Goal: Task Accomplishment & Management: Manage account settings

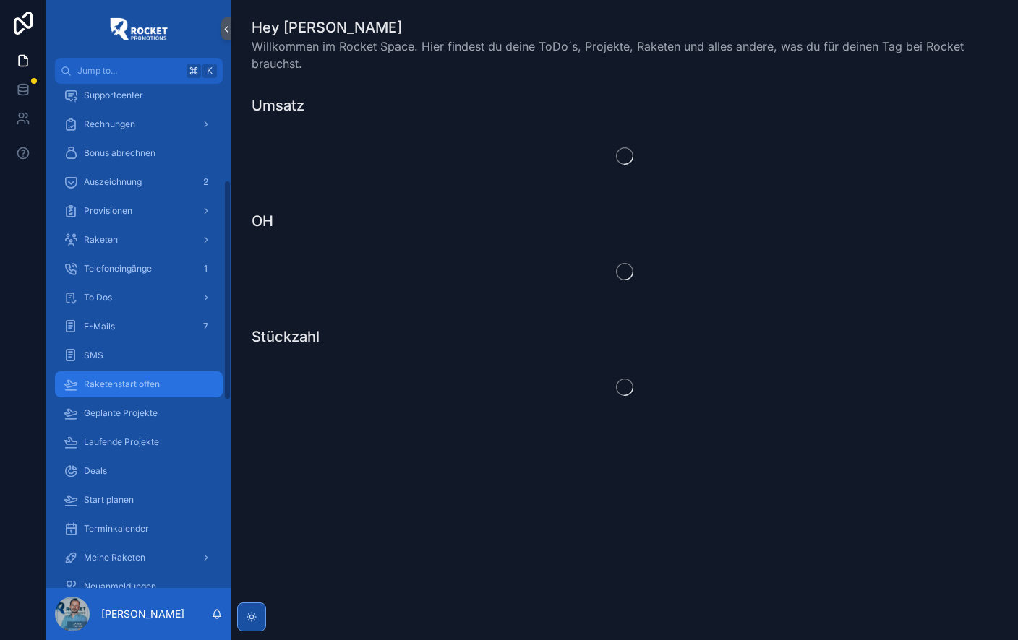
scroll to position [221, 0]
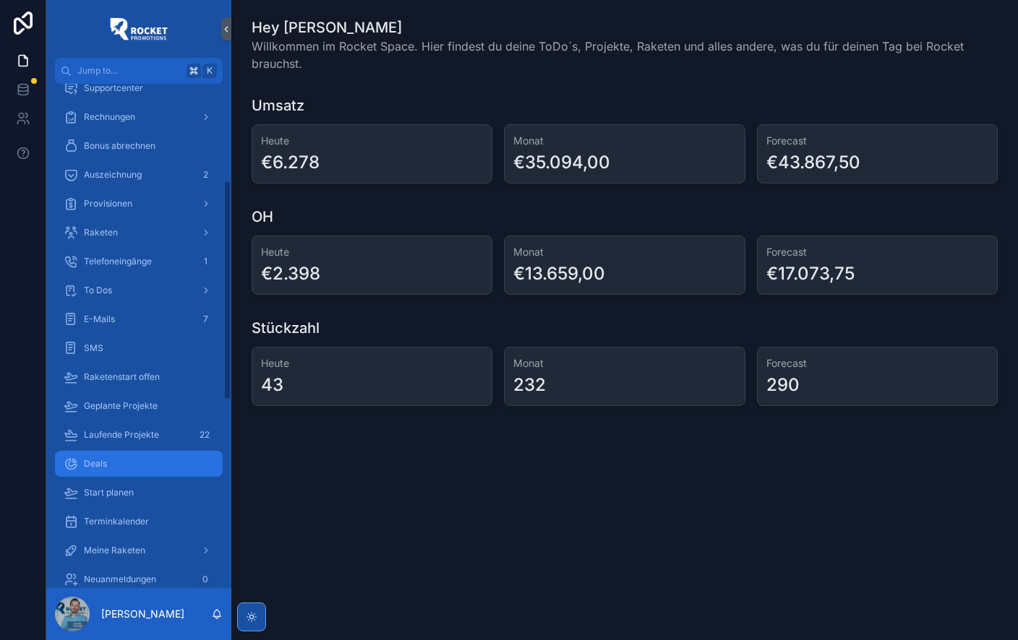
click at [114, 460] on div "Deals" at bounding box center [139, 463] width 150 height 23
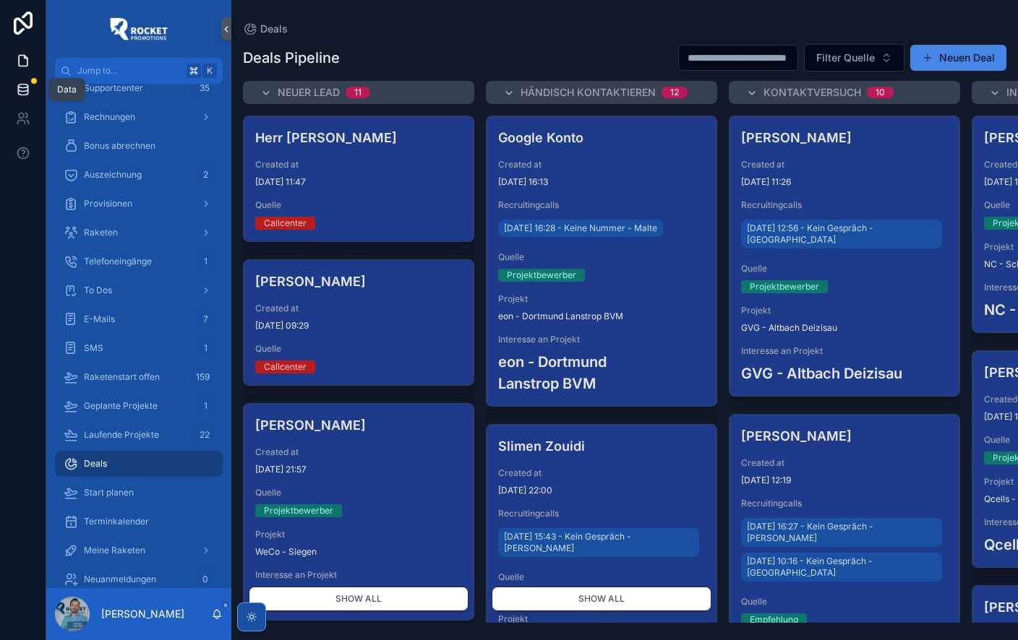
click at [22, 90] on icon at bounding box center [23, 89] width 14 height 14
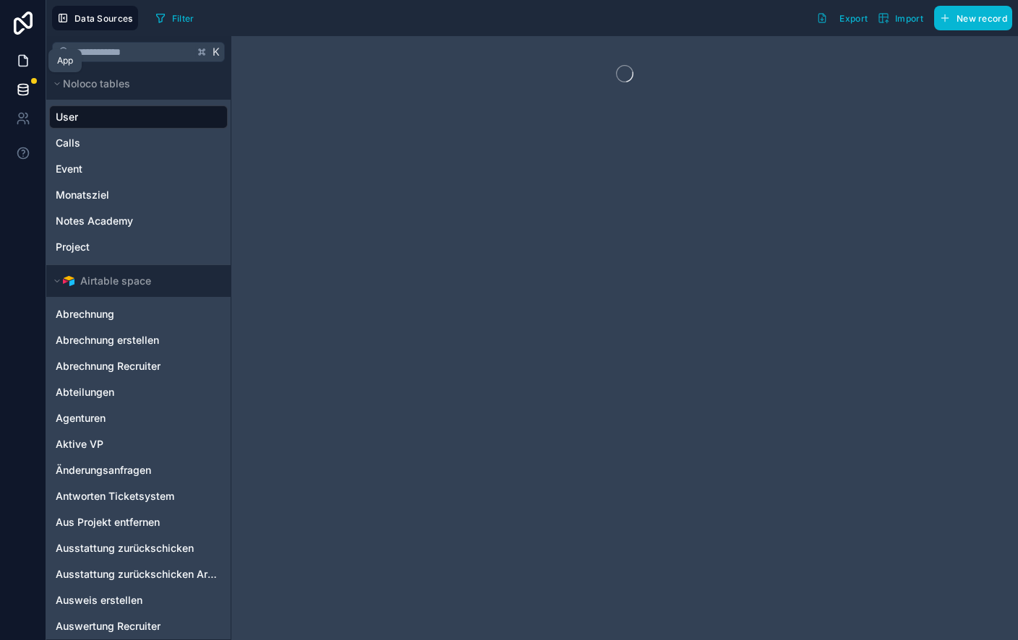
click at [22, 59] on icon at bounding box center [23, 60] width 14 height 14
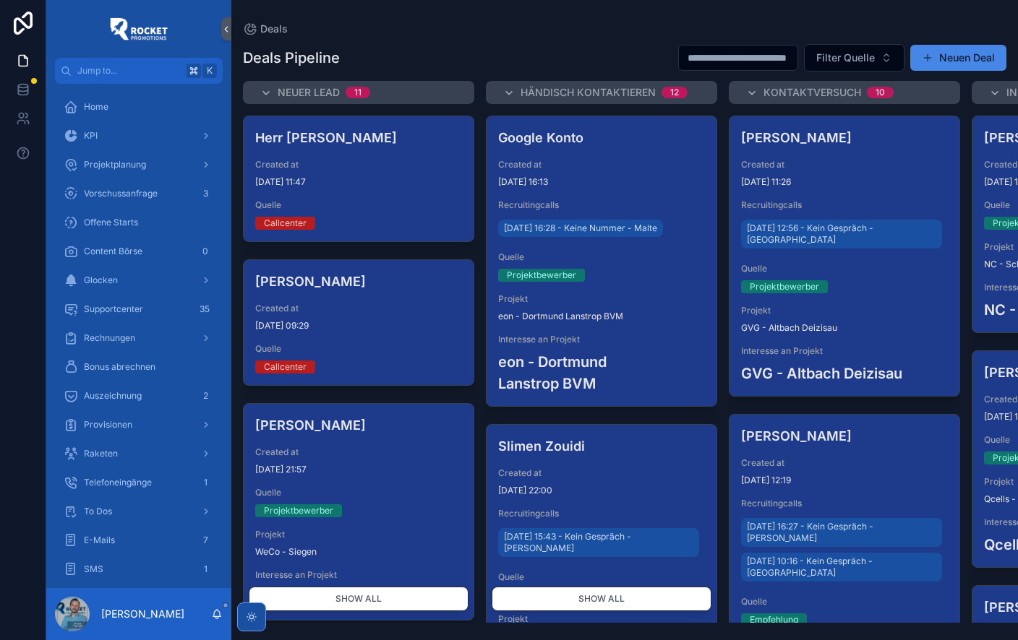
drag, startPoint x: 278, startPoint y: 630, endPoint x: 279, endPoint y: 619, distance: 10.9
click at [278, 627] on div "Deals Deals Pipeline Filter Quelle Neuen Deal Neuer Lead 11 Herr Kowche Created…" at bounding box center [624, 320] width 786 height 640
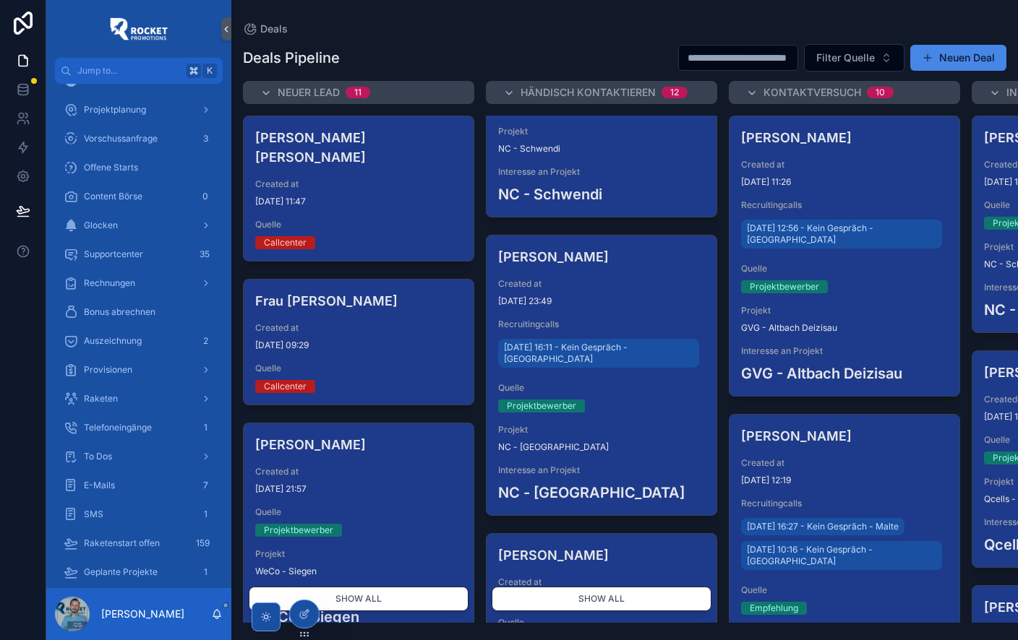
scroll to position [484, 0]
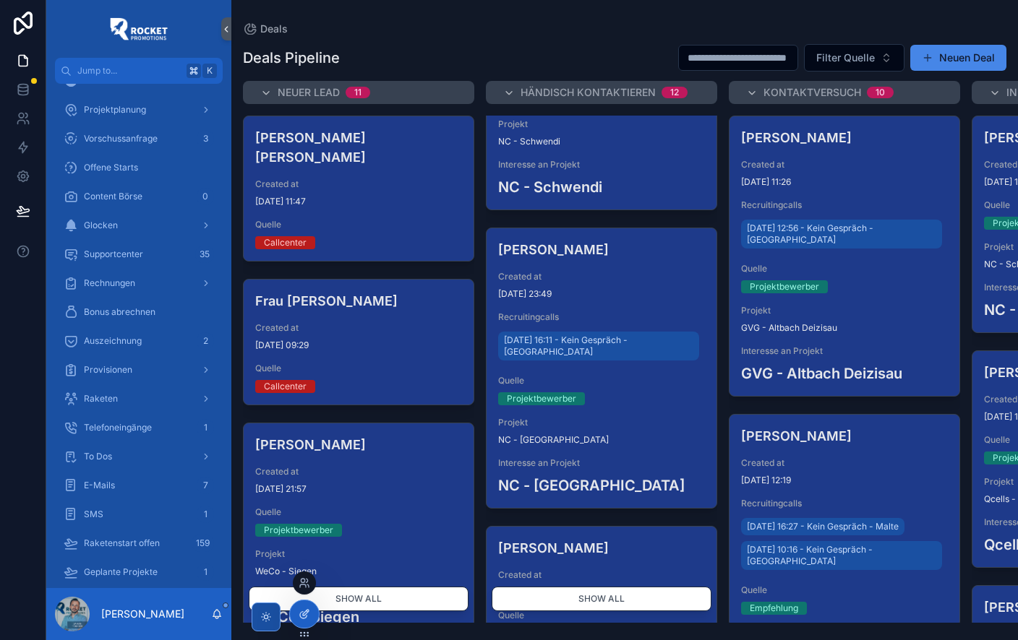
click at [304, 612] on icon at bounding box center [306, 613] width 6 height 6
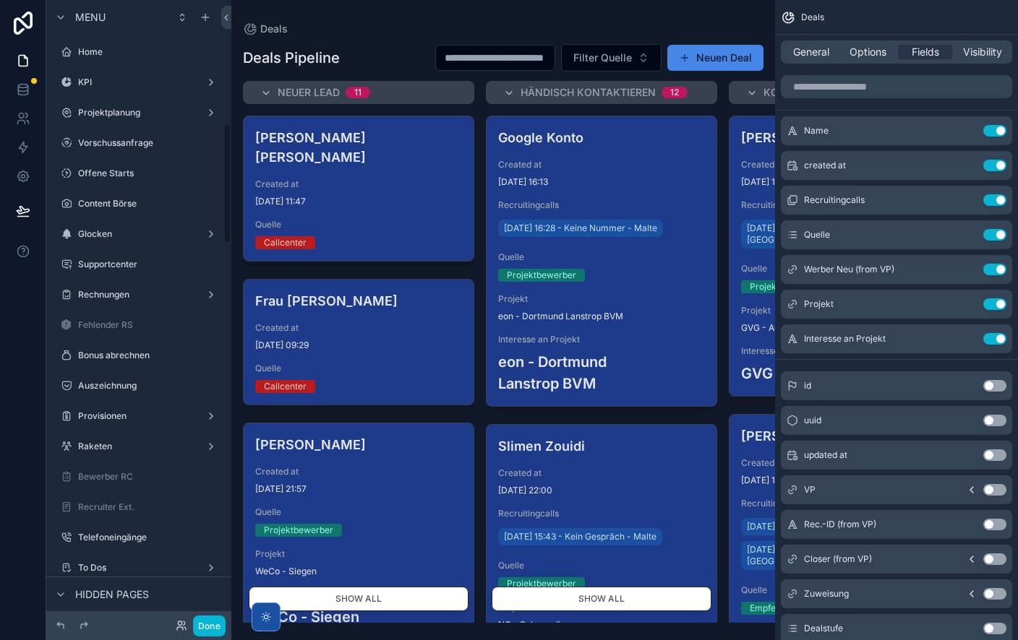
scroll to position [635, 0]
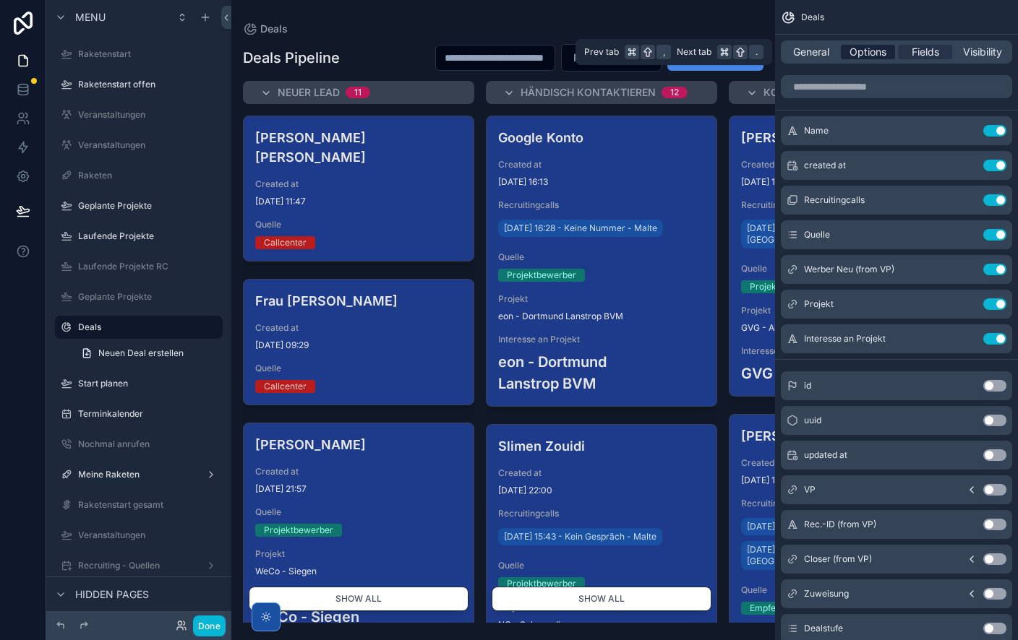
click at [870, 54] on span "Options" at bounding box center [867, 52] width 37 height 14
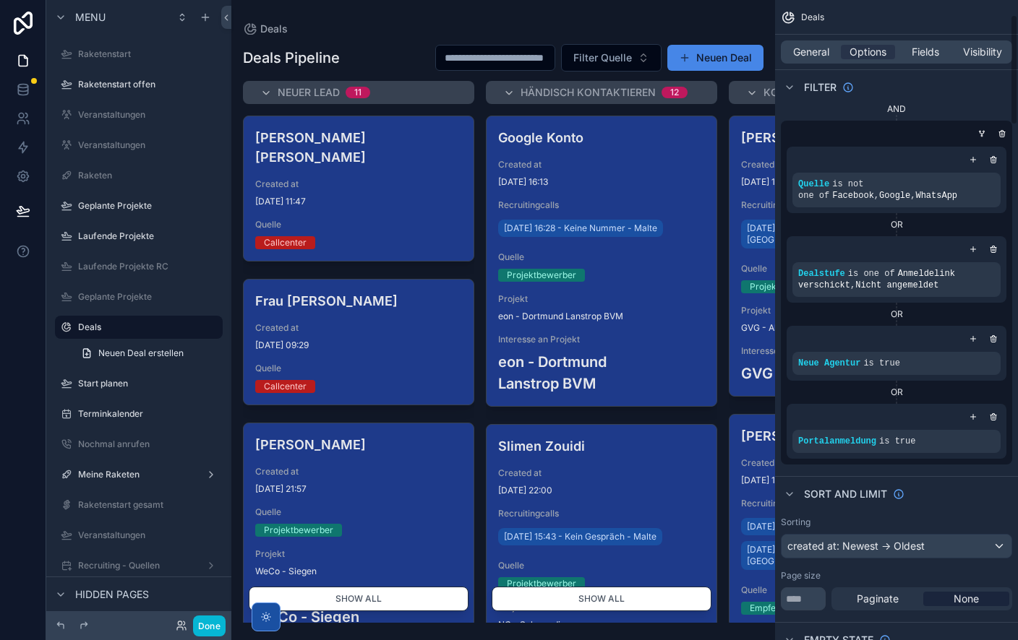
scroll to position [87, 0]
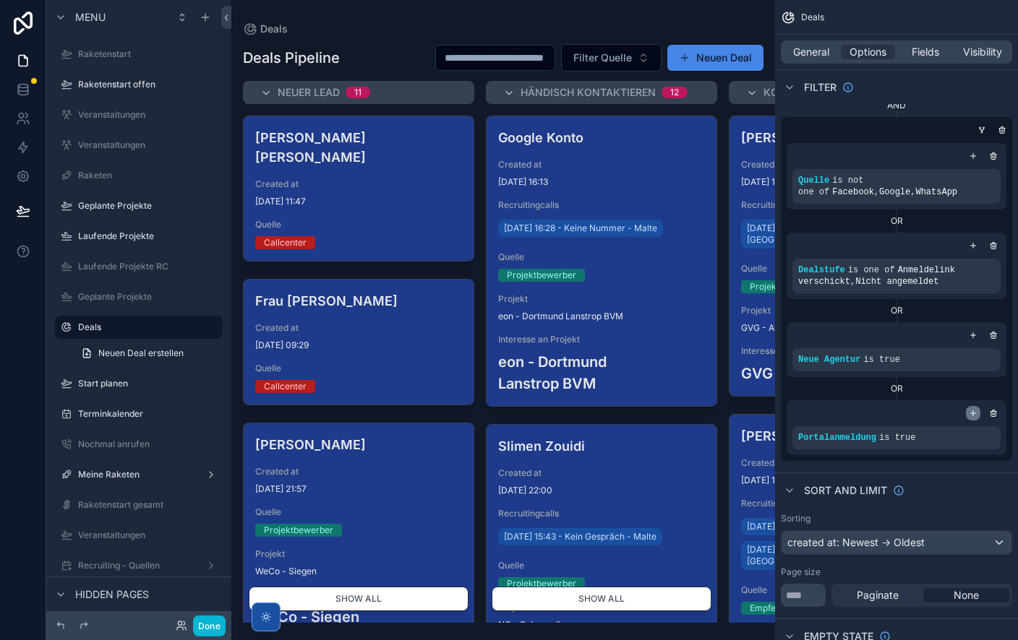
click at [974, 413] on icon "scrollable content" at bounding box center [973, 413] width 9 height 9
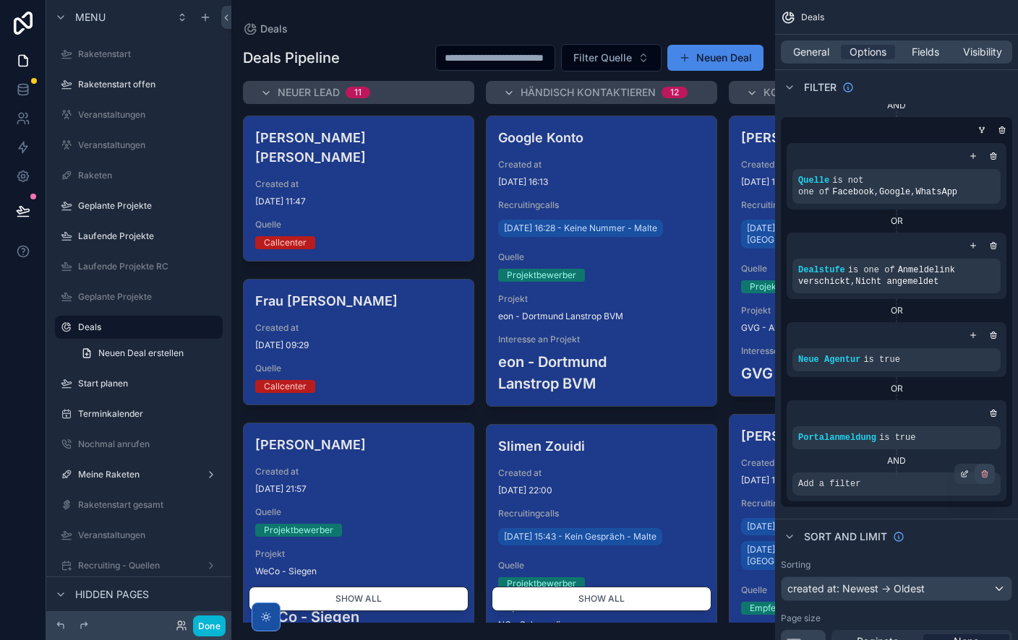
click at [981, 473] on icon "scrollable content" at bounding box center [984, 474] width 9 height 9
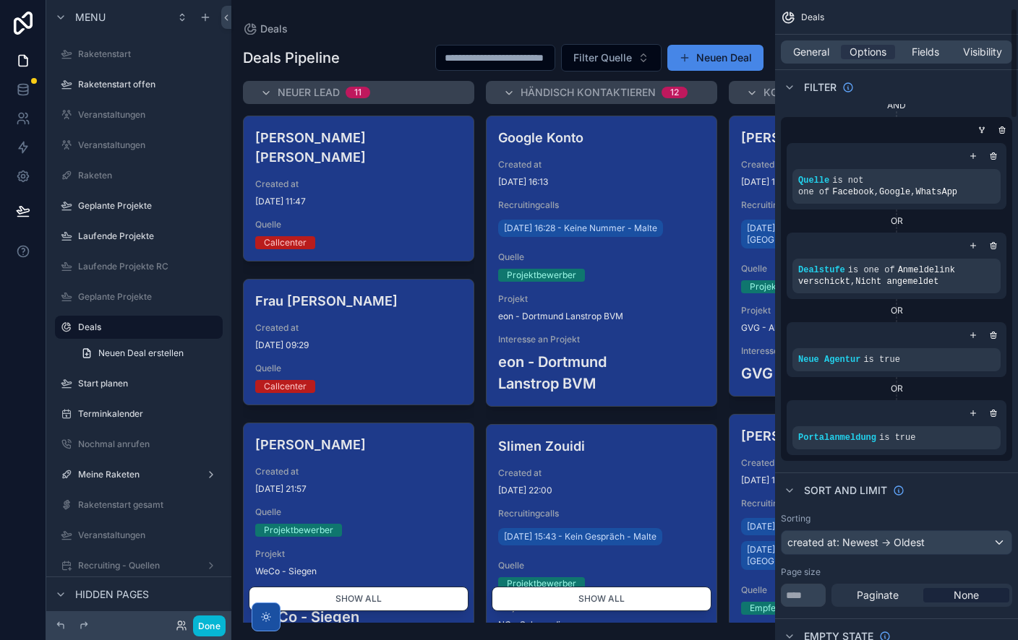
scroll to position [0, 0]
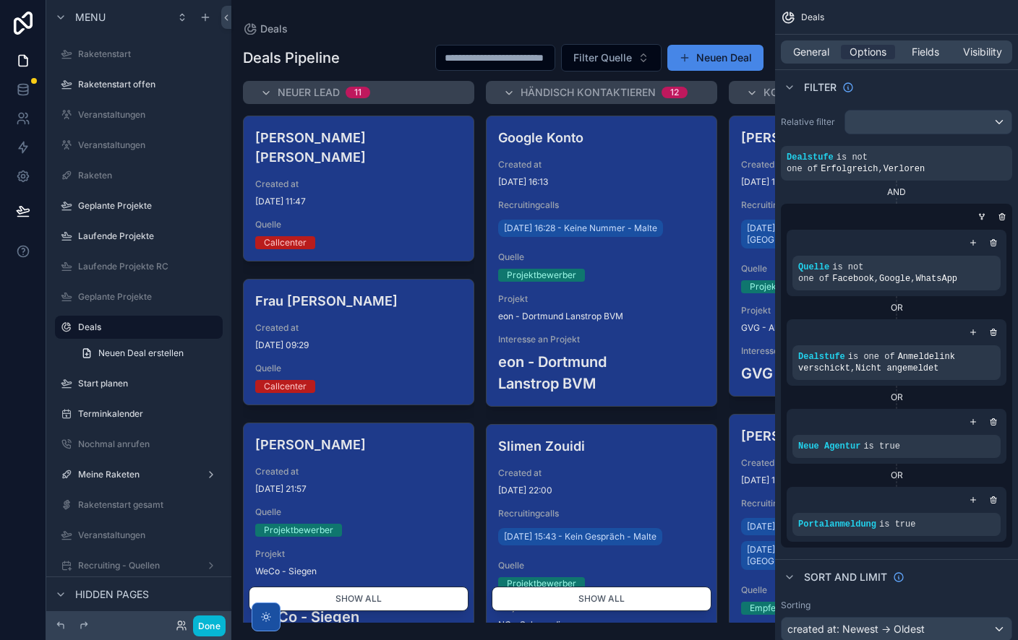
click at [896, 476] on div "OR" at bounding box center [896, 476] width 220 height 12
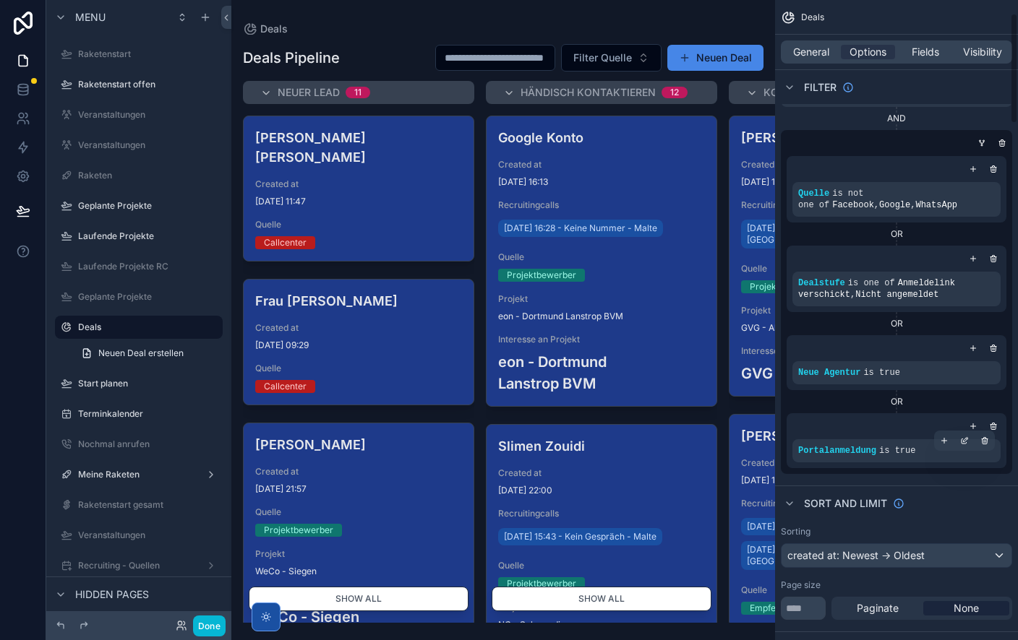
scroll to position [76, 0]
click at [946, 437] on icon "scrollable content" at bounding box center [944, 438] width 9 height 9
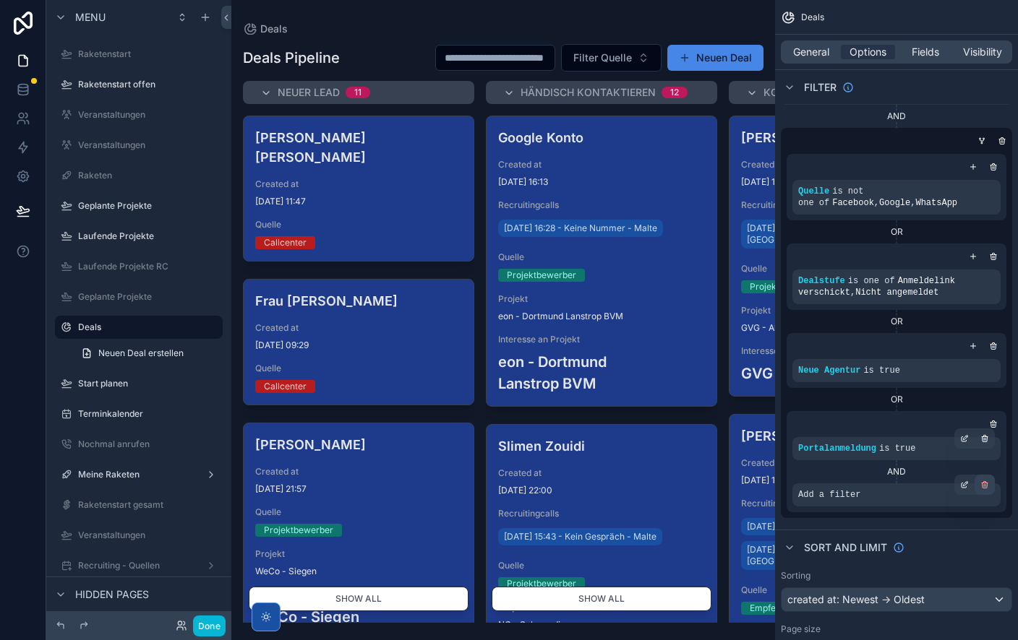
click at [985, 485] on icon "scrollable content" at bounding box center [985, 486] width 0 height 2
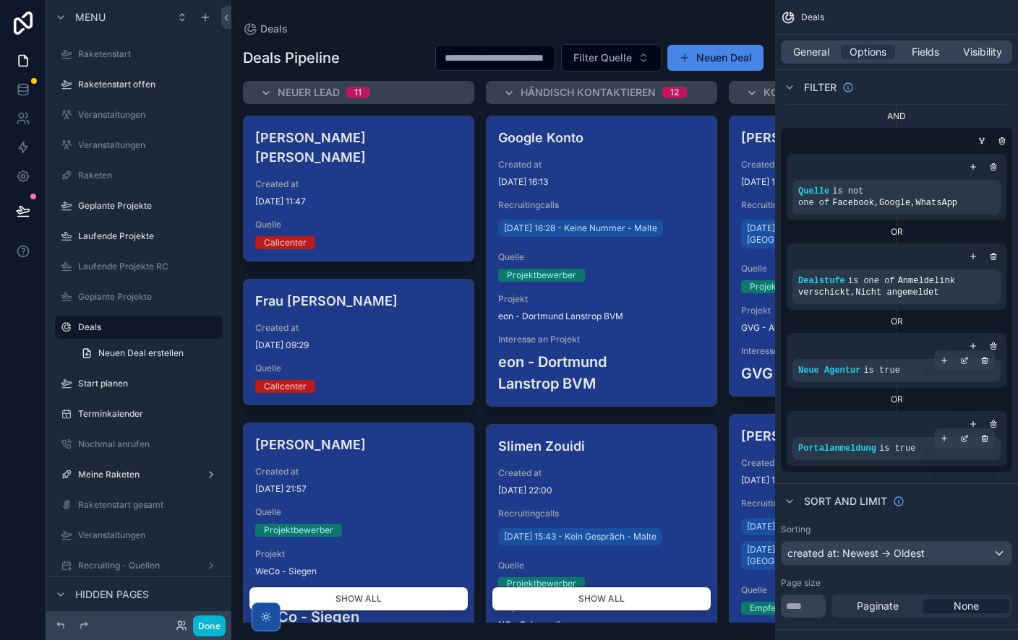
scroll to position [0, 0]
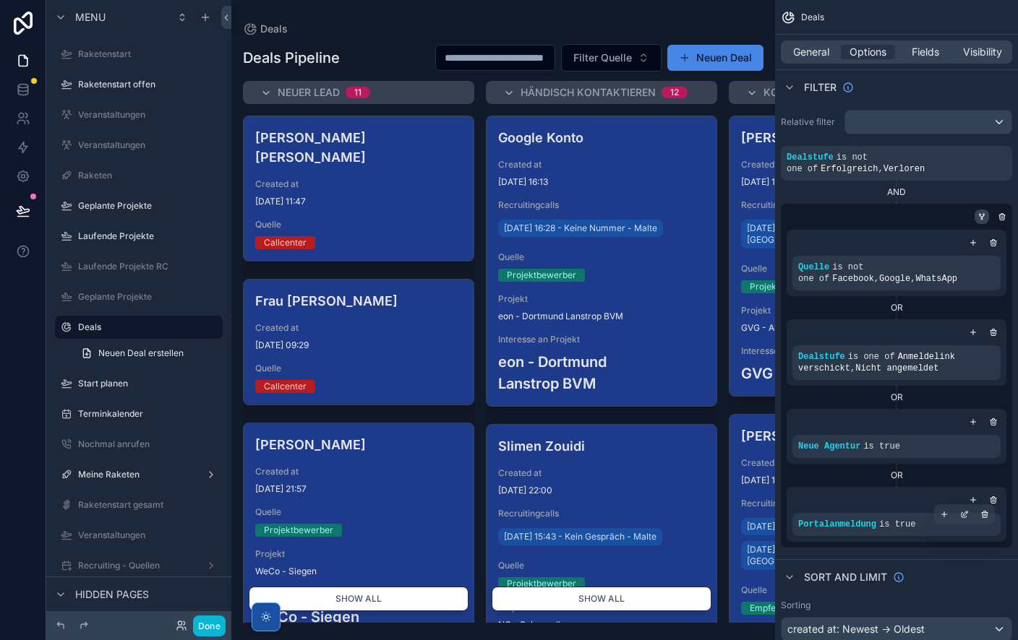
click at [982, 215] on icon "scrollable content" at bounding box center [981, 217] width 9 height 9
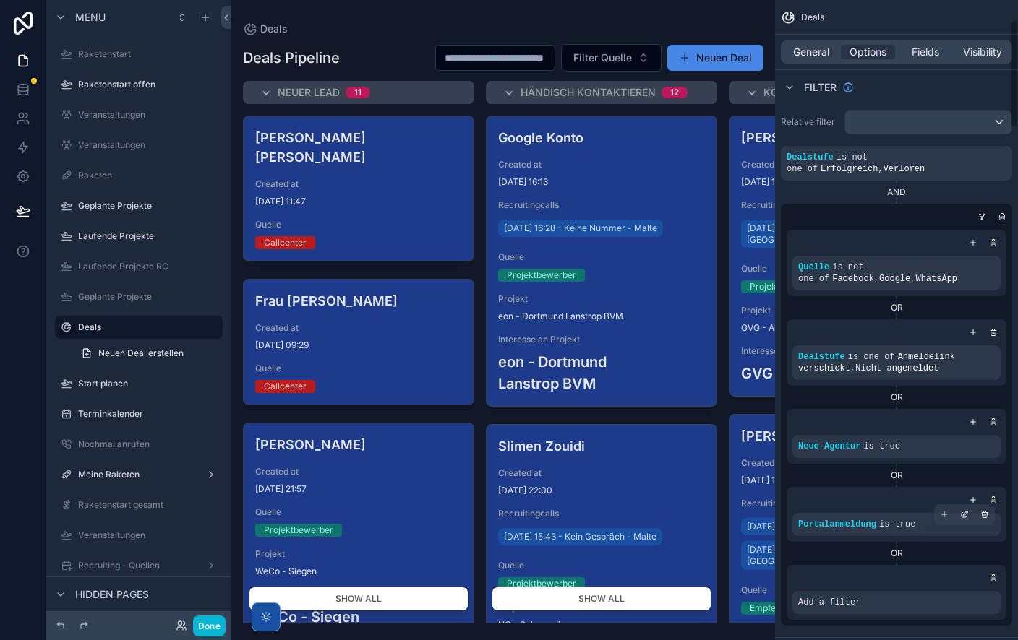
scroll to position [116, 0]
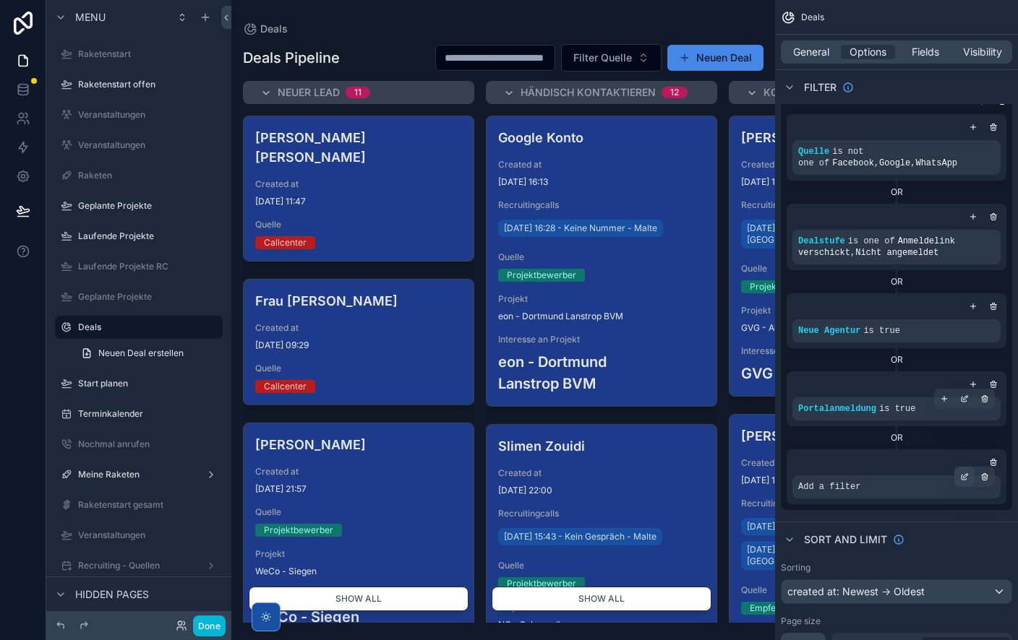
click at [969, 479] on div "scrollable content" at bounding box center [964, 477] width 20 height 20
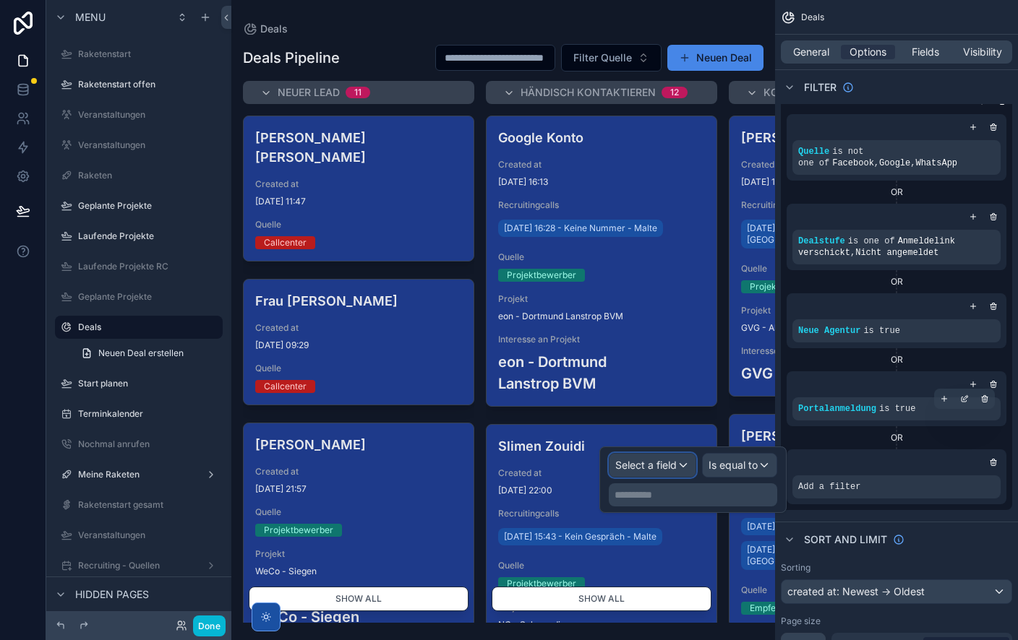
click at [623, 462] on span "Select a field" at bounding box center [645, 465] width 61 height 12
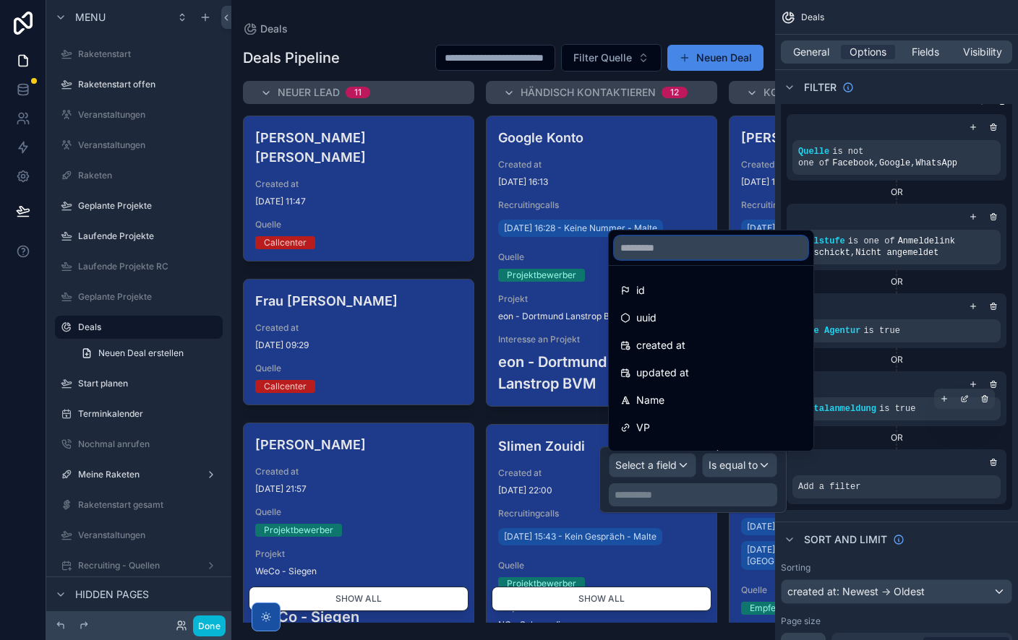
click at [692, 246] on input "text" at bounding box center [710, 247] width 193 height 23
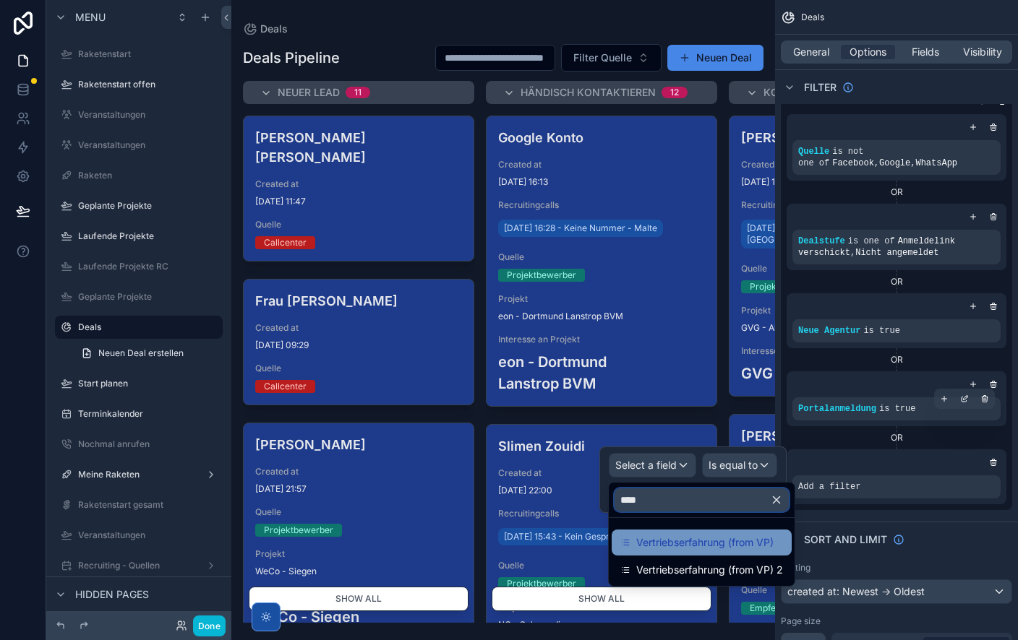
type input "****"
click at [708, 541] on span "Vertriebserfahrung (from VP)" at bounding box center [704, 542] width 137 height 17
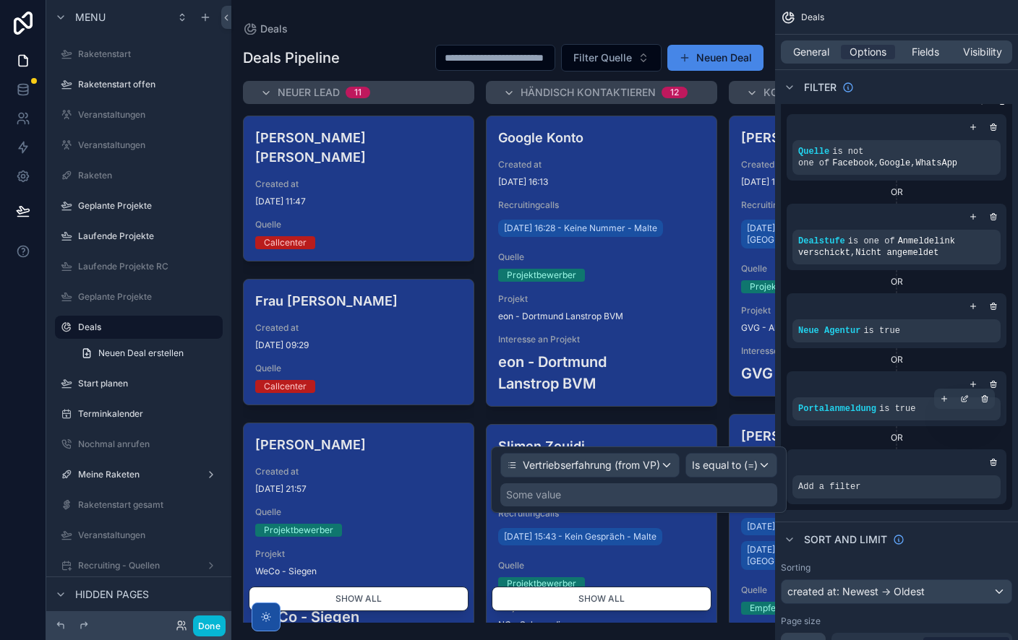
click at [588, 494] on div "Some value" at bounding box center [638, 495] width 277 height 23
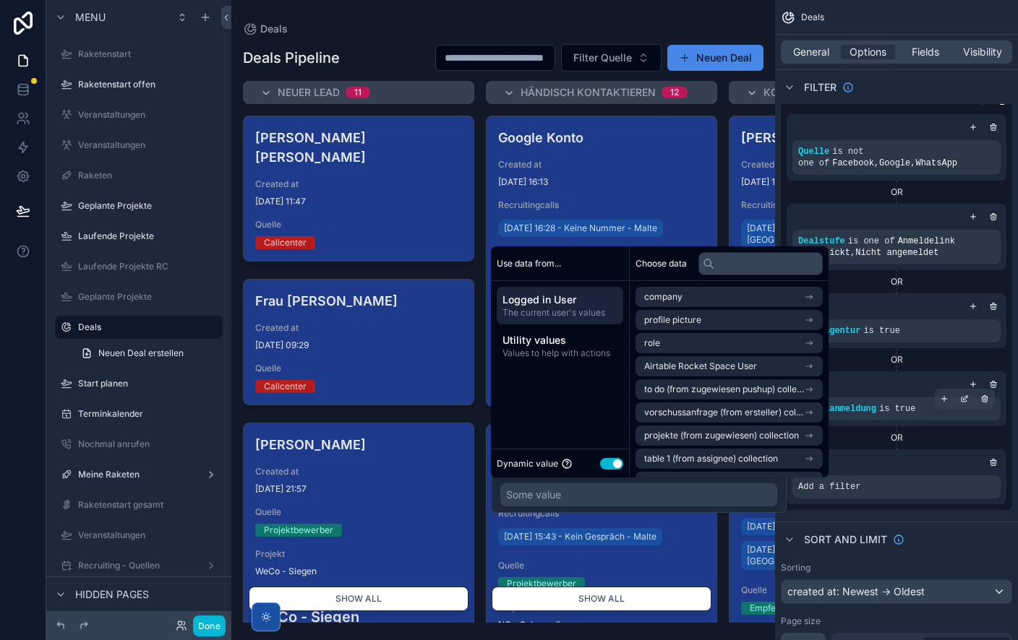
click at [613, 465] on button "Use setting" at bounding box center [611, 464] width 23 height 12
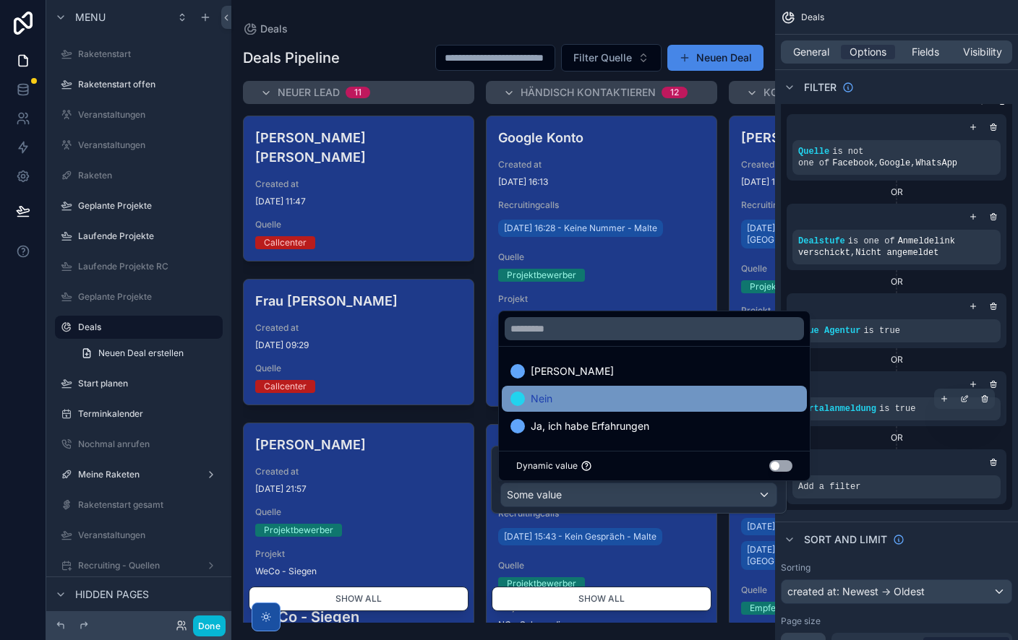
drag, startPoint x: 572, startPoint y: 375, endPoint x: 689, endPoint y: 390, distance: 118.1
click at [572, 375] on div "[PERSON_NAME]" at bounding box center [654, 371] width 288 height 17
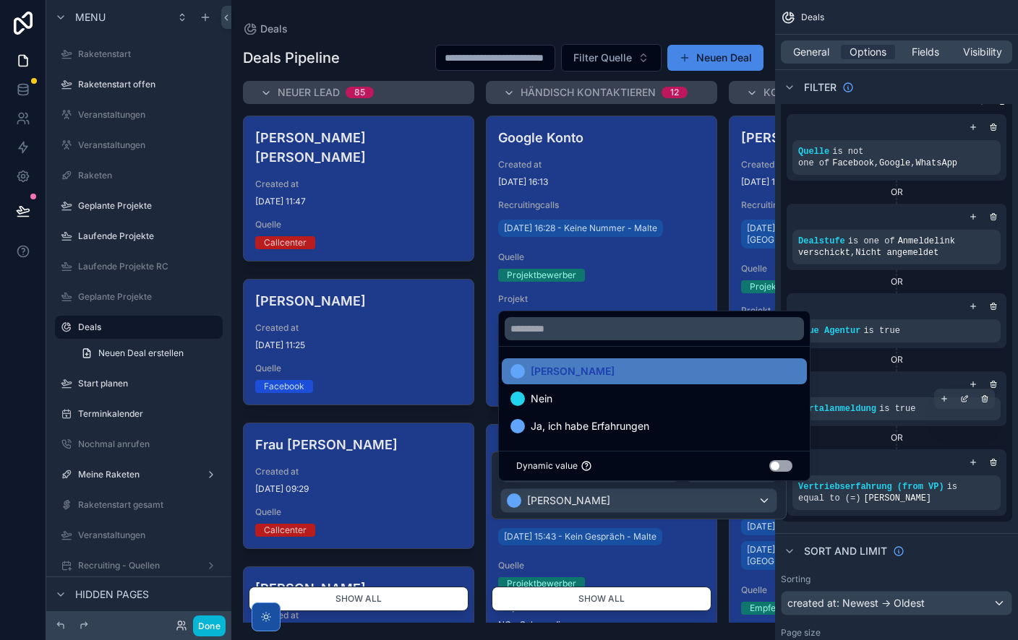
click at [499, 26] on div at bounding box center [503, 320] width 544 height 640
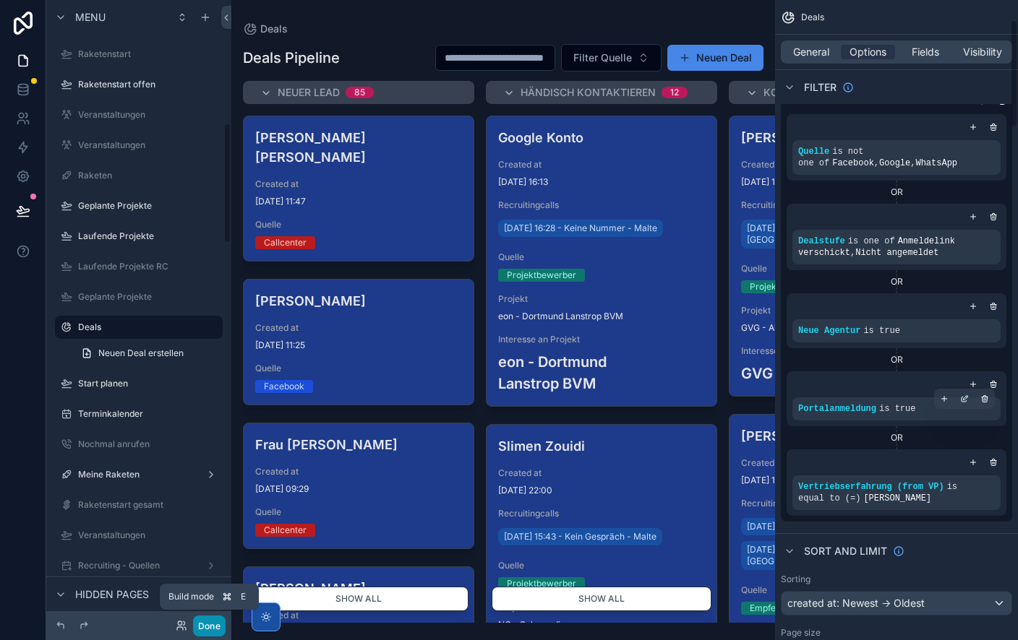
click at [210, 630] on button "Done" at bounding box center [209, 626] width 33 height 21
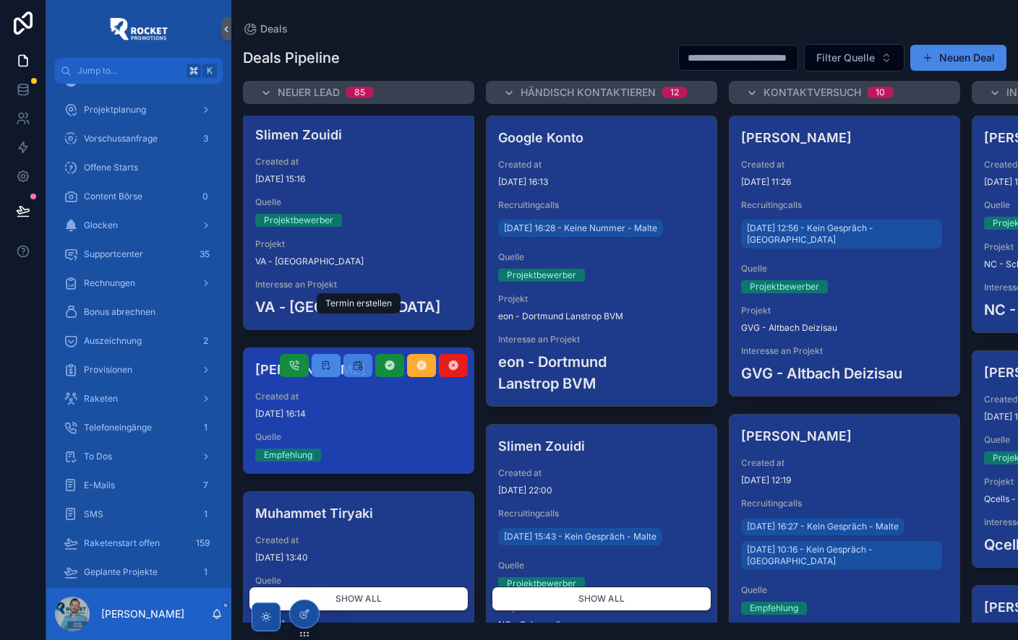
scroll to position [1181, 0]
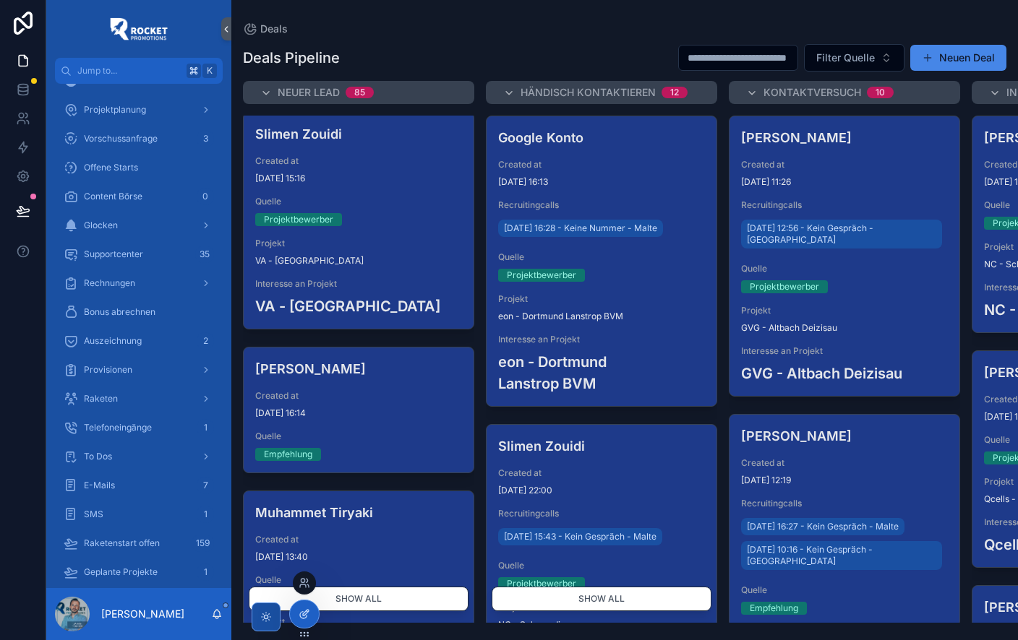
click at [306, 614] on icon at bounding box center [305, 615] width 12 height 12
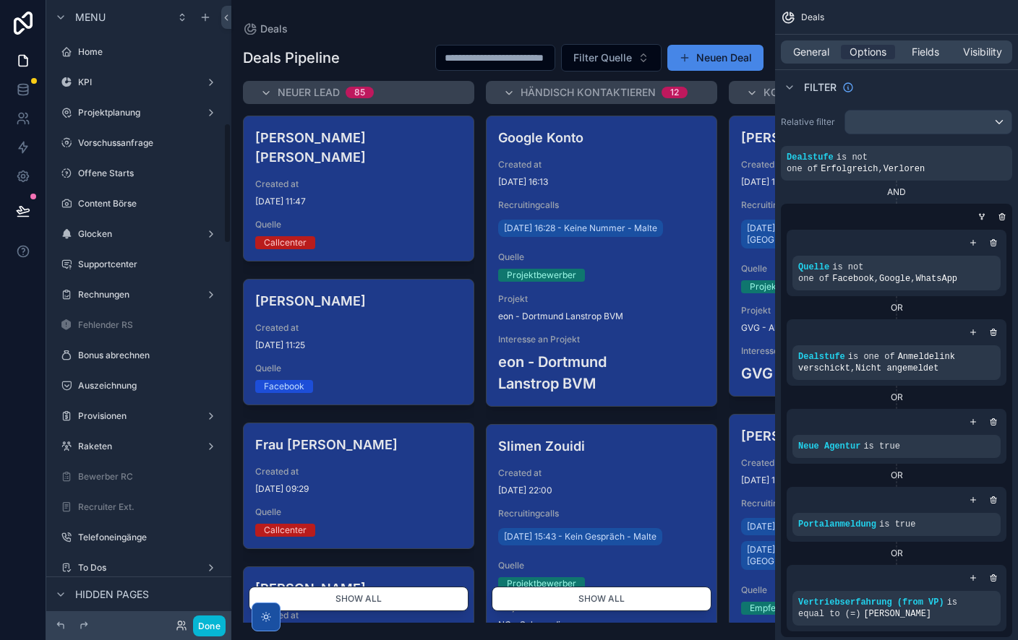
scroll to position [635, 0]
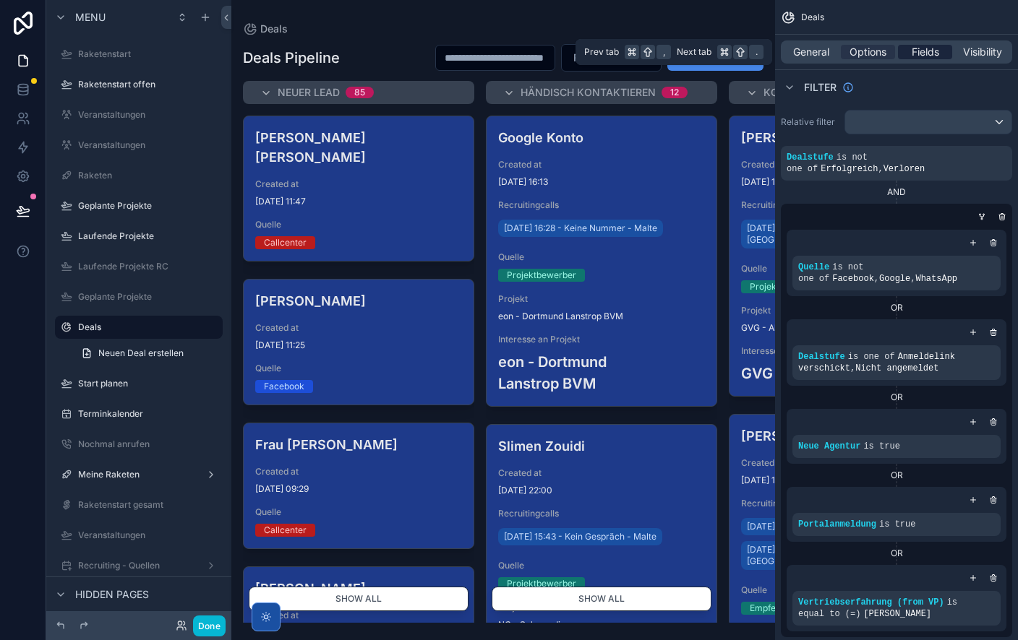
click at [927, 54] on span "Fields" at bounding box center [924, 52] width 27 height 14
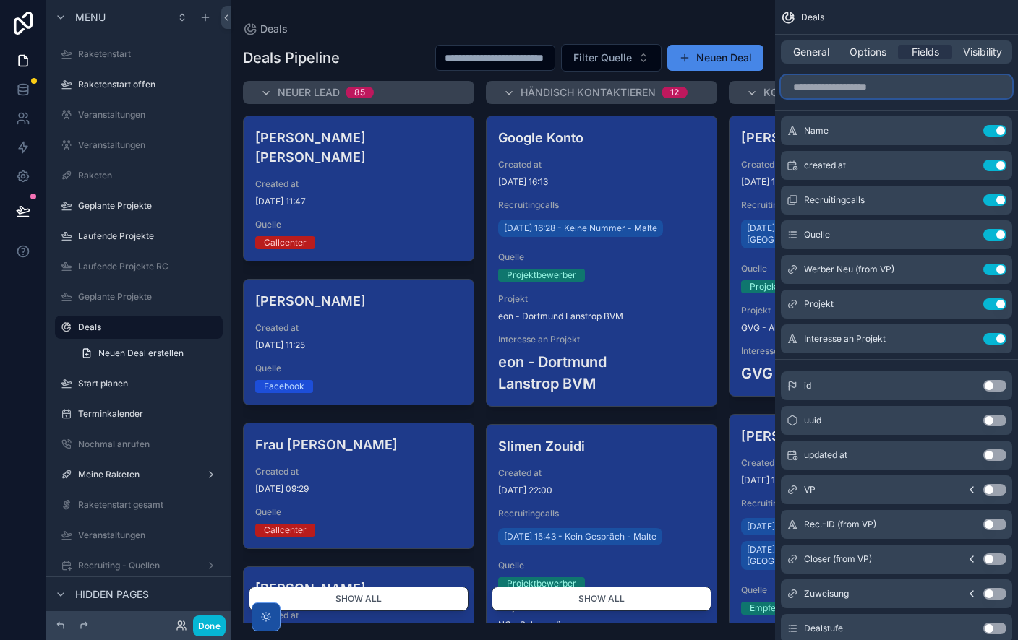
click at [863, 90] on input "scrollable content" at bounding box center [896, 86] width 231 height 23
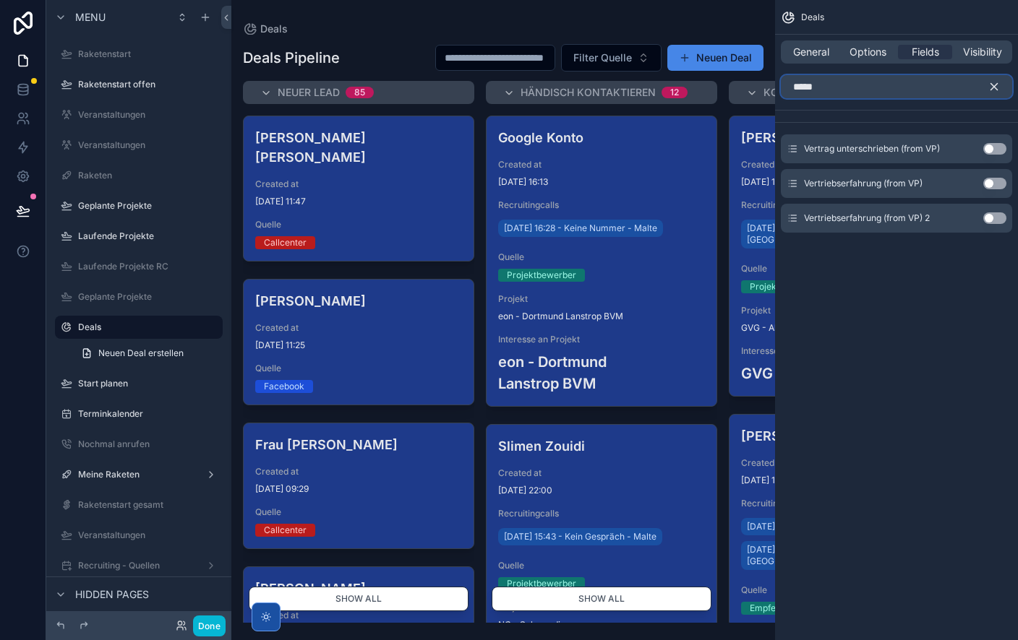
type input "*****"
drag, startPoint x: 997, startPoint y: 148, endPoint x: 983, endPoint y: 88, distance: 61.5
click at [997, 148] on button "Use setting" at bounding box center [994, 149] width 23 height 12
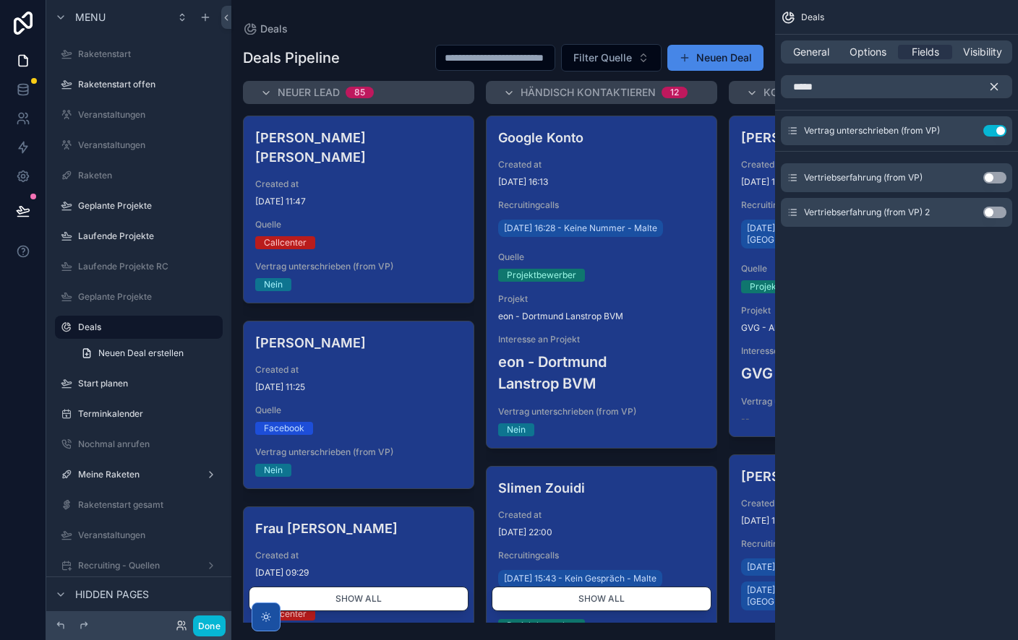
click at [997, 85] on icon "scrollable content" at bounding box center [993, 86] width 13 height 13
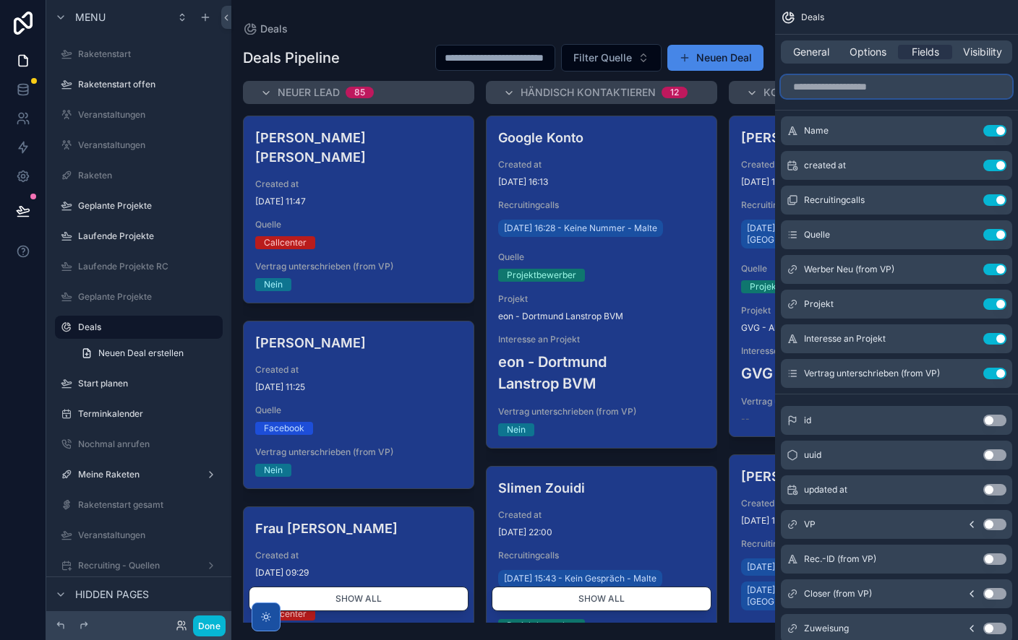
click at [857, 87] on input "scrollable content" at bounding box center [896, 86] width 231 height 23
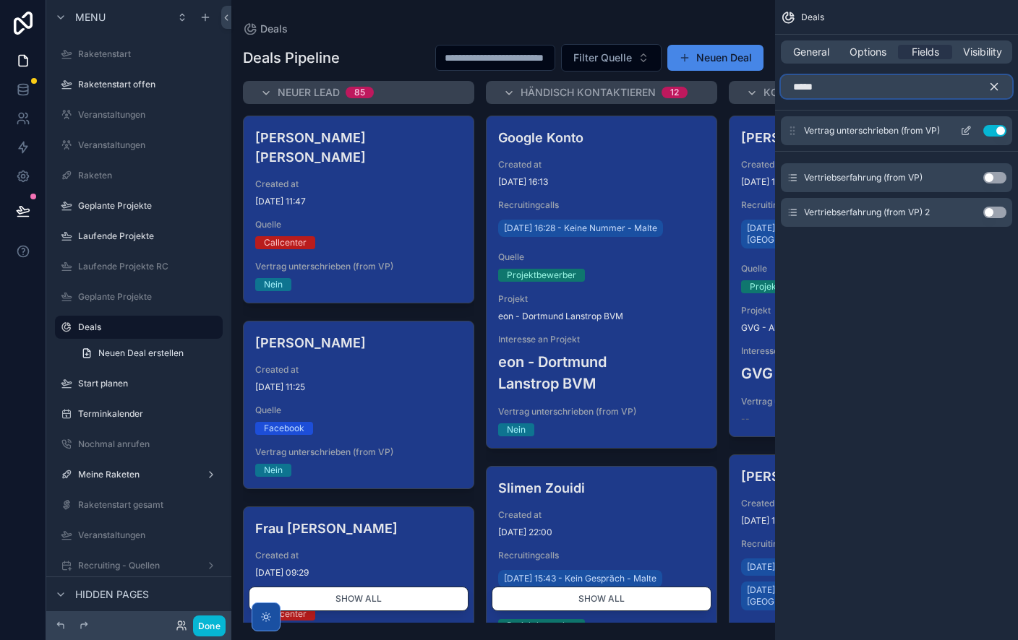
type input "*****"
click at [994, 132] on button "Use setting" at bounding box center [994, 131] width 23 height 12
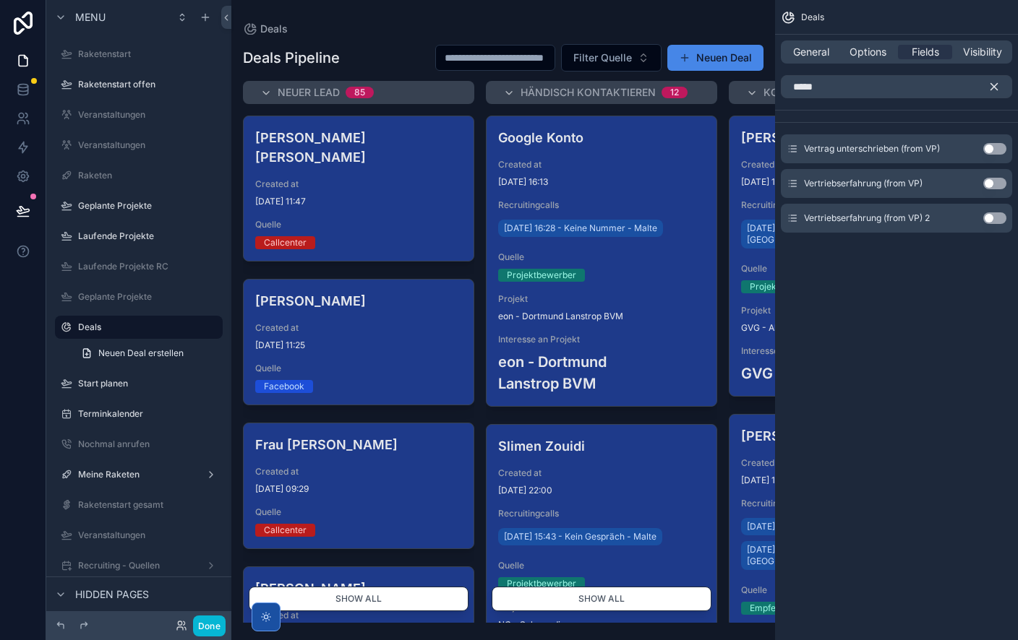
drag, startPoint x: 994, startPoint y: 183, endPoint x: 979, endPoint y: 200, distance: 22.6
click at [994, 183] on button "Use setting" at bounding box center [994, 184] width 23 height 12
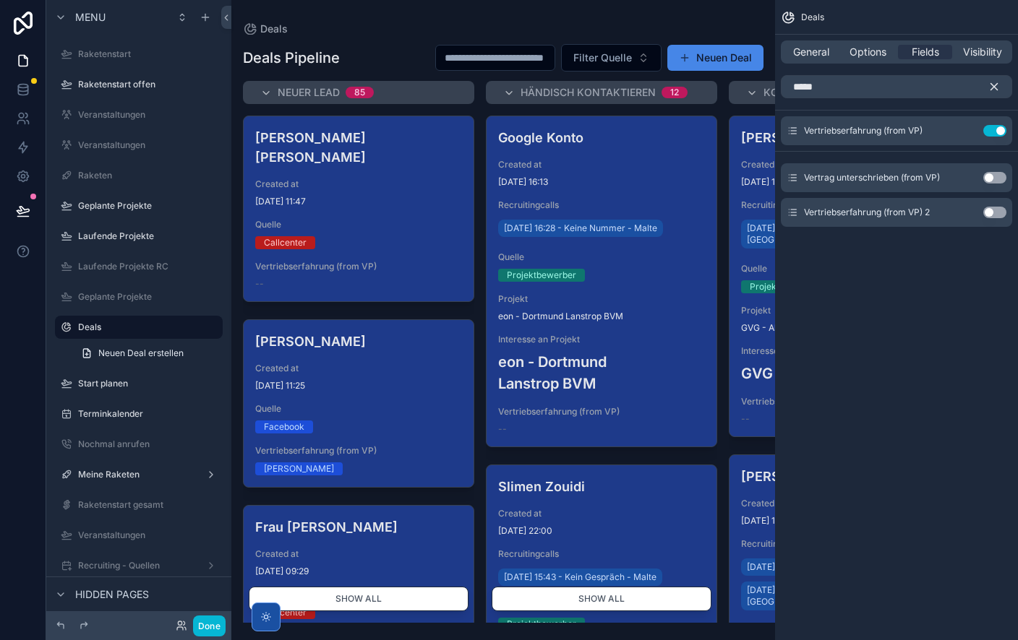
click at [997, 87] on icon "scrollable content" at bounding box center [993, 86] width 13 height 13
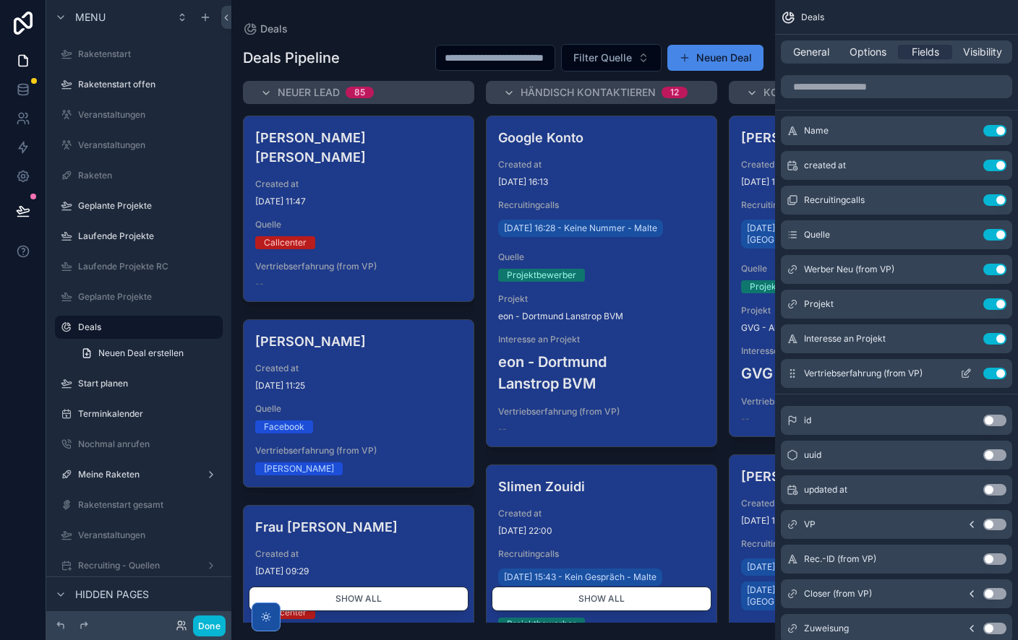
click at [965, 372] on icon "scrollable content" at bounding box center [967, 372] width 6 height 6
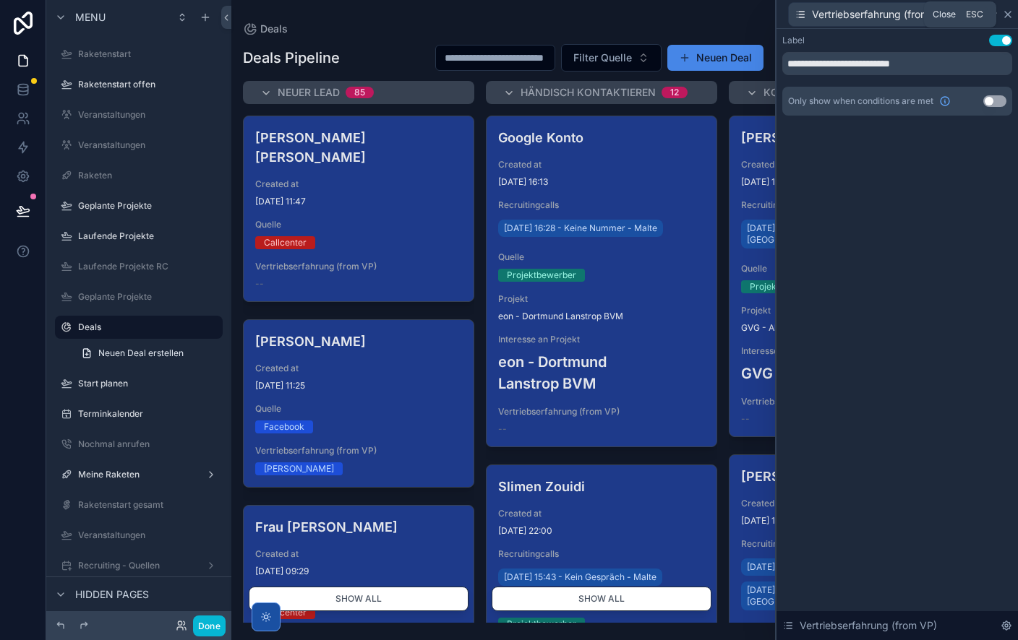
click at [1009, 15] on icon at bounding box center [1008, 15] width 12 height 12
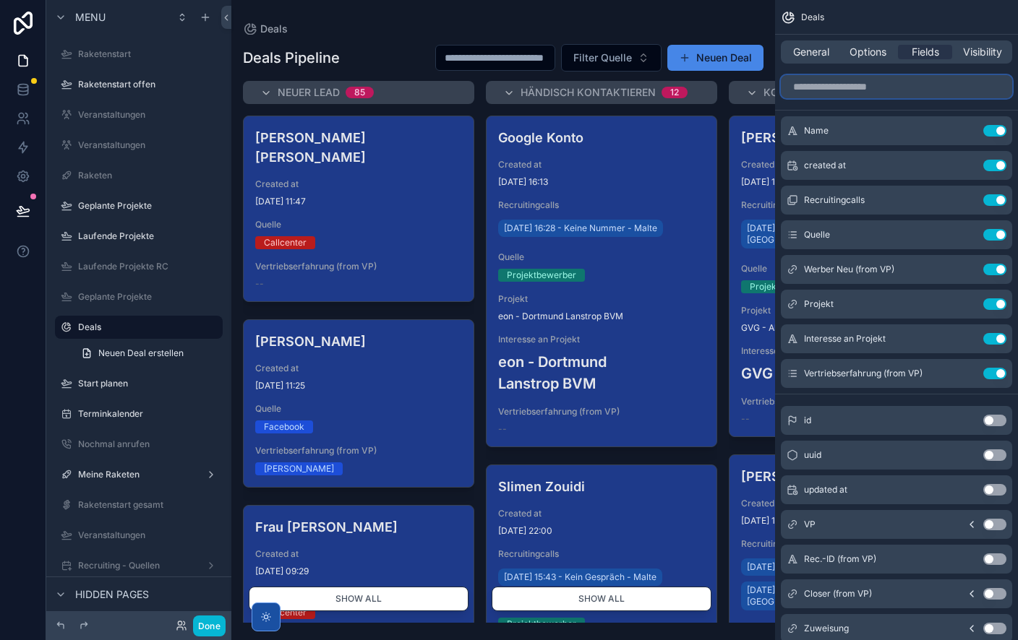
click at [851, 92] on input "scrollable content" at bounding box center [896, 86] width 231 height 23
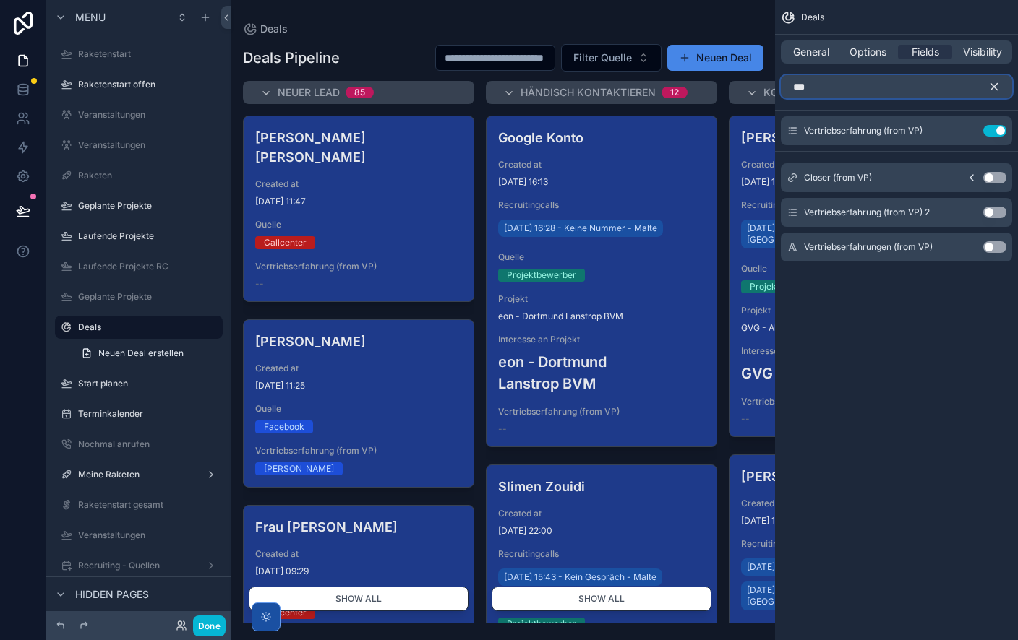
type input "***"
click at [993, 245] on button "Use setting" at bounding box center [994, 247] width 23 height 12
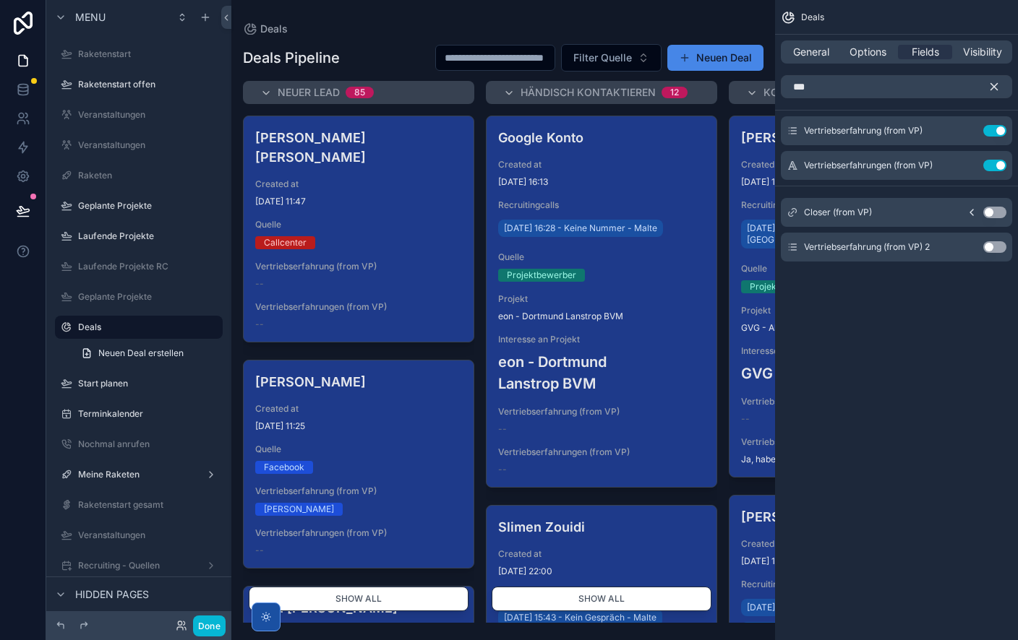
click at [995, 82] on icon "scrollable content" at bounding box center [993, 86] width 13 height 13
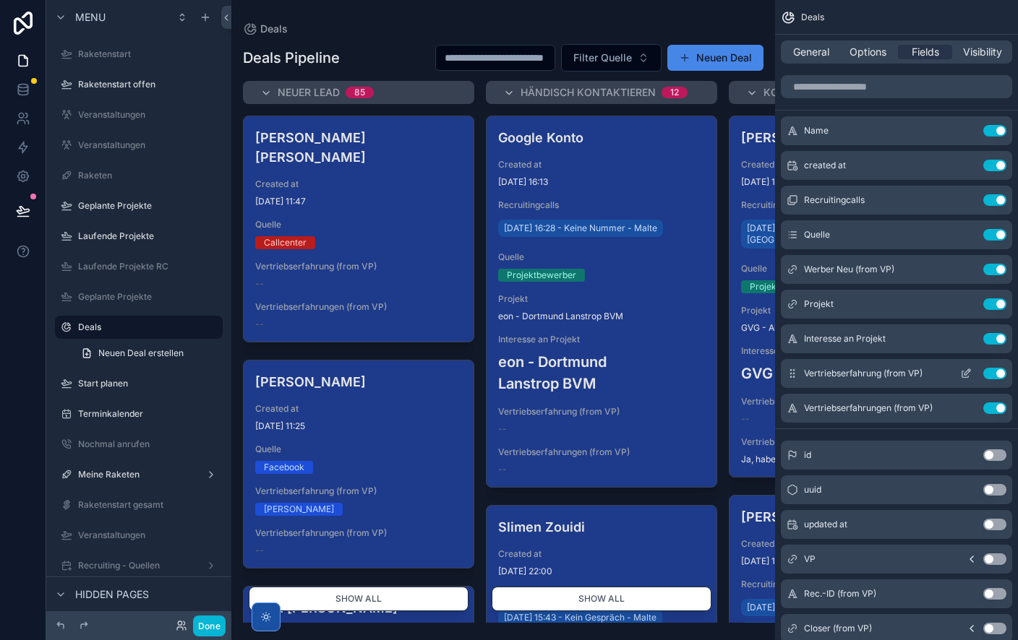
click at [968, 372] on icon "scrollable content" at bounding box center [968, 370] width 1 height 1
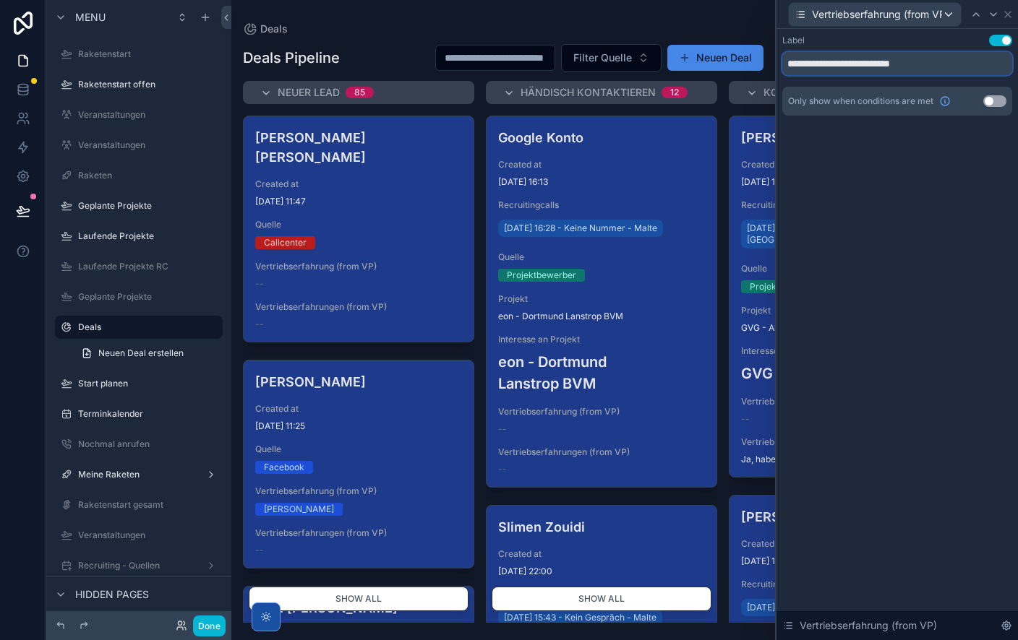
drag, startPoint x: 880, startPoint y: 66, endPoint x: 977, endPoint y: 66, distance: 96.9
click at [975, 66] on input "**********" at bounding box center [897, 63] width 230 height 23
type input "**********"
click at [995, 100] on button "Use setting" at bounding box center [994, 101] width 23 height 12
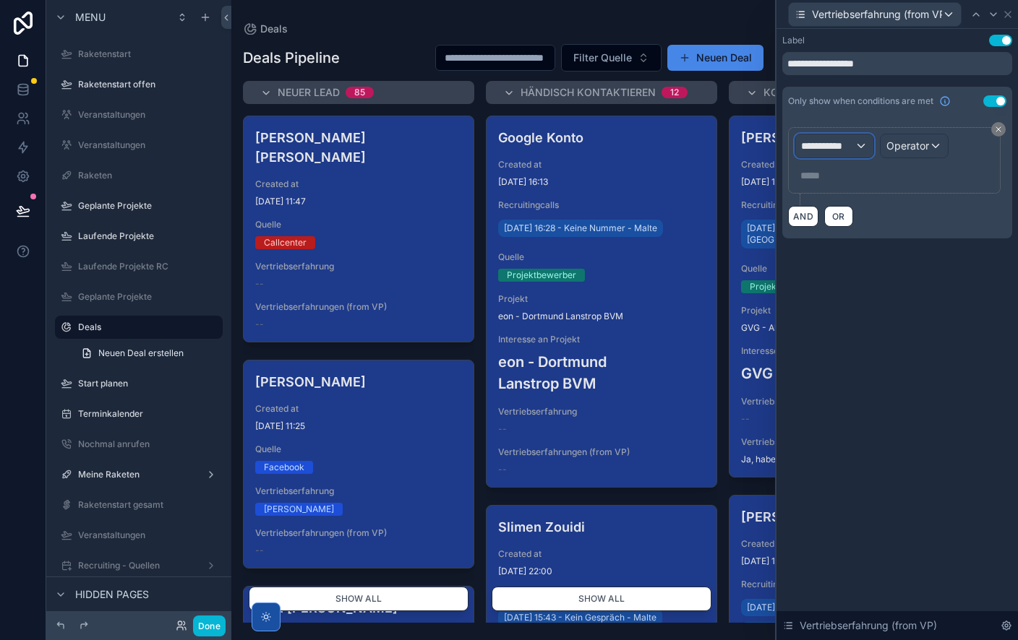
click at [850, 144] on span "**********" at bounding box center [827, 146] width 53 height 14
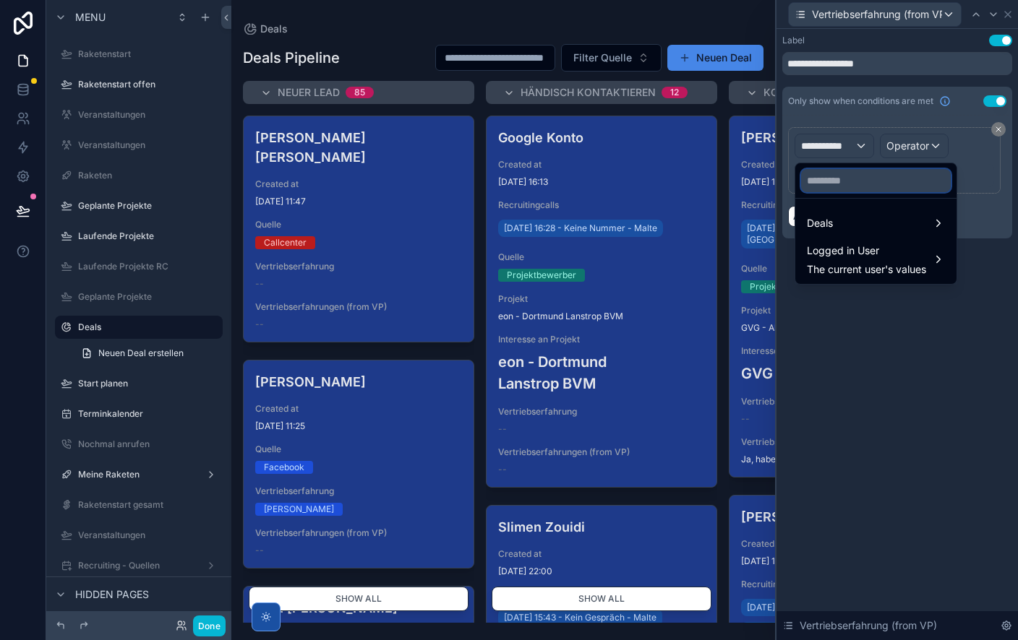
click at [844, 176] on input "text" at bounding box center [876, 180] width 150 height 23
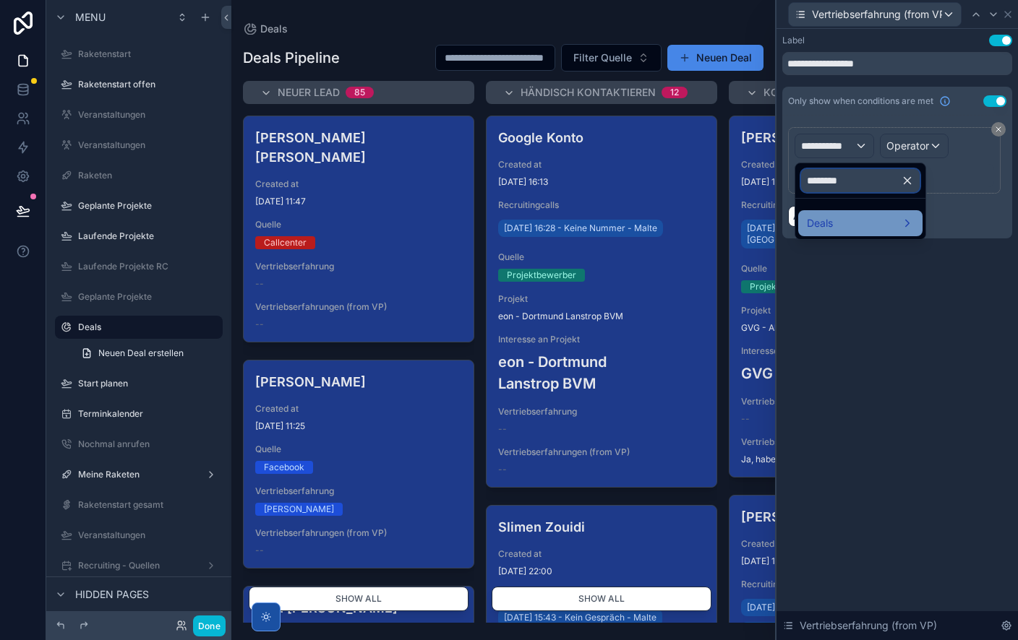
type input "********"
click at [849, 213] on div "Deals" at bounding box center [860, 223] width 124 height 26
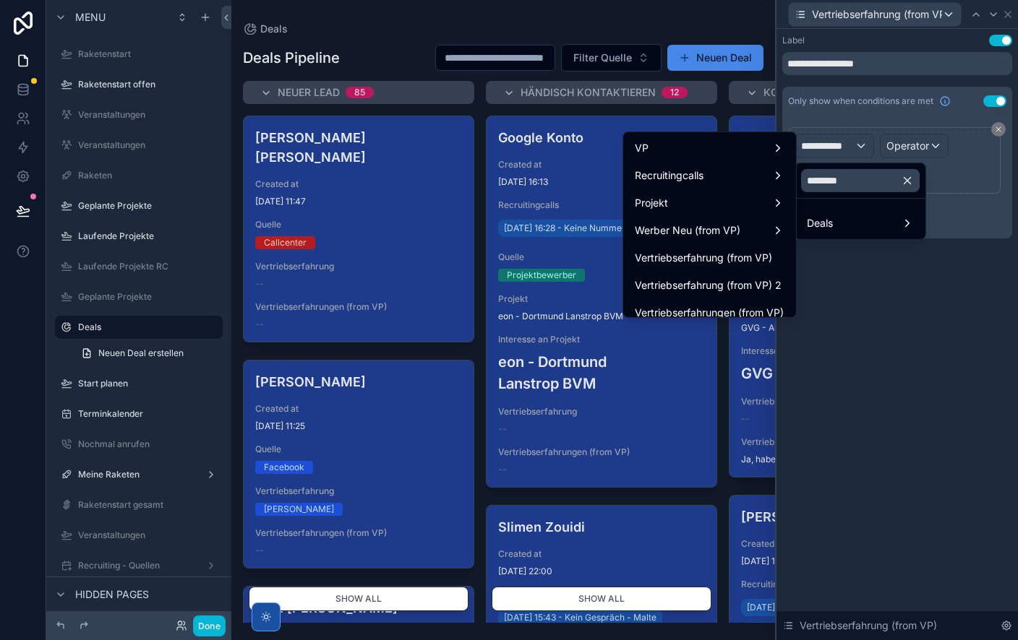
drag, startPoint x: 731, startPoint y: 256, endPoint x: 850, endPoint y: 225, distance: 123.2
click at [731, 256] on span "Vertriebserfahrung (from VP)" at bounding box center [703, 257] width 137 height 17
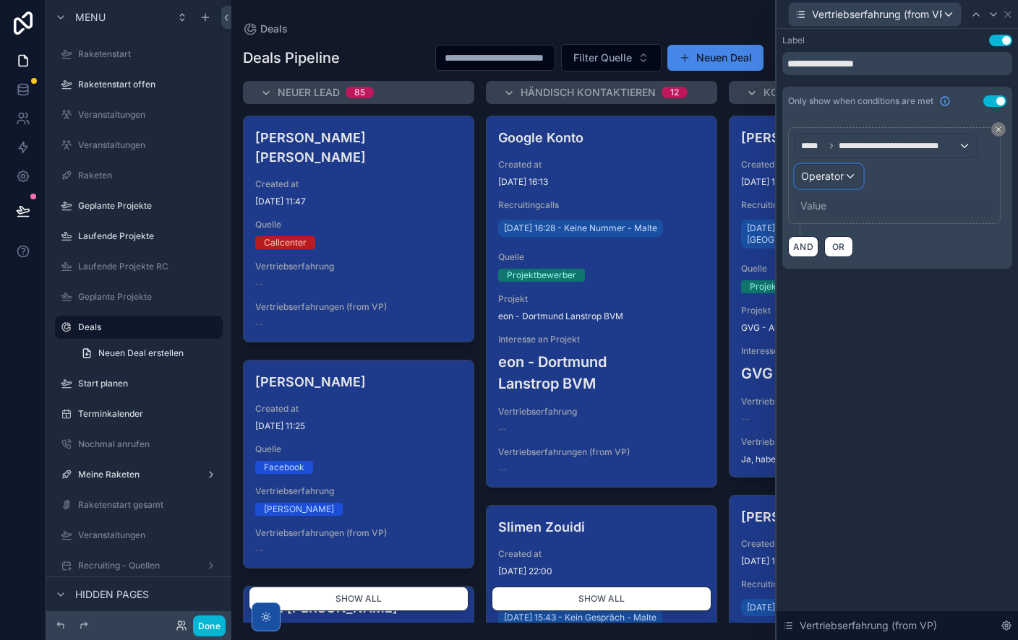
click at [828, 181] on span "Operator" at bounding box center [822, 176] width 43 height 12
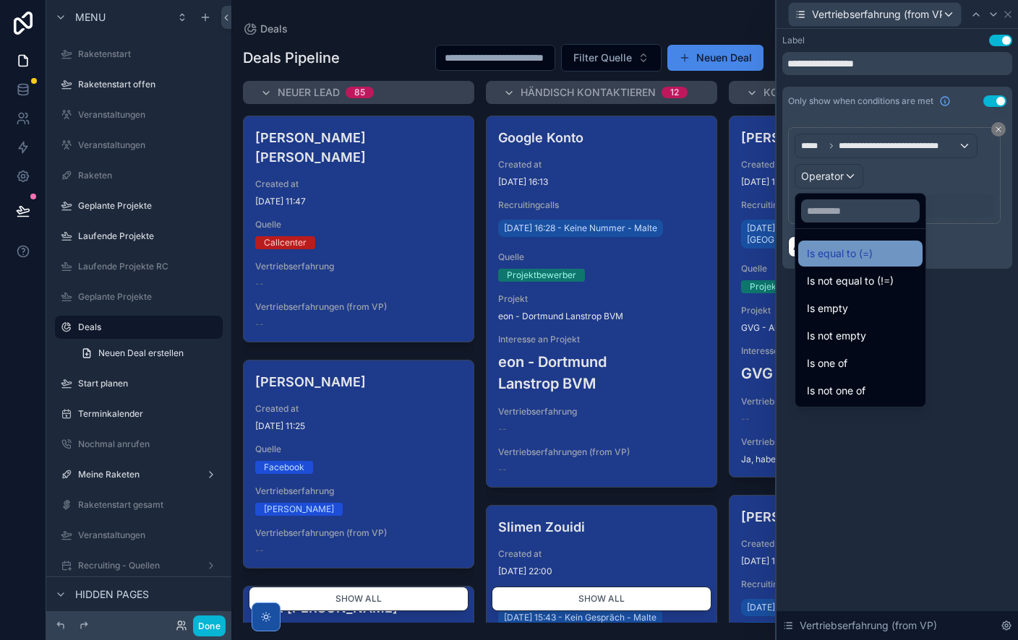
click at [851, 253] on span "Is equal to (=)" at bounding box center [840, 253] width 66 height 17
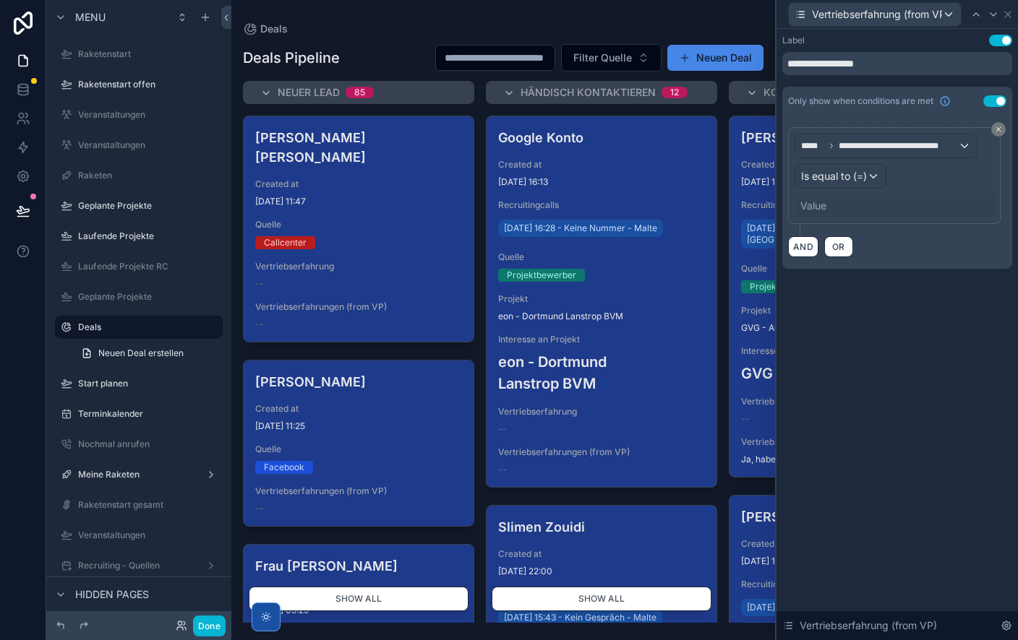
click at [813, 203] on div "Value" at bounding box center [813, 206] width 26 height 14
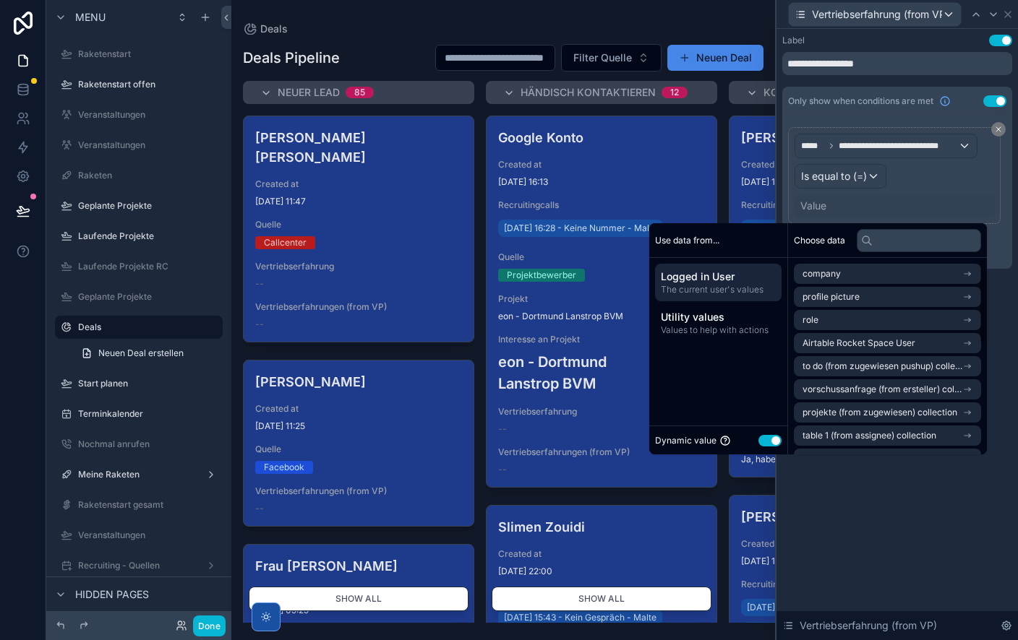
click at [762, 442] on button "Use setting" at bounding box center [769, 441] width 23 height 12
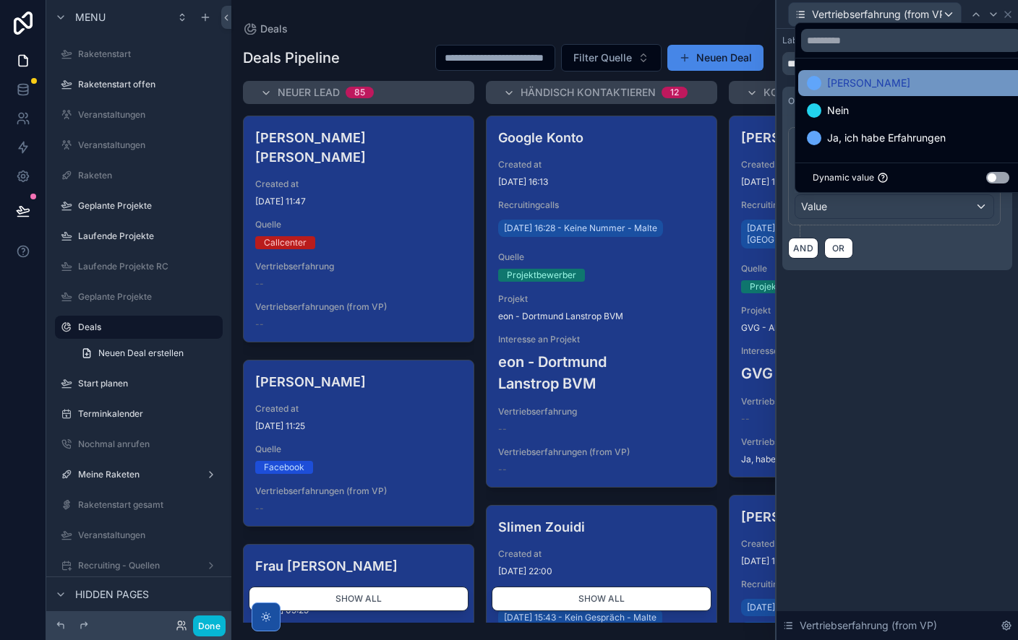
click at [855, 85] on div "[PERSON_NAME]" at bounding box center [911, 82] width 208 height 17
click at [925, 363] on div "**********" at bounding box center [896, 334] width 241 height 611
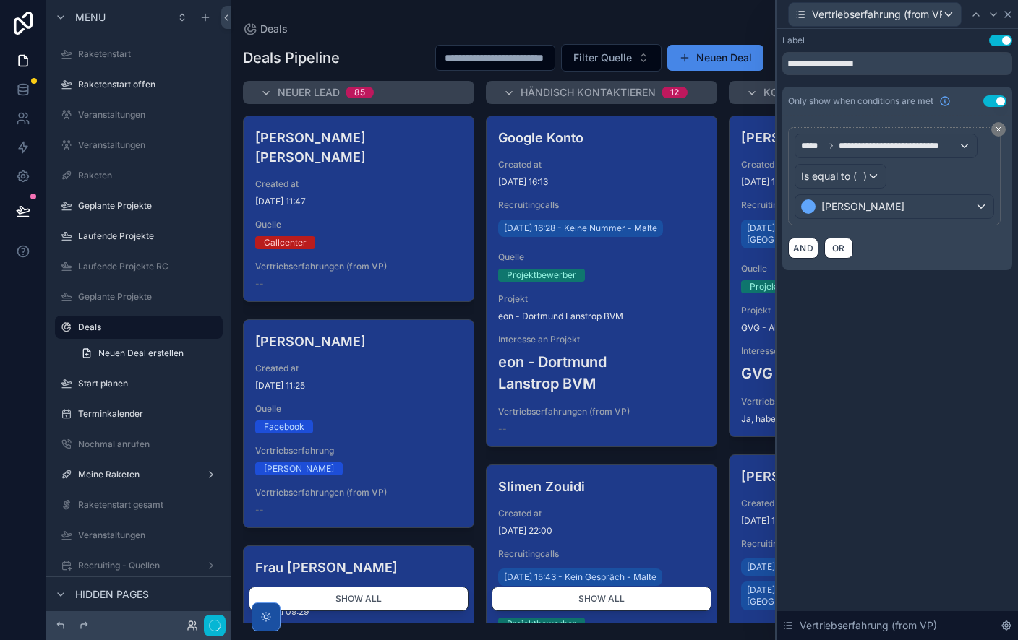
click at [1010, 13] on icon at bounding box center [1008, 15] width 12 height 12
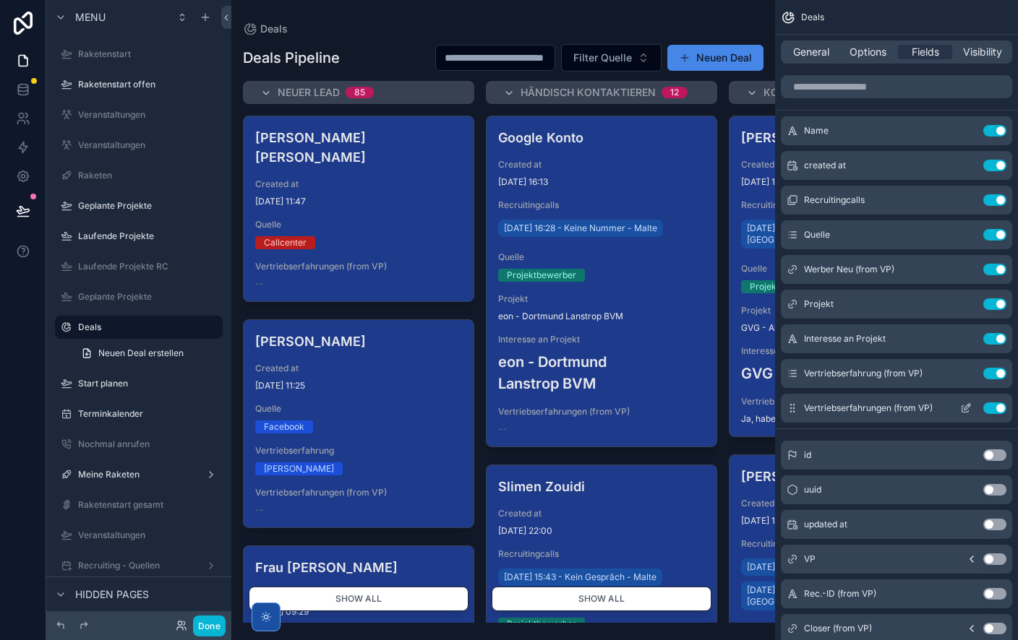
click at [968, 407] on icon "scrollable content" at bounding box center [967, 407] width 6 height 6
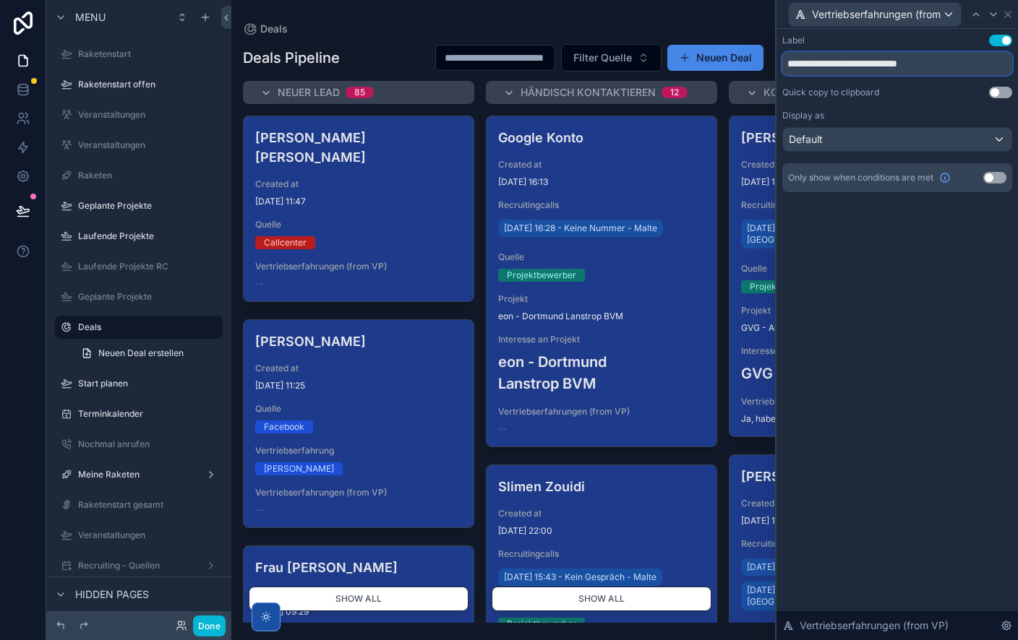
drag, startPoint x: 893, startPoint y: 64, endPoint x: 940, endPoint y: 64, distance: 47.0
click at [951, 65] on input "**********" at bounding box center [897, 63] width 230 height 23
type input "**********"
click at [999, 178] on button "Use setting" at bounding box center [994, 178] width 23 height 12
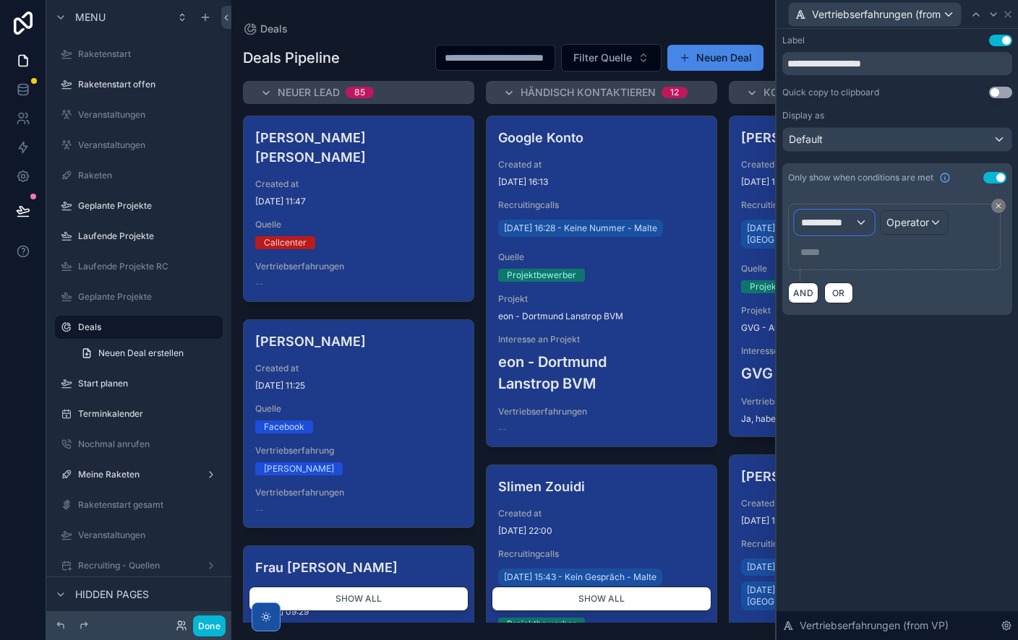
click at [846, 220] on span "**********" at bounding box center [827, 222] width 53 height 14
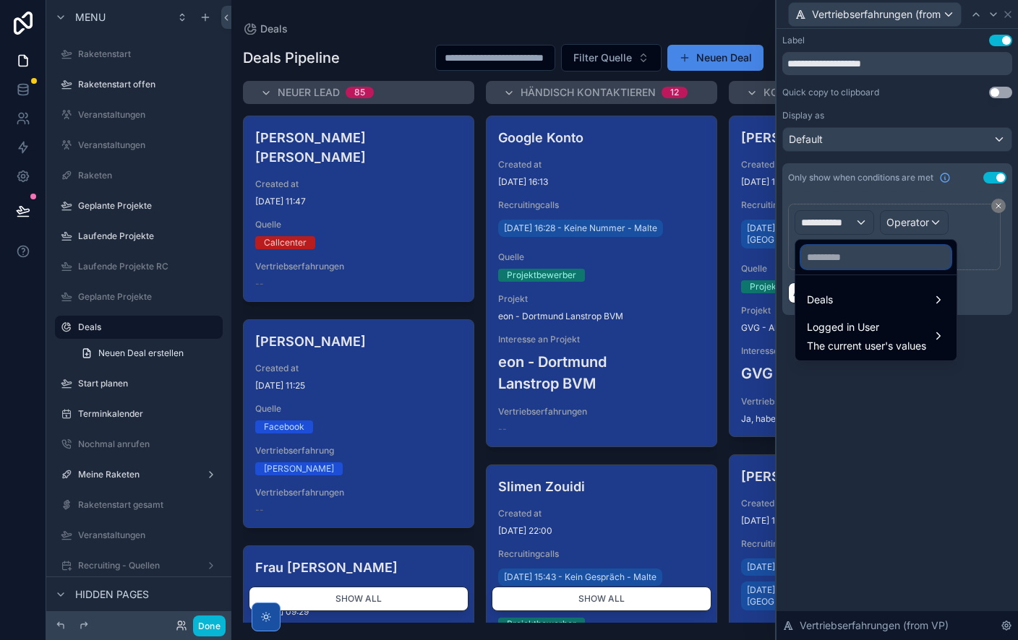
click at [830, 262] on input "text" at bounding box center [876, 257] width 150 height 23
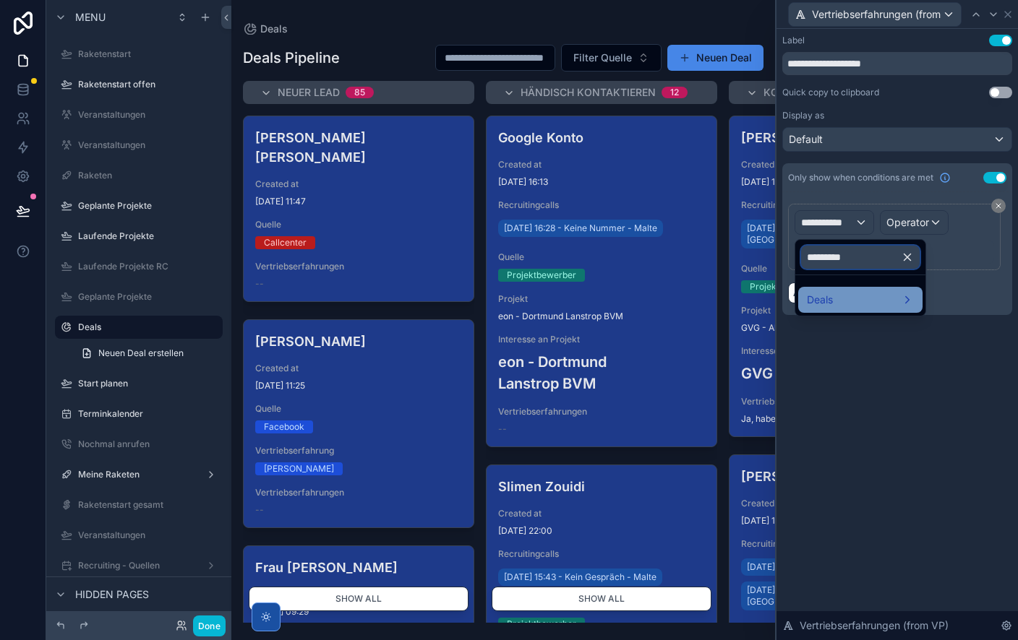
type input "*********"
click at [858, 299] on div "Deals" at bounding box center [860, 299] width 107 height 17
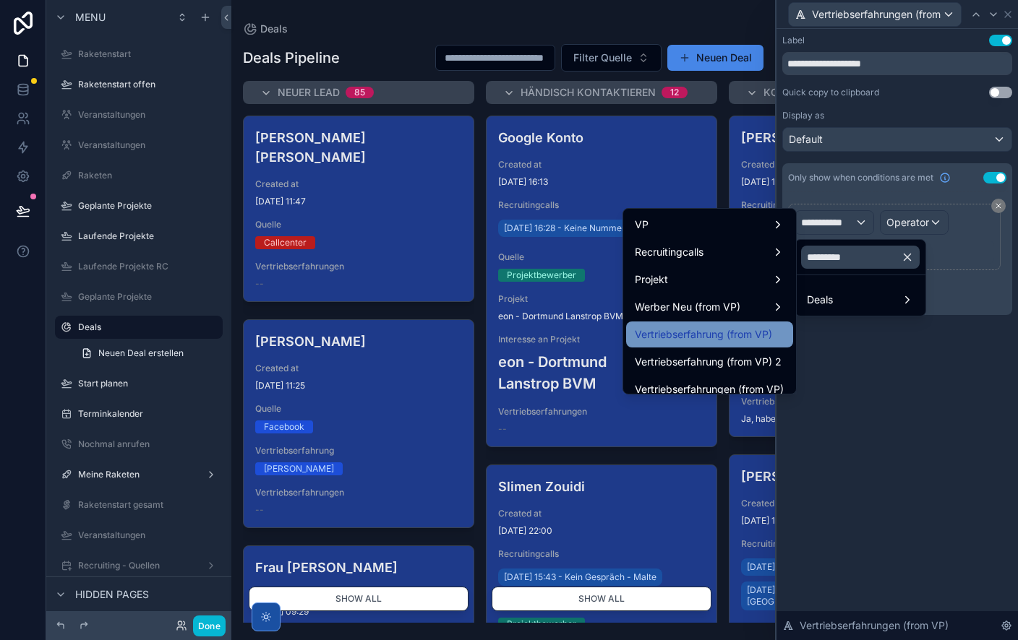
click at [726, 332] on span "Vertriebserfahrung (from VP)" at bounding box center [703, 334] width 137 height 17
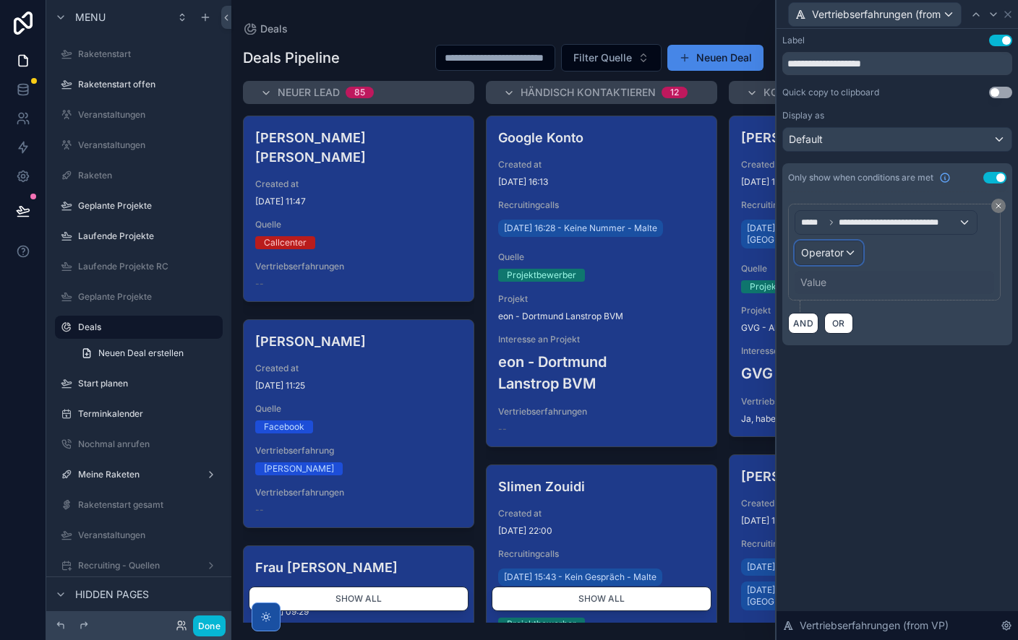
click at [838, 253] on span "Operator" at bounding box center [822, 252] width 43 height 12
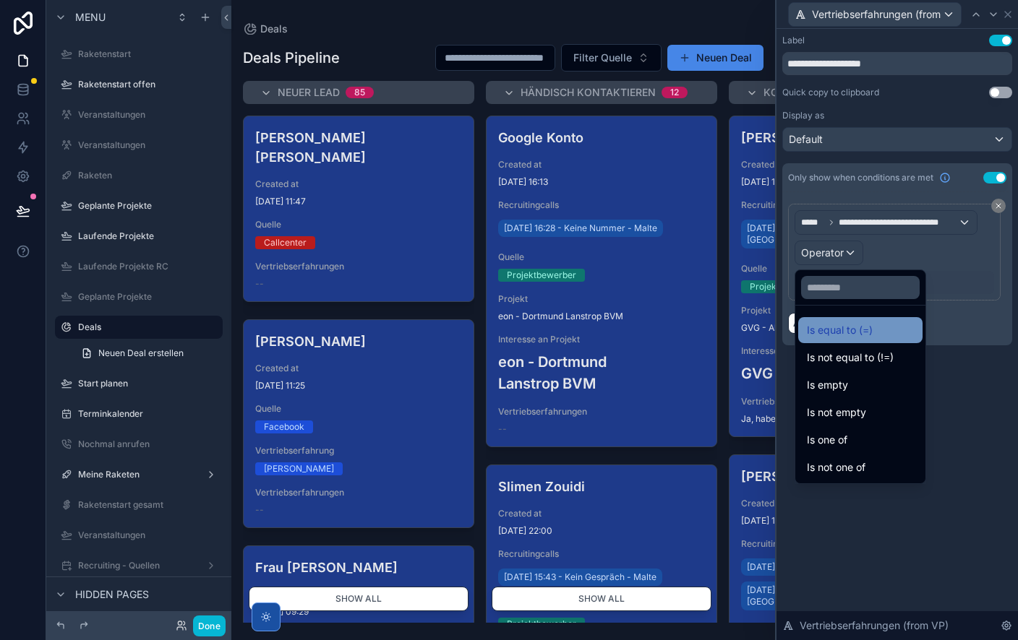
click at [841, 323] on span "Is equal to (=)" at bounding box center [840, 330] width 66 height 17
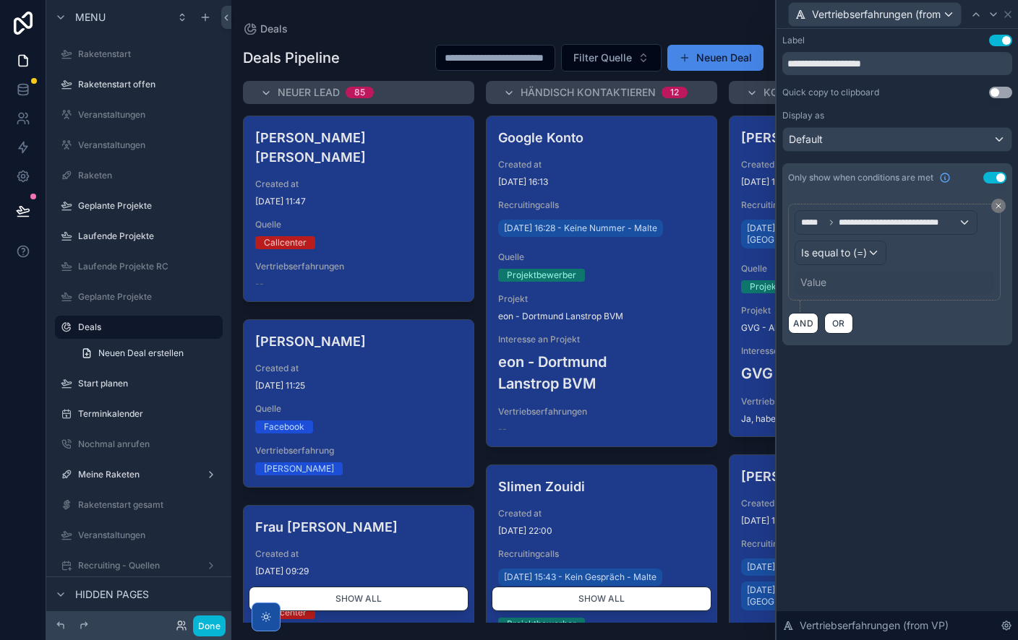
click at [827, 281] on div "Value" at bounding box center [893, 282] width 199 height 23
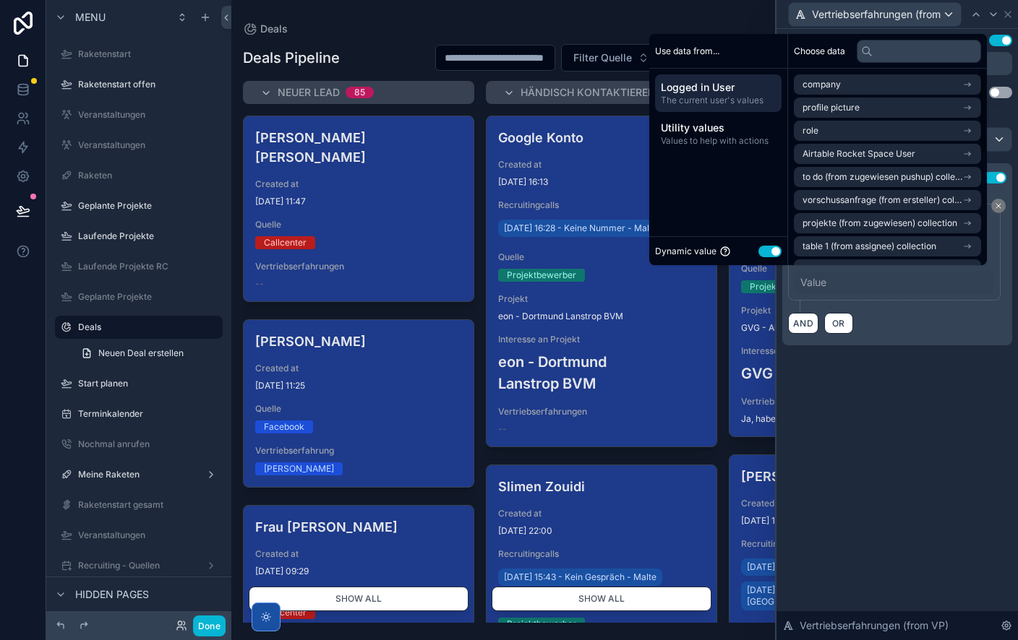
drag, startPoint x: 763, startPoint y: 252, endPoint x: 770, endPoint y: 258, distance: 9.2
click at [763, 252] on button "Use setting" at bounding box center [769, 252] width 23 height 12
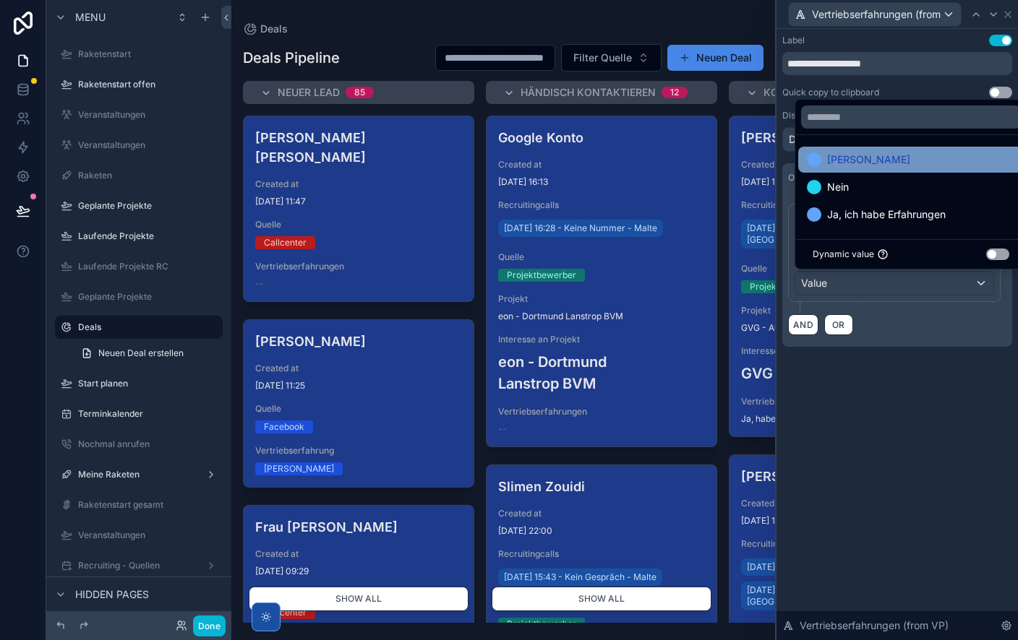
click at [841, 160] on div "[PERSON_NAME]" at bounding box center [911, 159] width 208 height 17
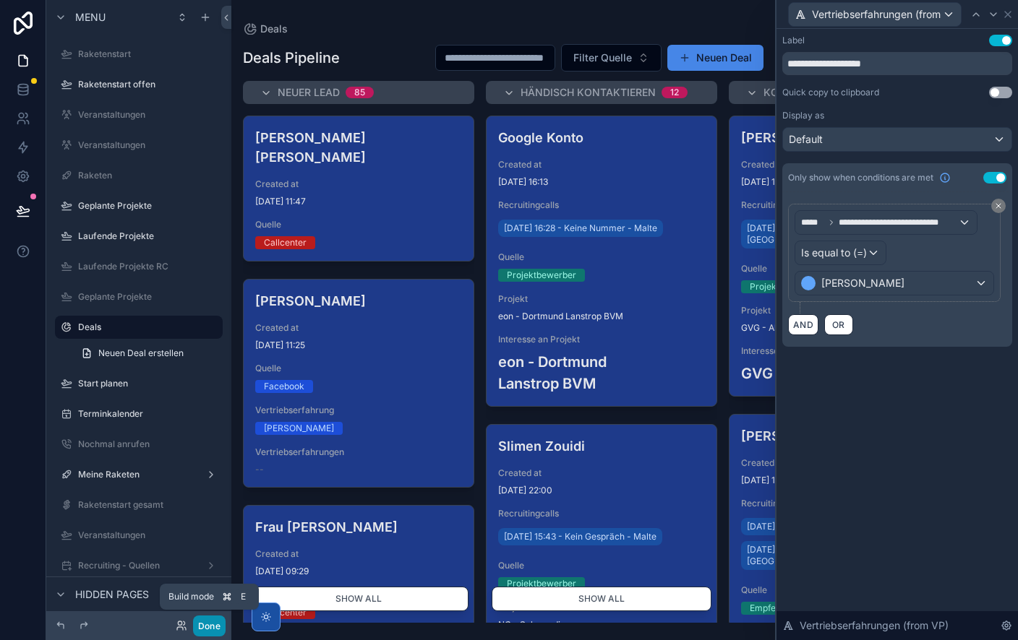
click at [210, 627] on button "Done" at bounding box center [209, 626] width 33 height 21
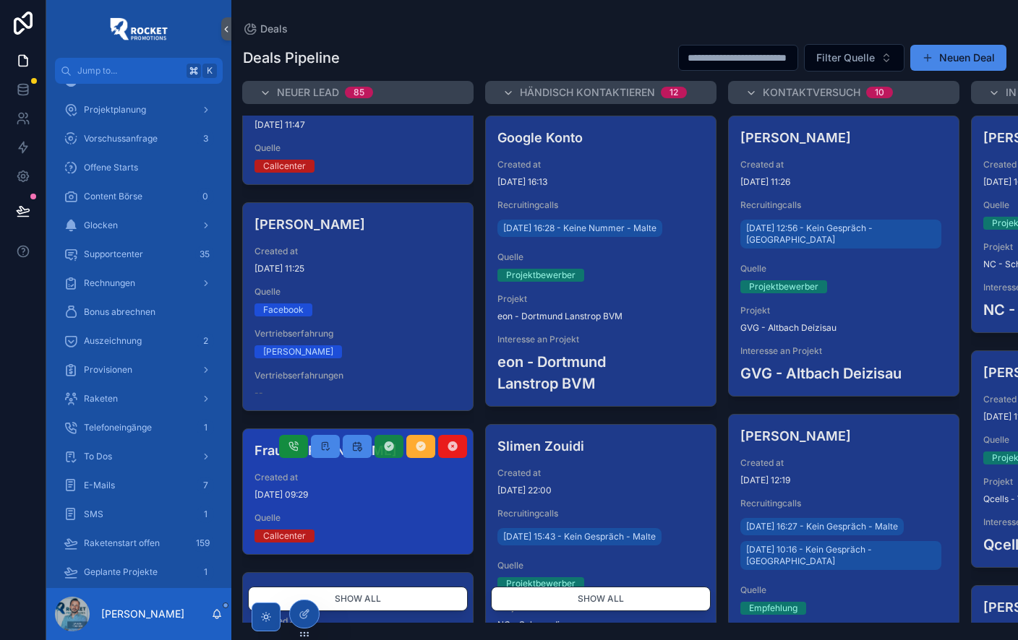
scroll to position [69, 0]
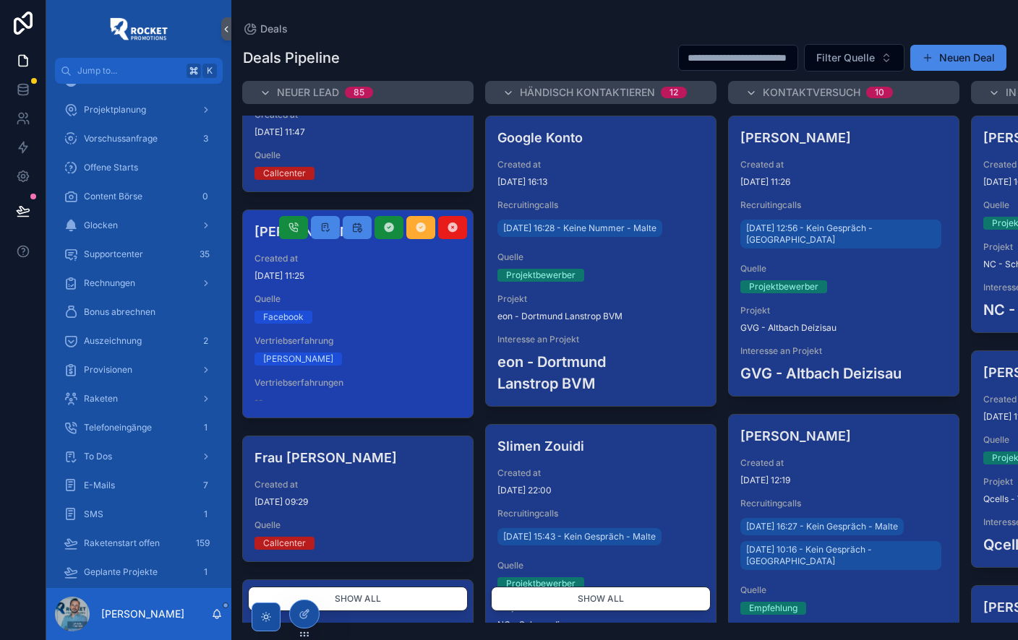
click at [356, 311] on div "Facebook" at bounding box center [357, 317] width 207 height 13
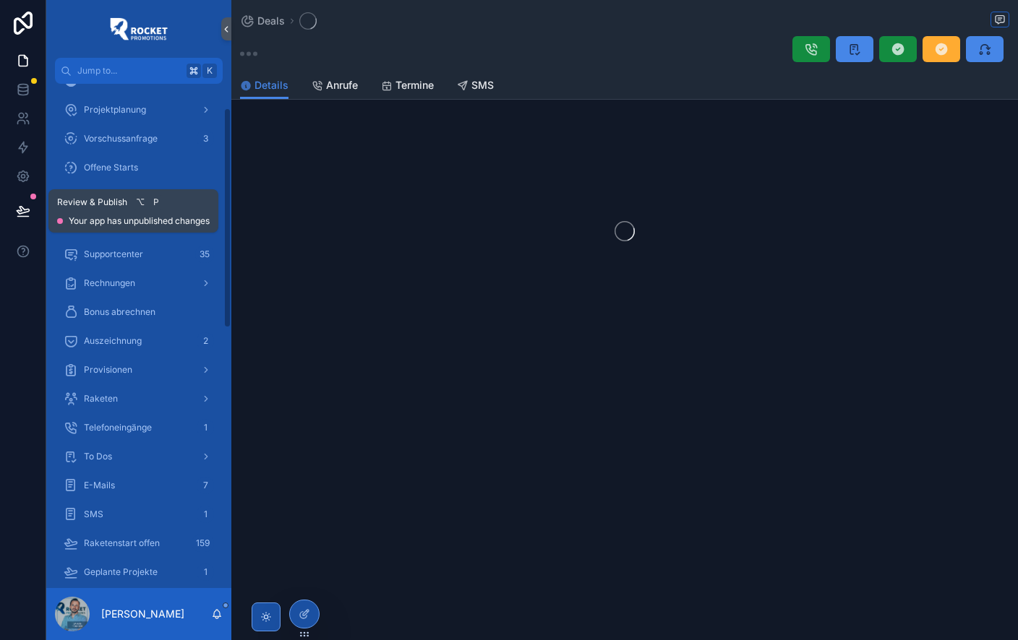
click at [22, 210] on icon at bounding box center [23, 210] width 12 height 7
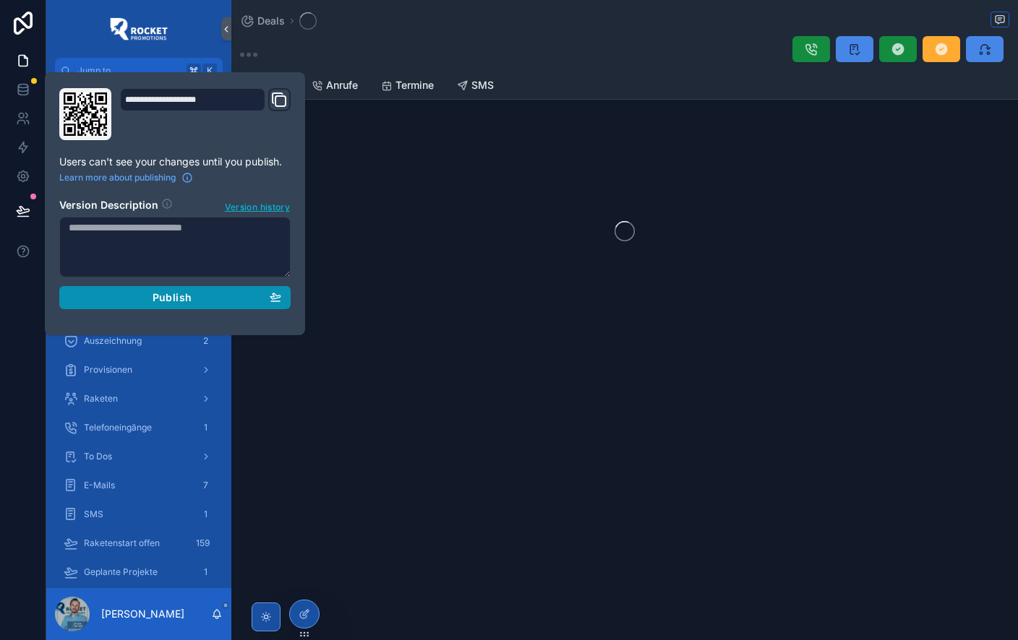
click at [238, 302] on div "Publish" at bounding box center [175, 297] width 213 height 13
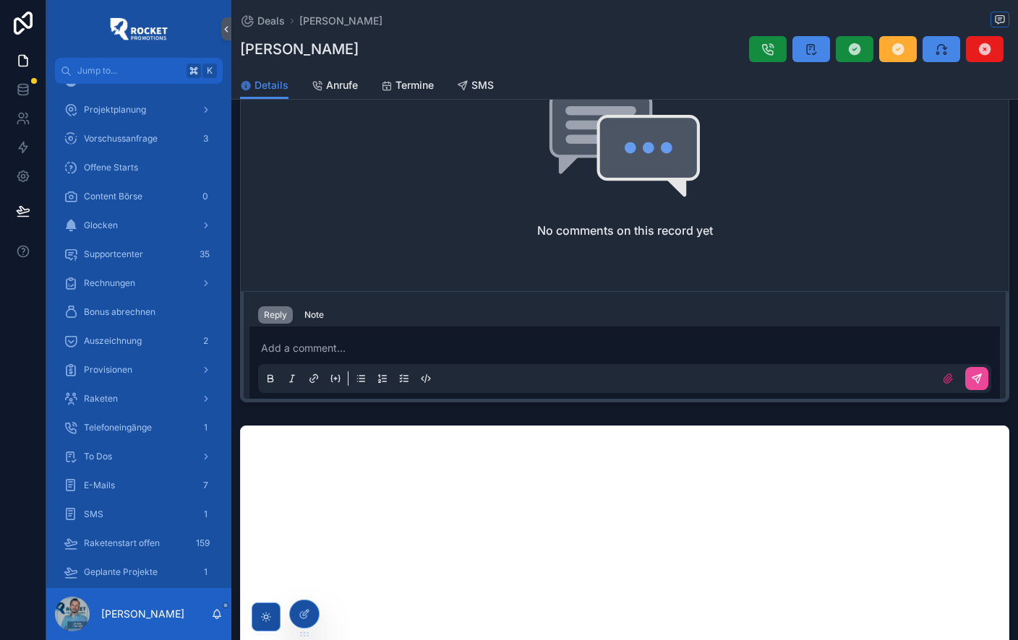
scroll to position [122, 0]
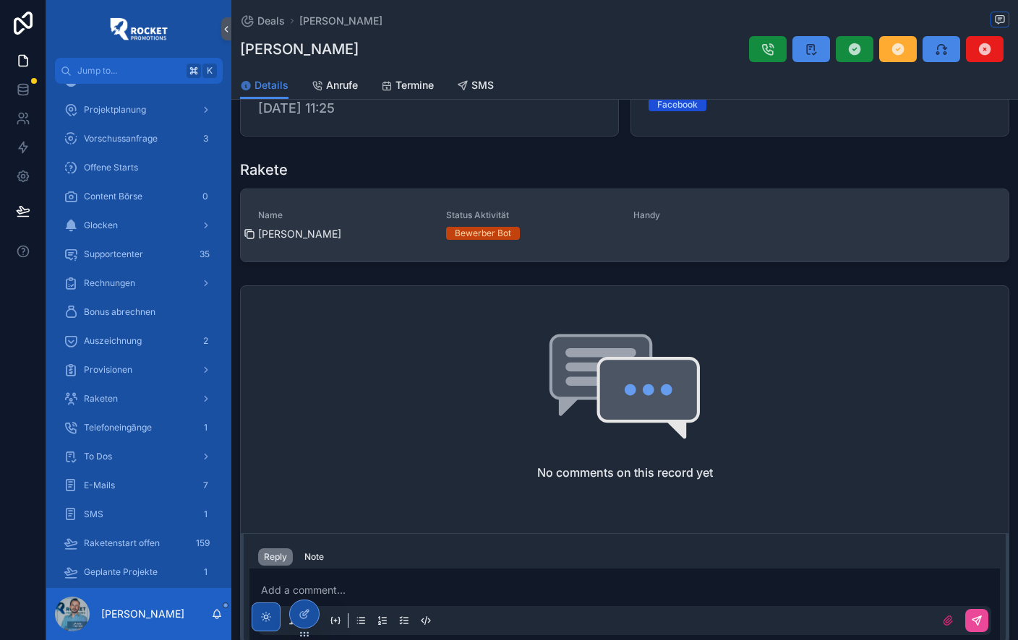
click at [252, 234] on icon at bounding box center [250, 234] width 12 height 12
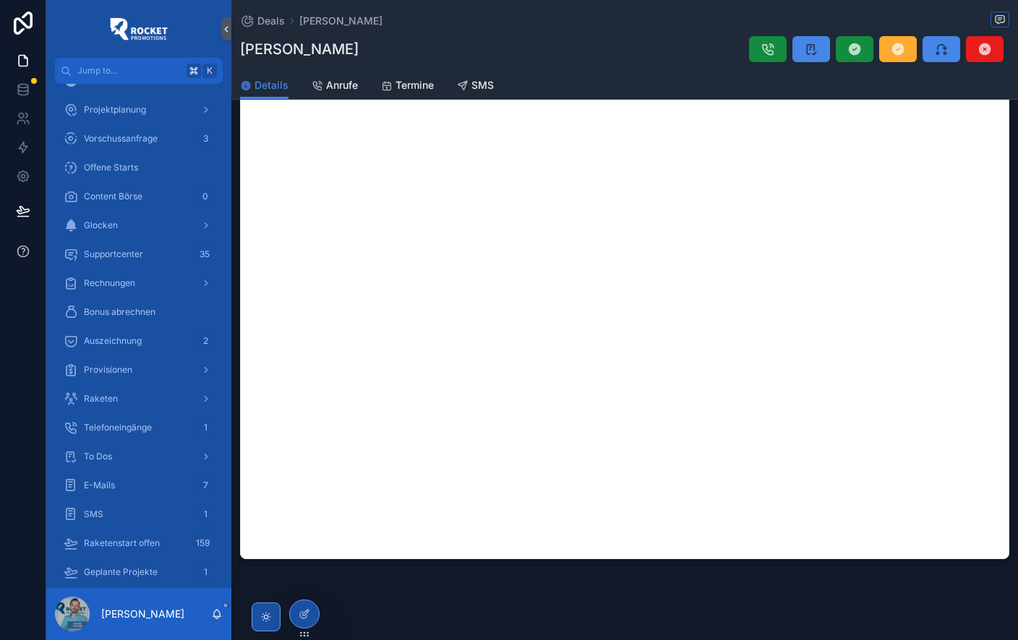
scroll to position [652, 0]
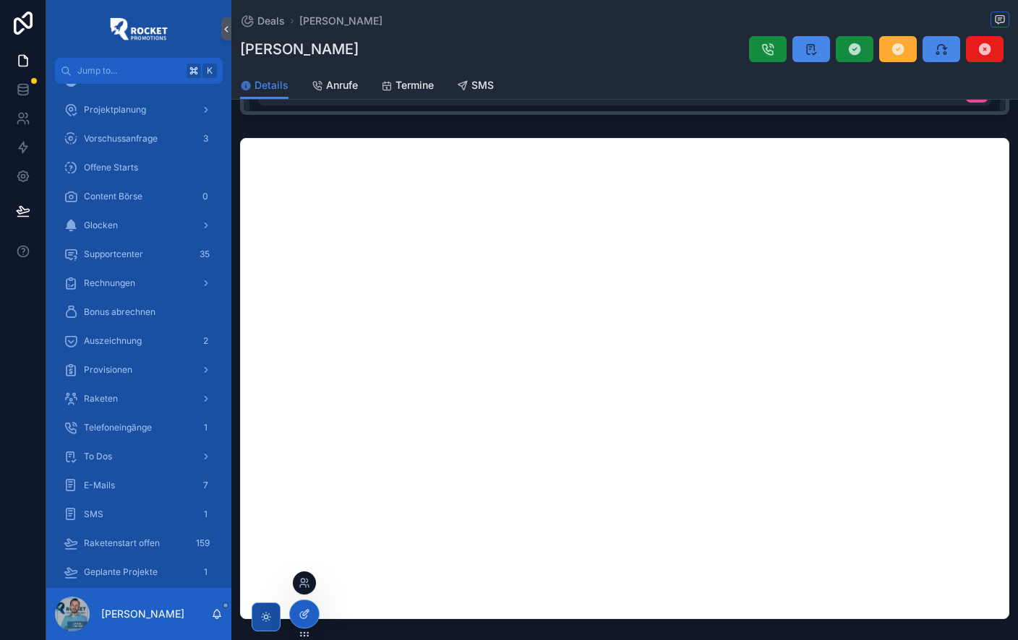
click at [296, 611] on div at bounding box center [304, 614] width 29 height 27
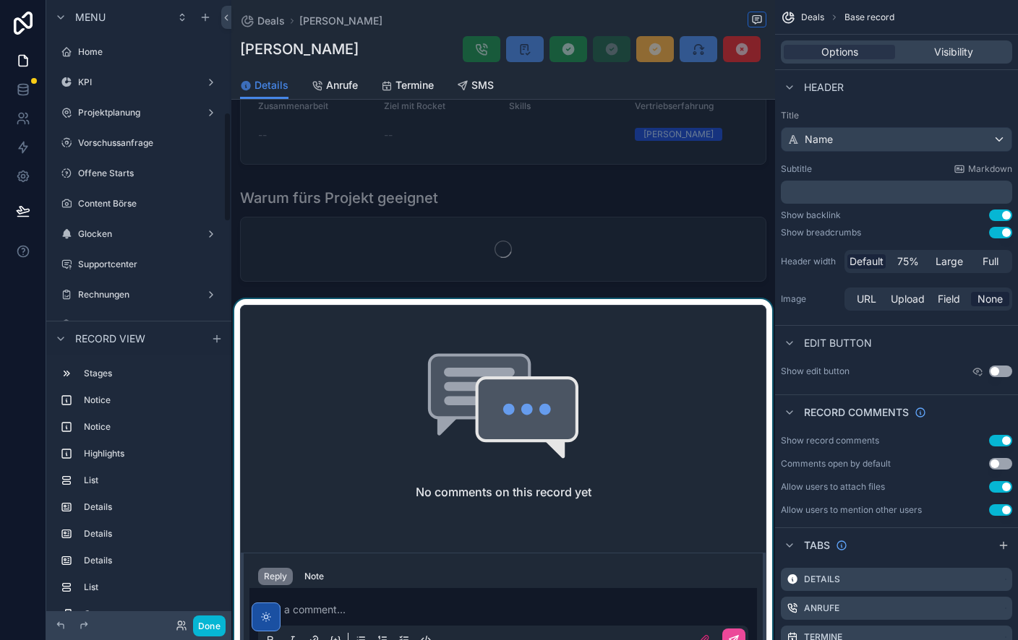
scroll to position [635, 0]
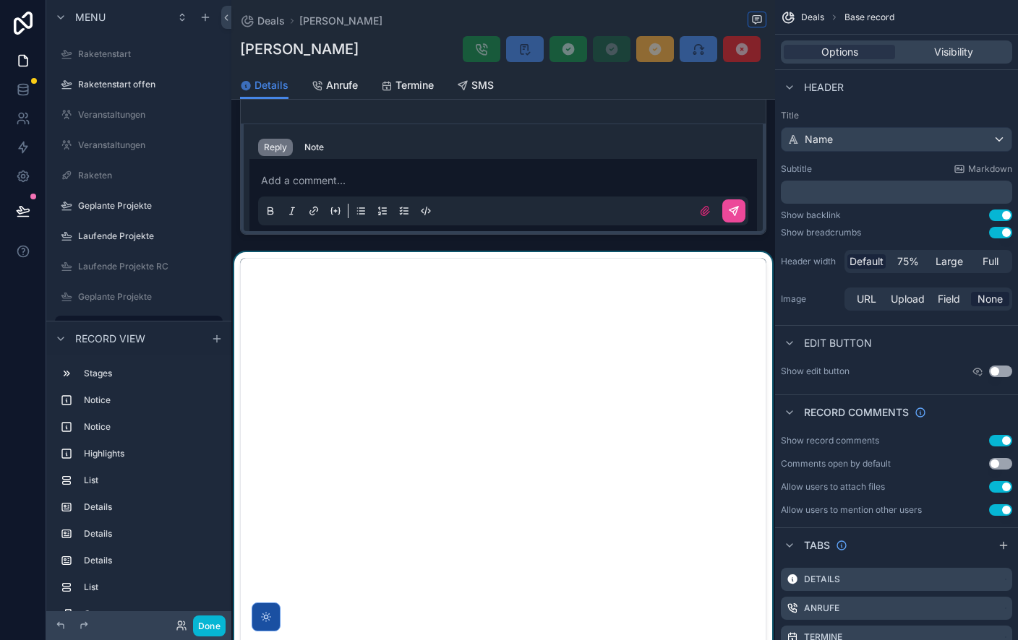
click at [513, 252] on div at bounding box center [503, 499] width 544 height 494
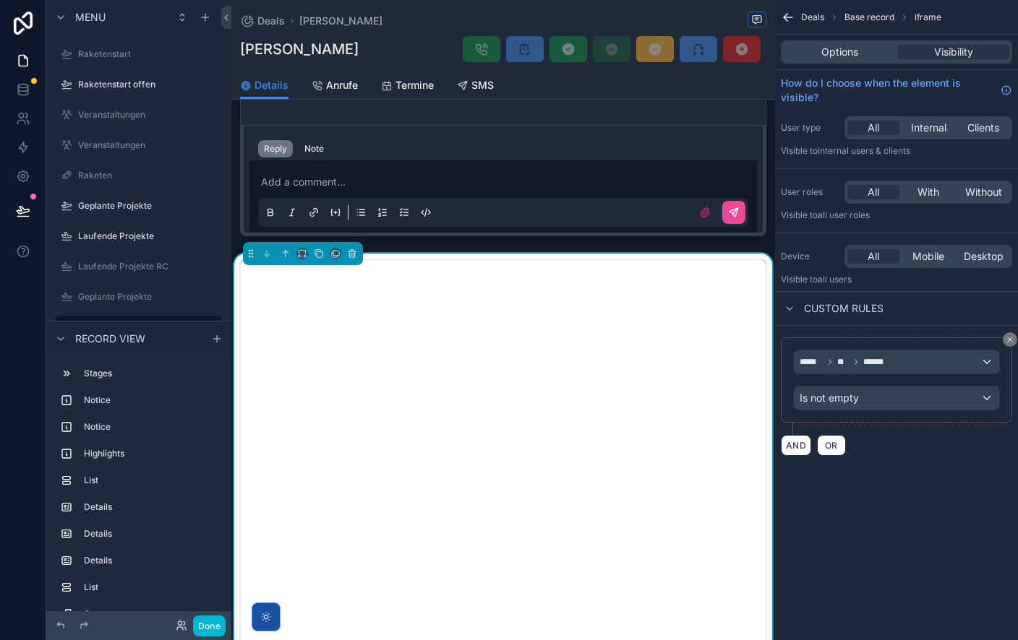
scroll to position [1136, 0]
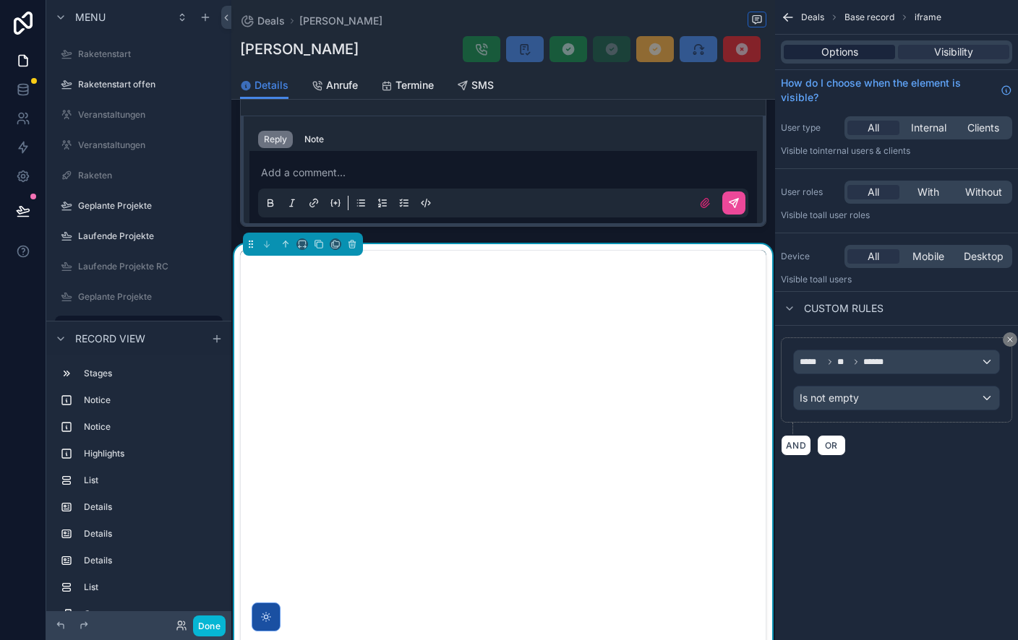
click at [838, 49] on span "Options" at bounding box center [839, 52] width 37 height 14
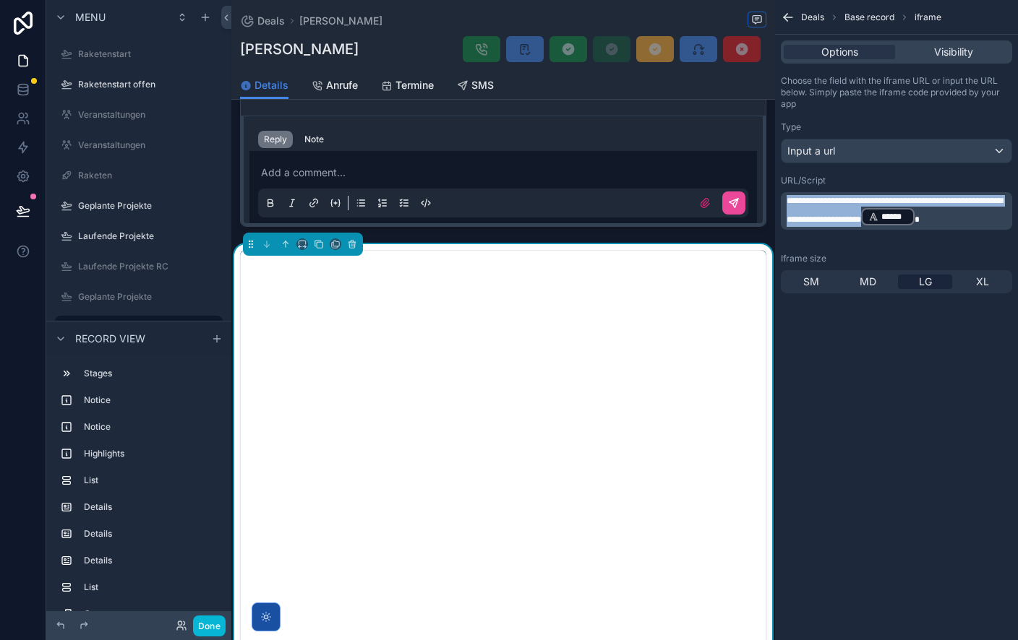
drag, startPoint x: 844, startPoint y: 232, endPoint x: 782, endPoint y: 195, distance: 72.3
click at [783, 197] on div "**********" at bounding box center [896, 211] width 231 height 38
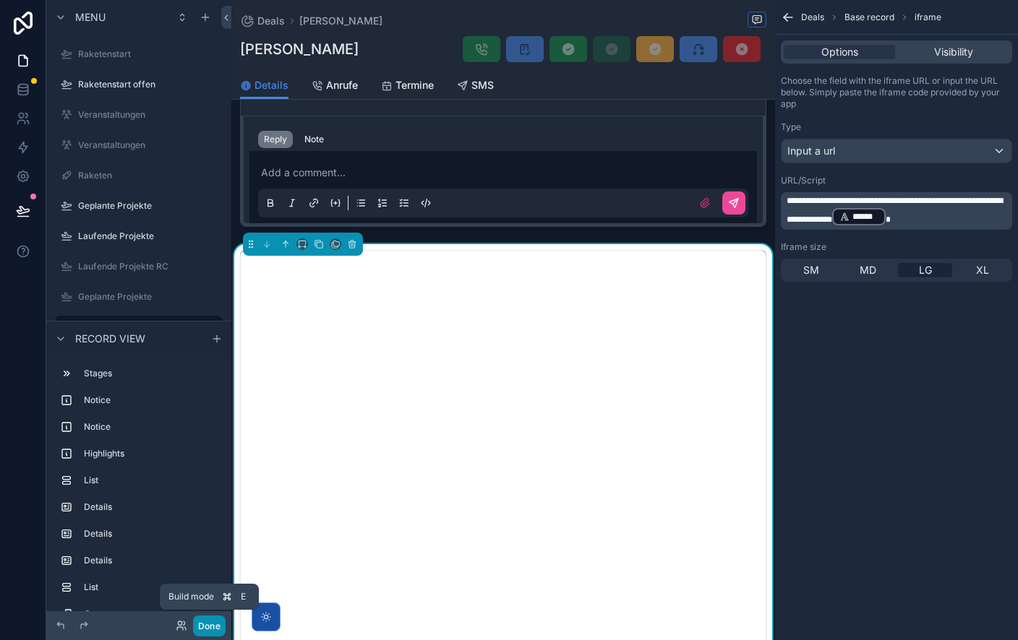
click at [213, 627] on button "Done" at bounding box center [209, 626] width 33 height 21
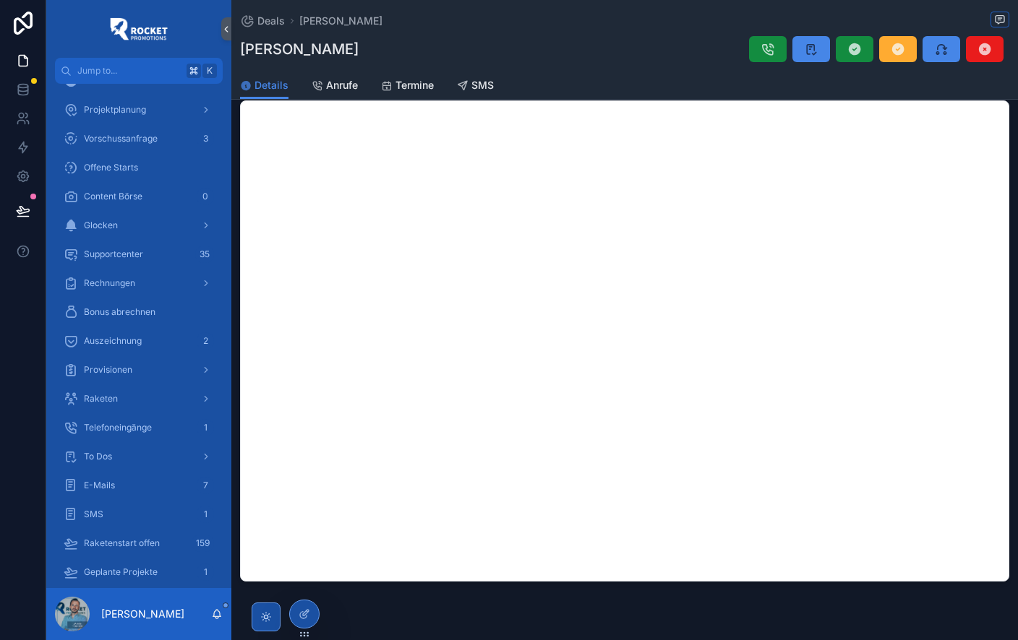
scroll to position [696, 0]
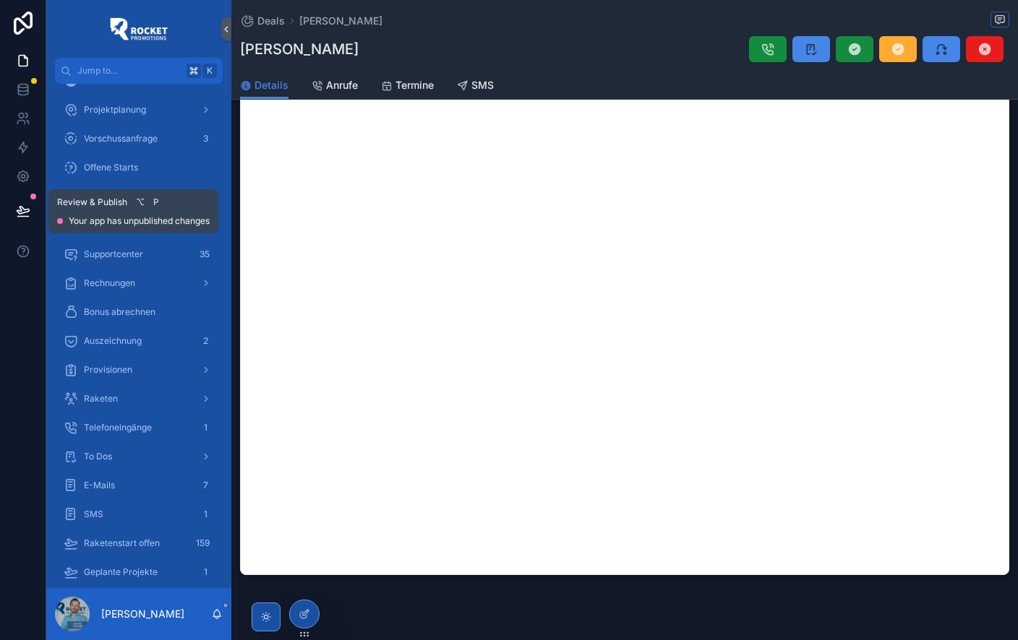
click at [19, 210] on icon at bounding box center [23, 210] width 12 height 7
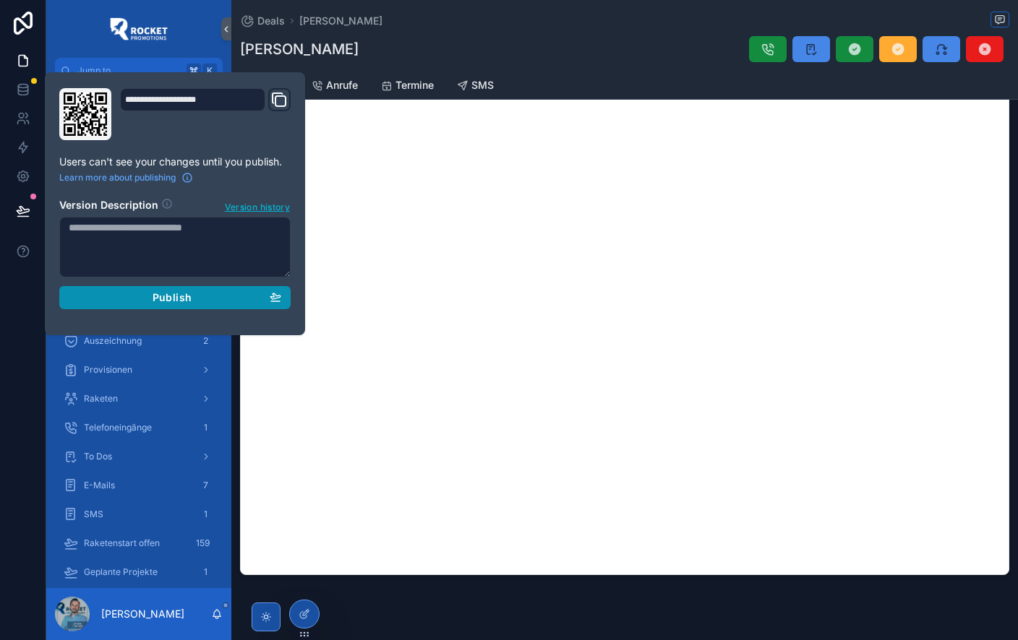
click at [113, 299] on div "Publish" at bounding box center [175, 297] width 213 height 13
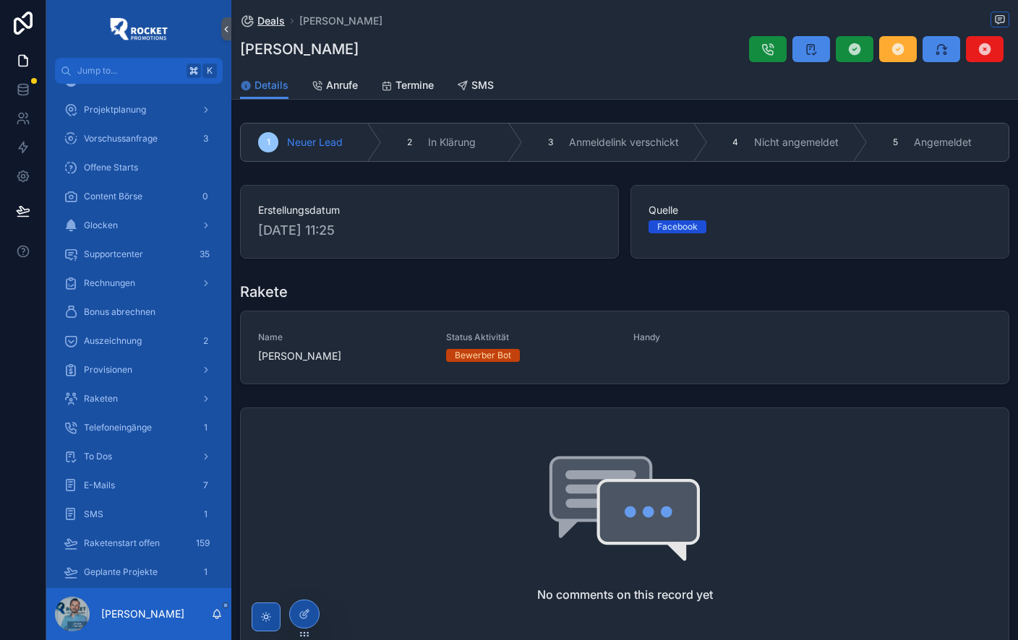
click at [269, 18] on span "Deals" at bounding box center [270, 21] width 27 height 14
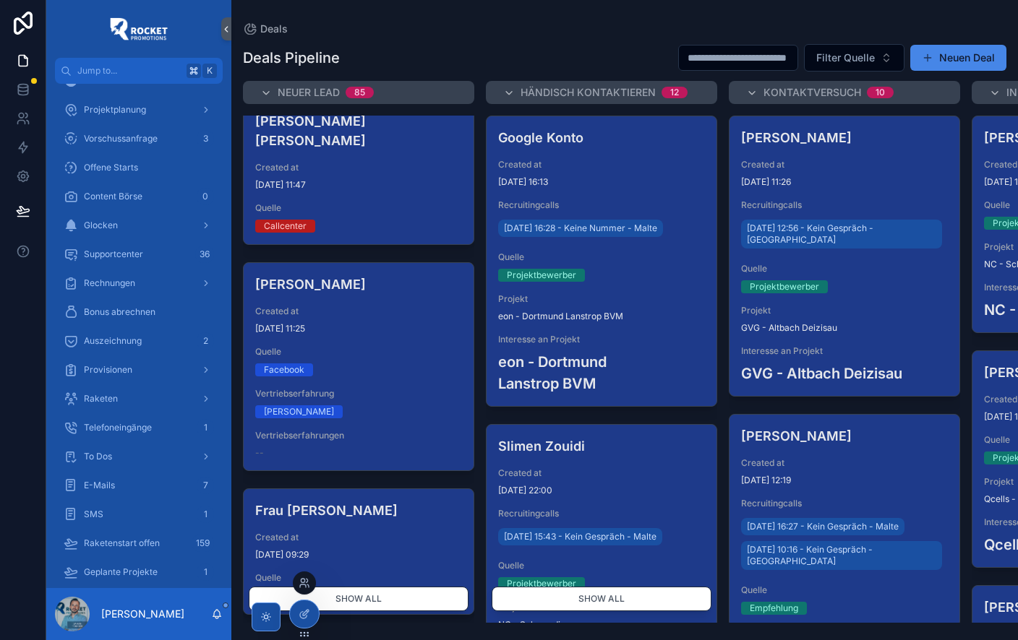
scroll to position [19, 0]
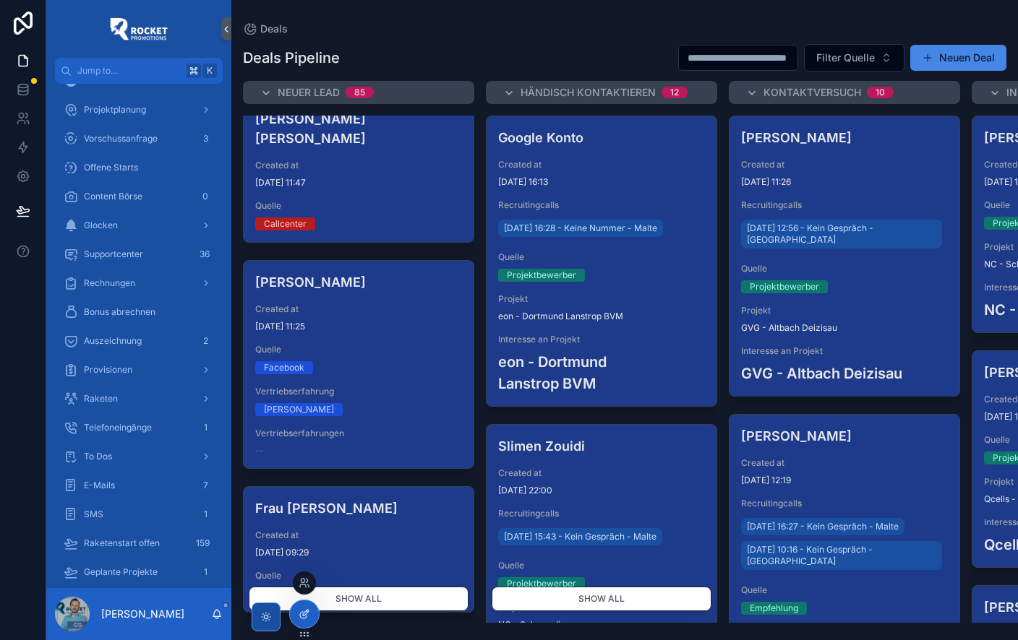
click at [306, 617] on icon at bounding box center [303, 615] width 7 height 7
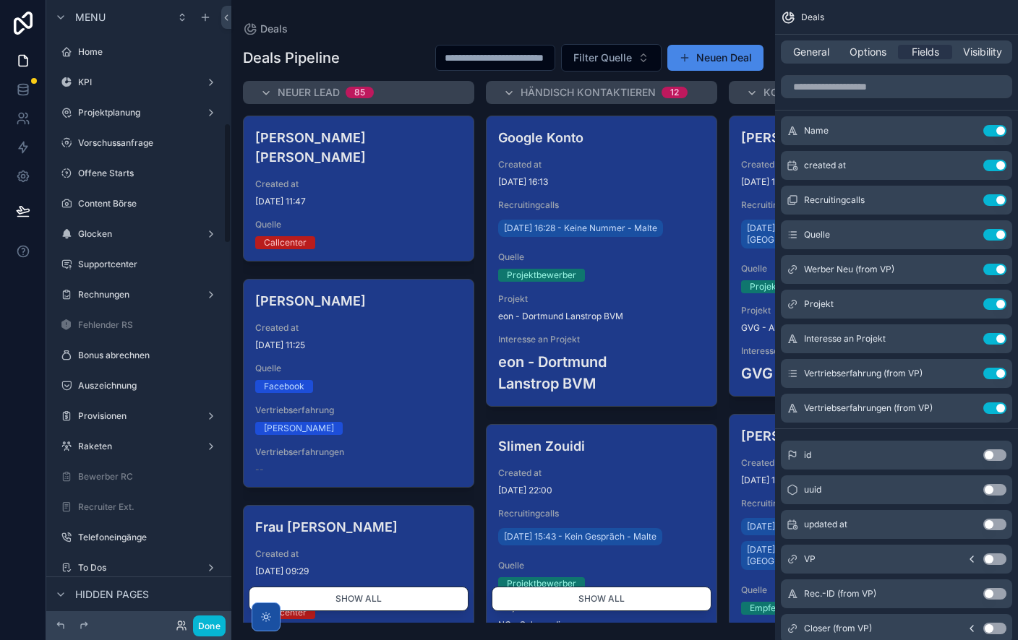
scroll to position [635, 0]
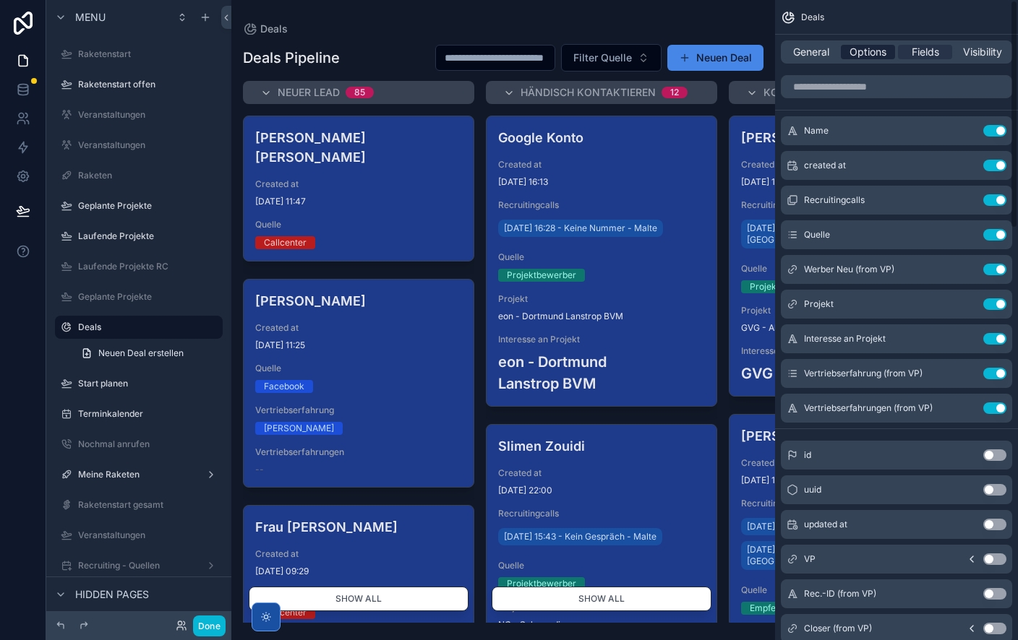
click at [874, 48] on span "Options" at bounding box center [867, 52] width 37 height 14
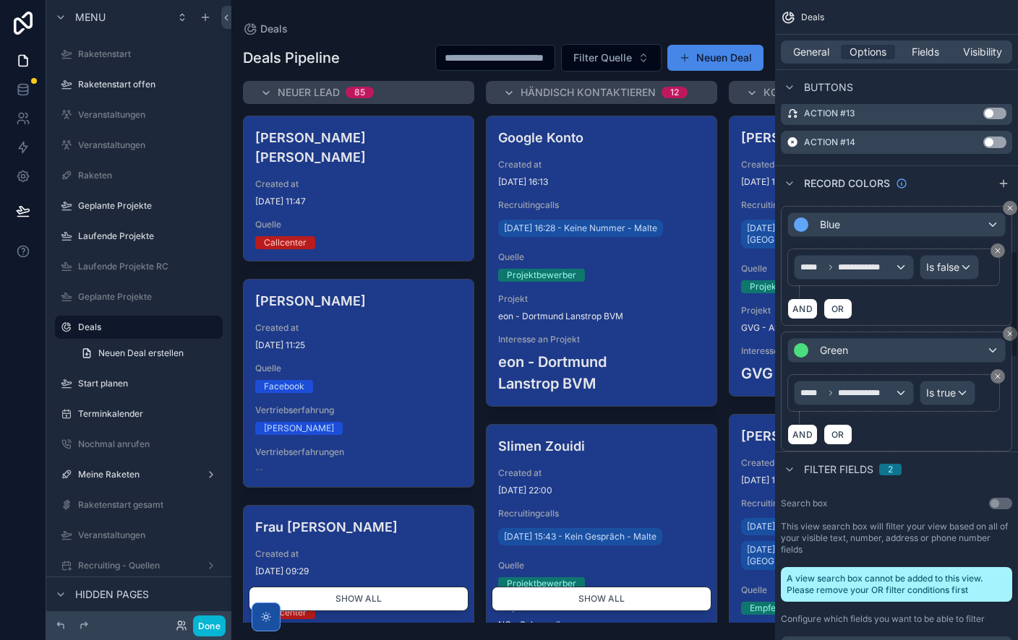
scroll to position [1539, 0]
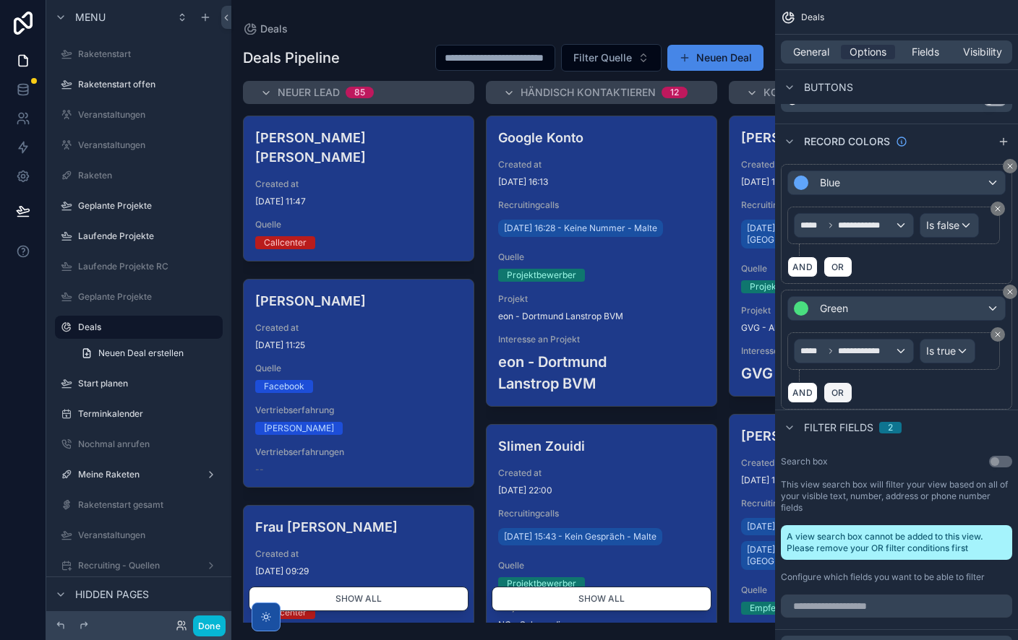
click at [835, 395] on span "OR" at bounding box center [837, 392] width 19 height 11
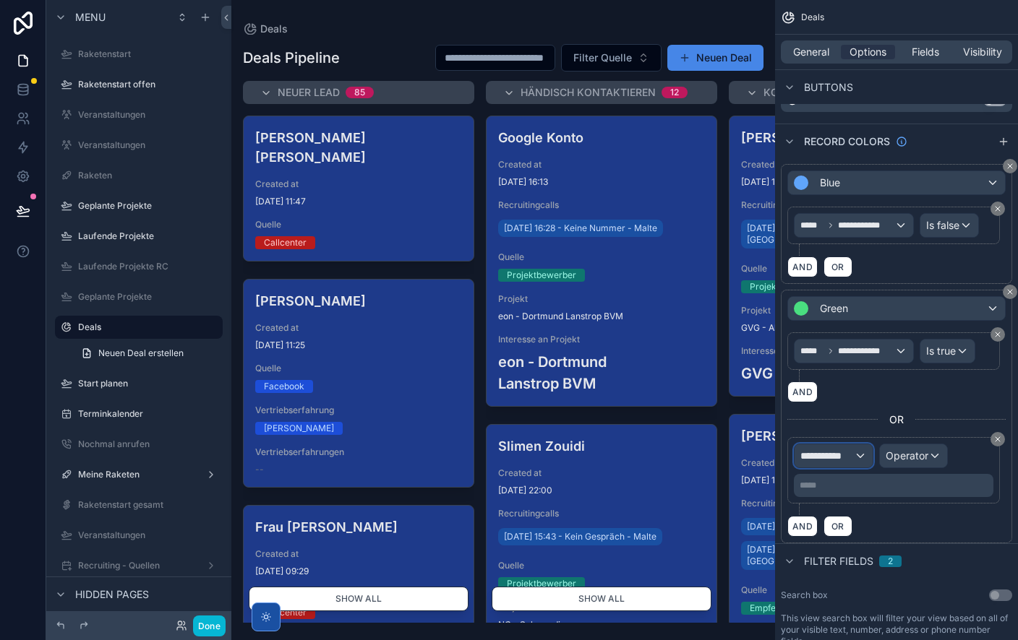
click at [818, 463] on span "**********" at bounding box center [826, 456] width 53 height 14
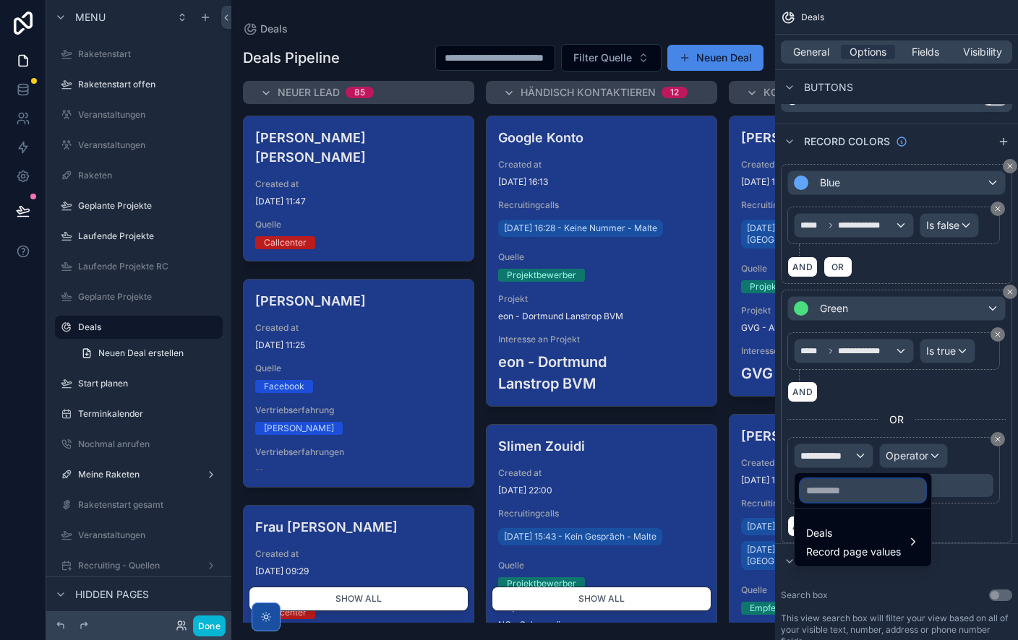
click at [864, 491] on input "text" at bounding box center [862, 490] width 125 height 23
type input "*****"
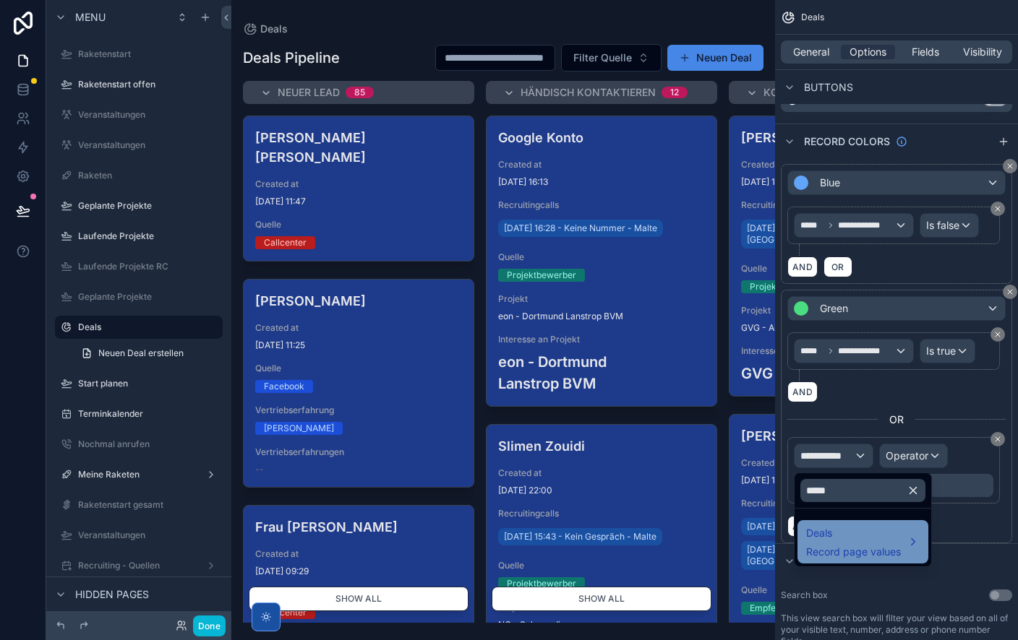
click at [863, 537] on span "Deals" at bounding box center [853, 533] width 95 height 17
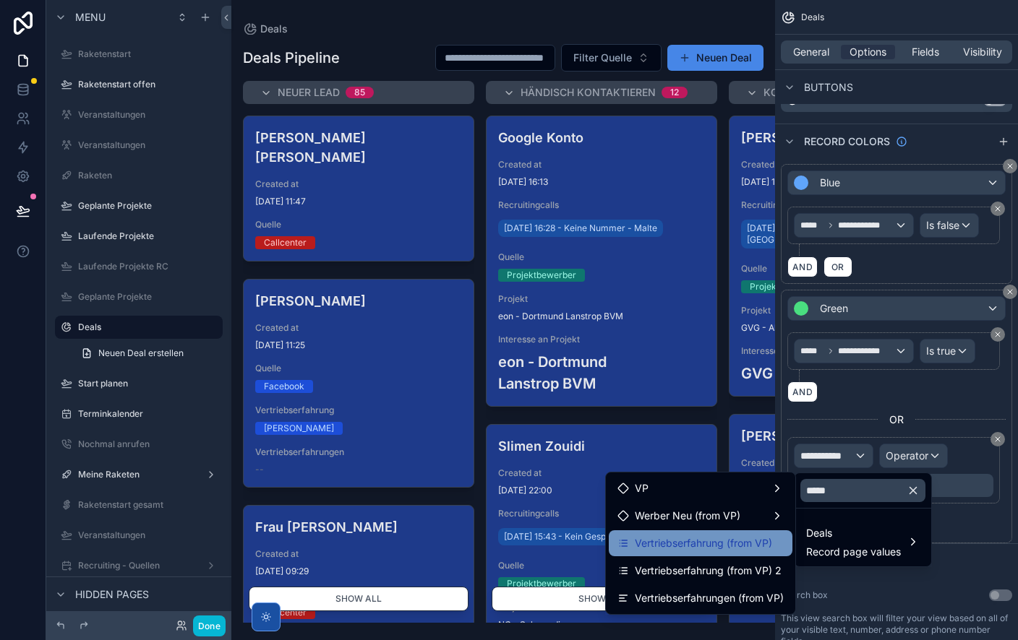
click at [722, 535] on span "Vertriebserfahrung (from VP)" at bounding box center [703, 543] width 137 height 17
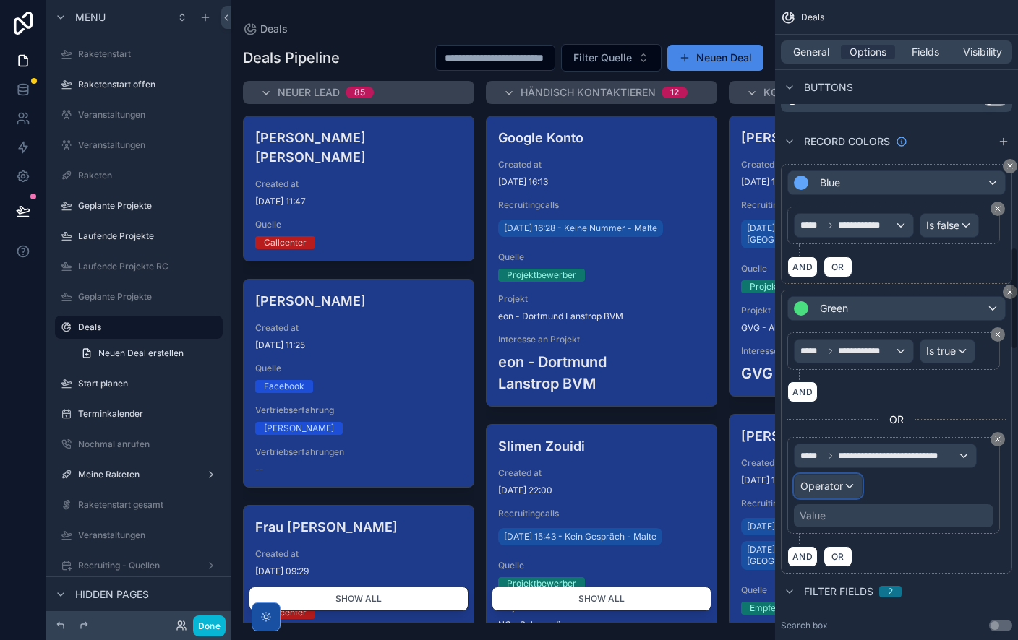
click at [823, 491] on span "Operator" at bounding box center [821, 486] width 43 height 12
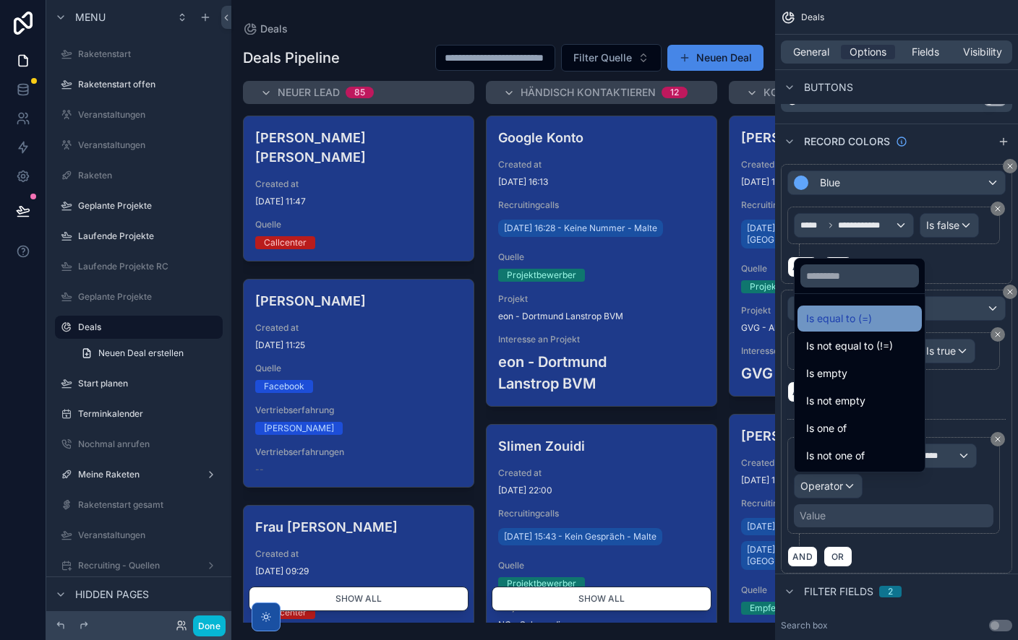
click at [852, 322] on span "Is equal to (=)" at bounding box center [839, 318] width 66 height 17
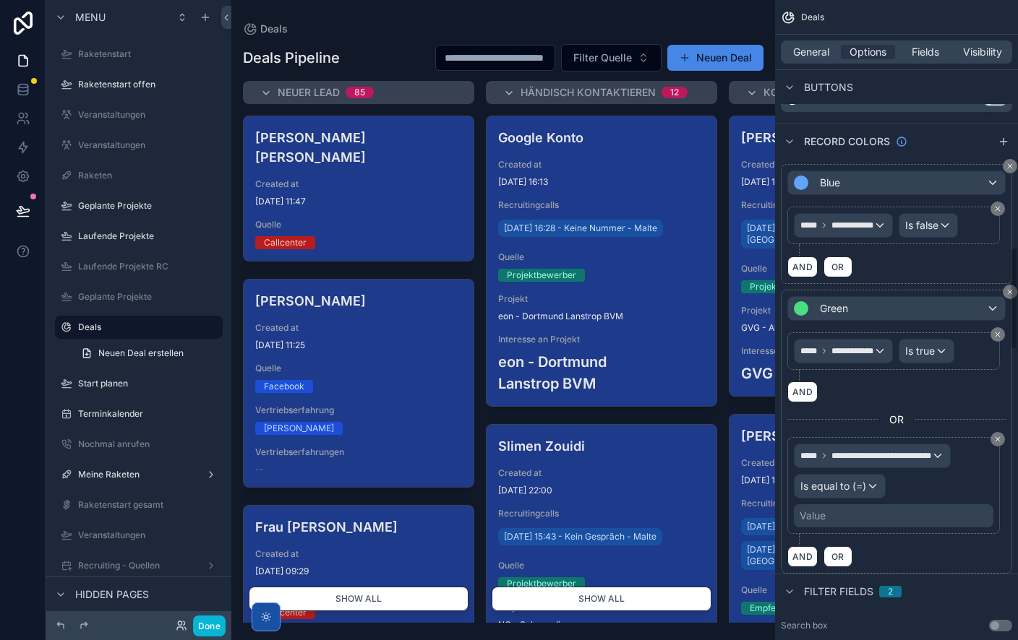
click at [839, 518] on div "Value" at bounding box center [893, 516] width 199 height 23
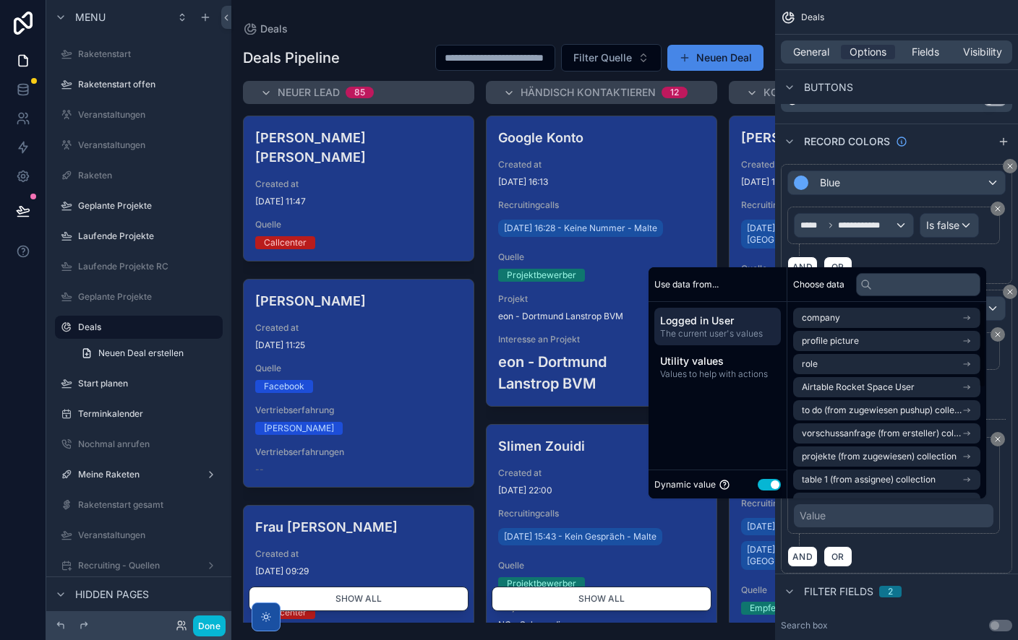
click at [764, 487] on button "Use setting" at bounding box center [768, 485] width 23 height 12
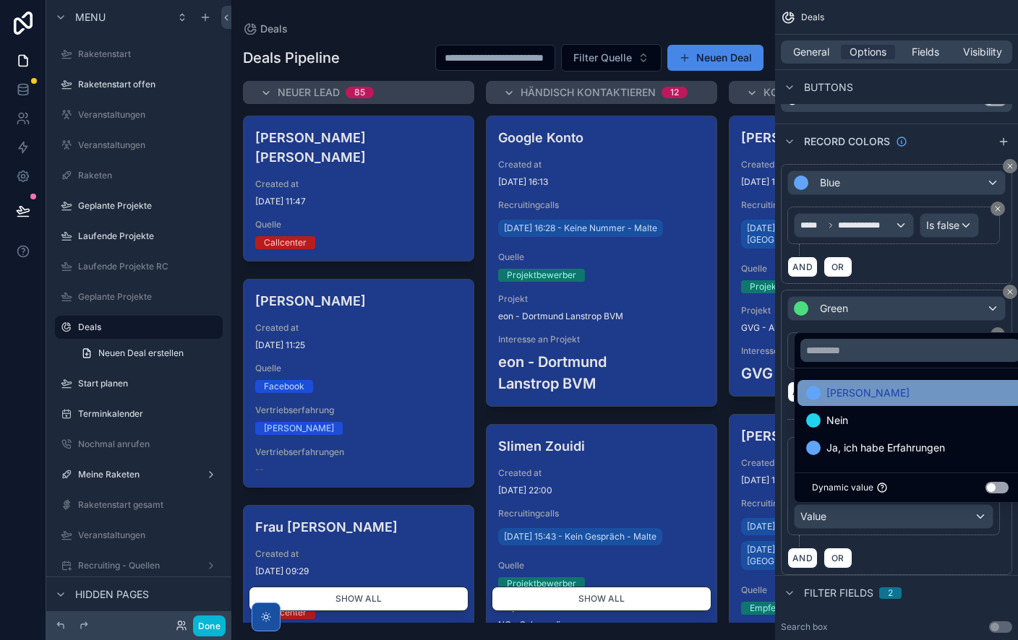
drag, startPoint x: 836, startPoint y: 397, endPoint x: 867, endPoint y: 405, distance: 32.8
click at [836, 397] on span "[PERSON_NAME]" at bounding box center [867, 393] width 83 height 17
click at [937, 536] on div "**********" at bounding box center [896, 492] width 218 height 110
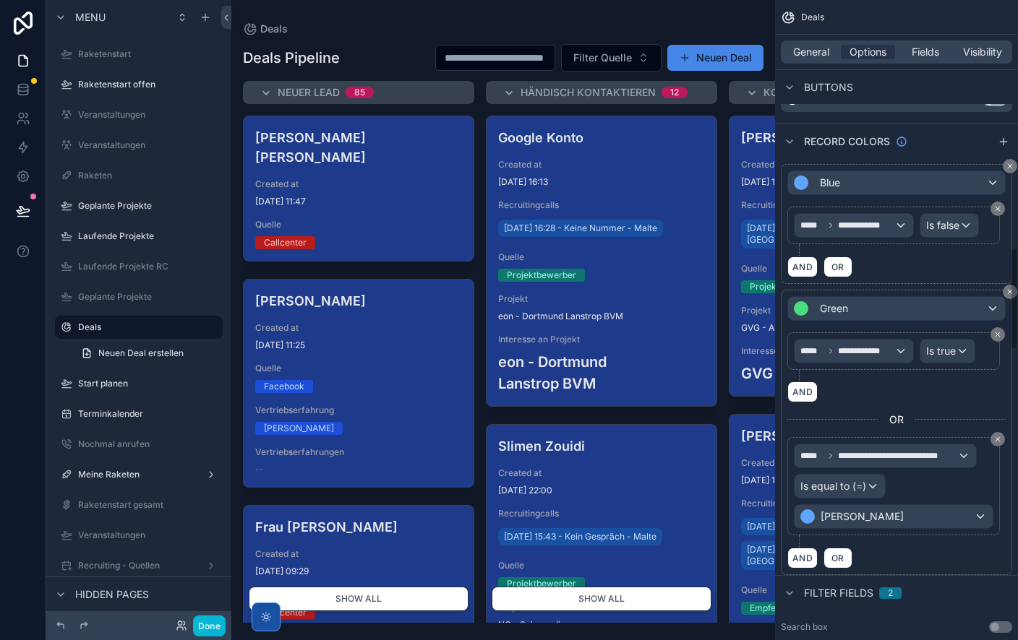
click at [919, 262] on div "AND OR" at bounding box center [896, 267] width 218 height 22
click at [803, 266] on button "AND" at bounding box center [802, 267] width 30 height 21
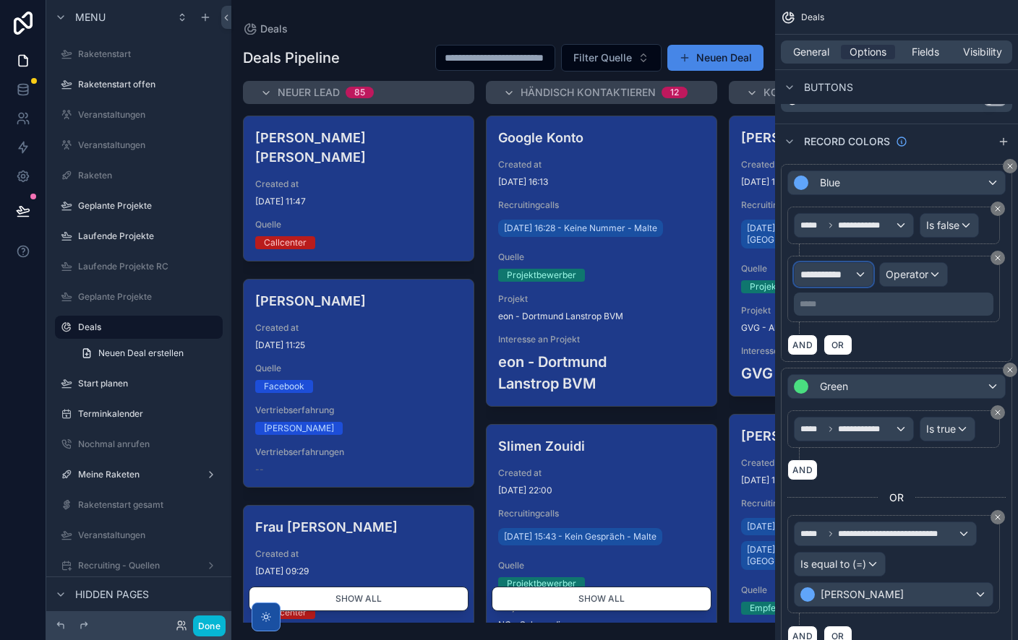
click at [841, 272] on span "**********" at bounding box center [826, 274] width 53 height 14
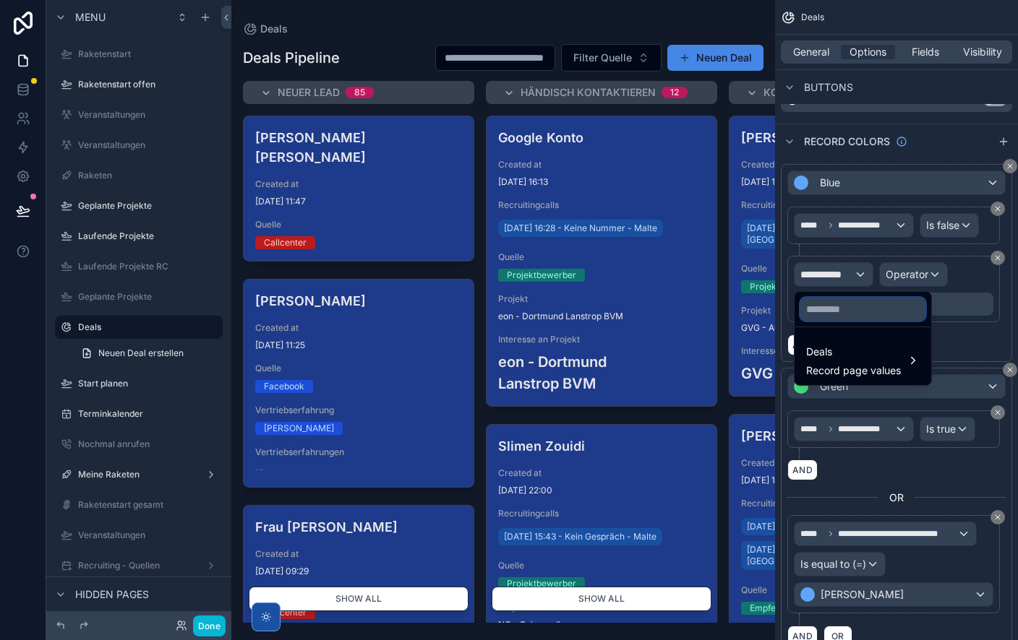
click at [843, 312] on input "text" at bounding box center [862, 309] width 125 height 23
type input "******"
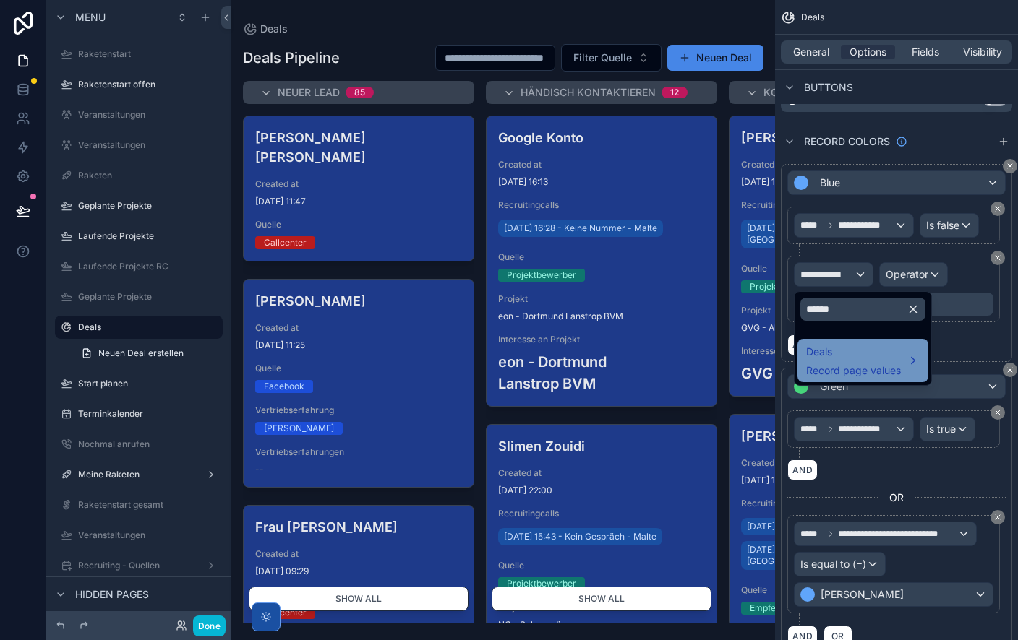
click at [840, 352] on span "Deals" at bounding box center [853, 351] width 95 height 17
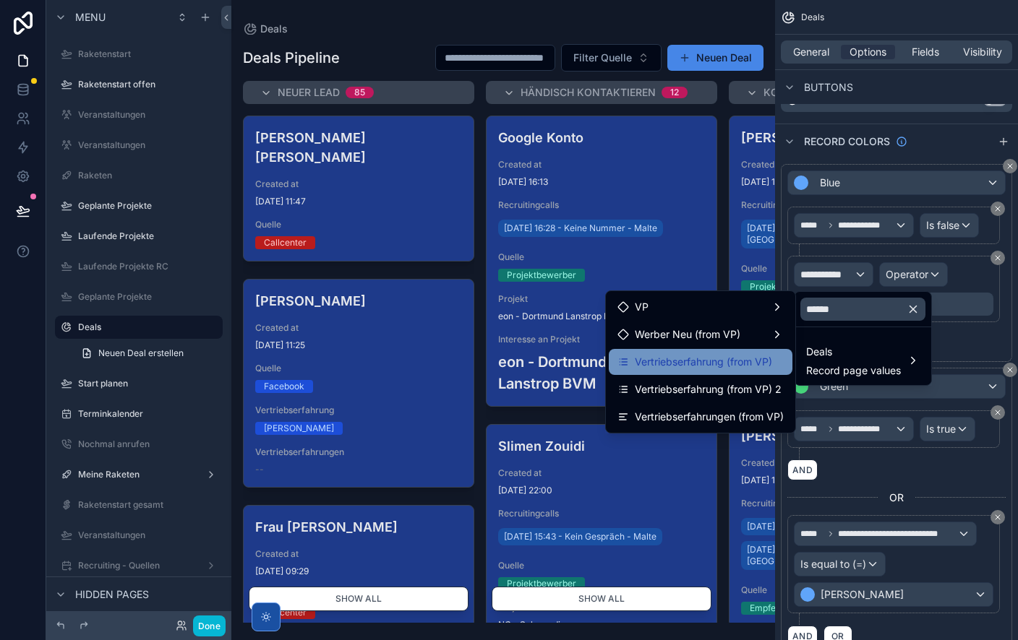
click at [706, 361] on span "Vertriebserfahrung (from VP)" at bounding box center [703, 361] width 137 height 17
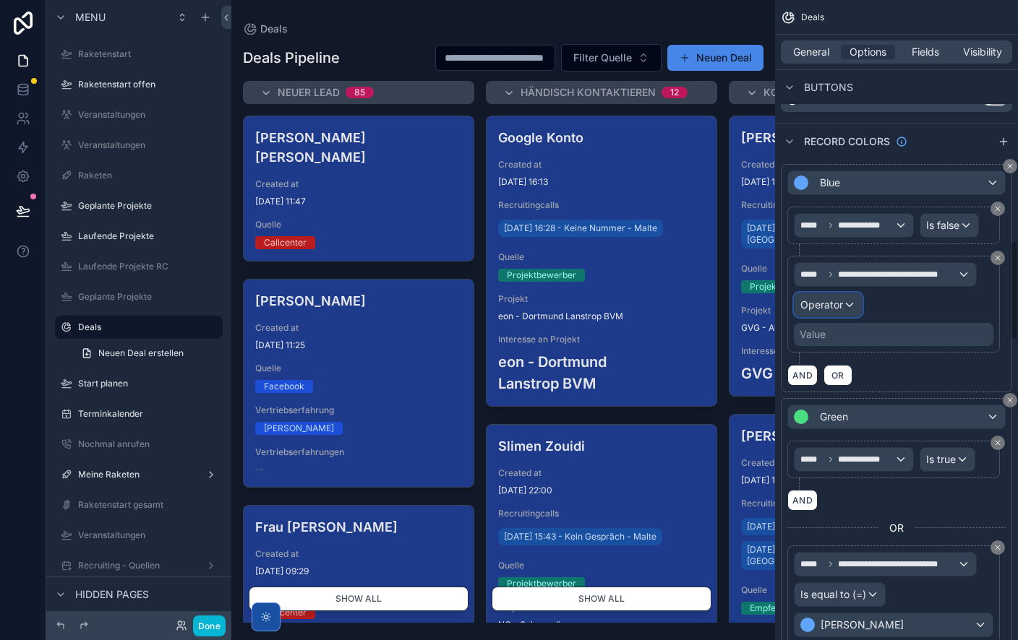
click at [836, 307] on span "Operator" at bounding box center [821, 305] width 43 height 12
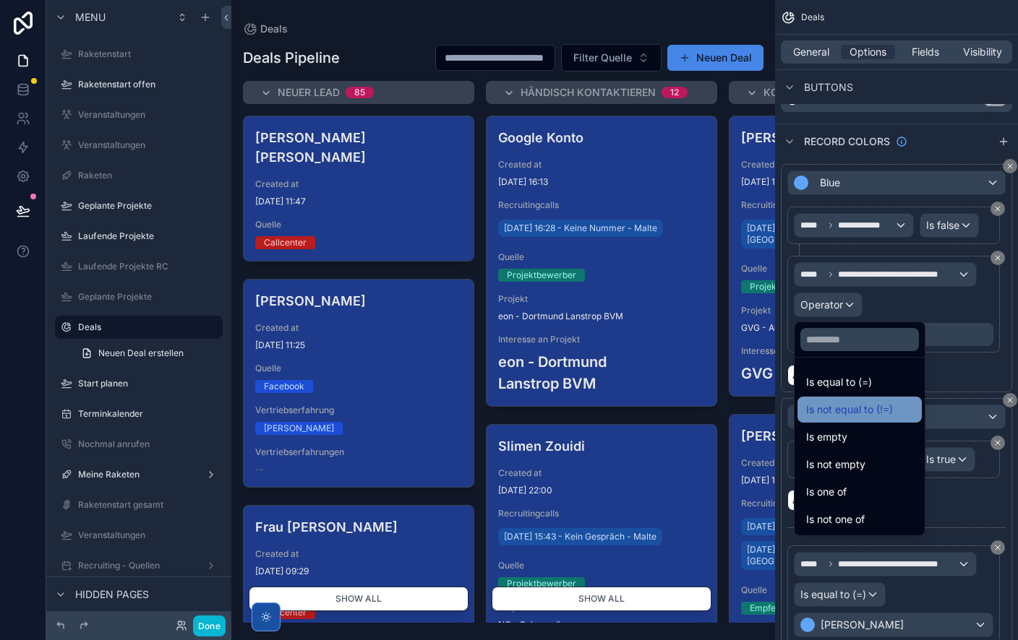
click at [868, 406] on span "Is not equal to (!=)" at bounding box center [849, 409] width 87 height 17
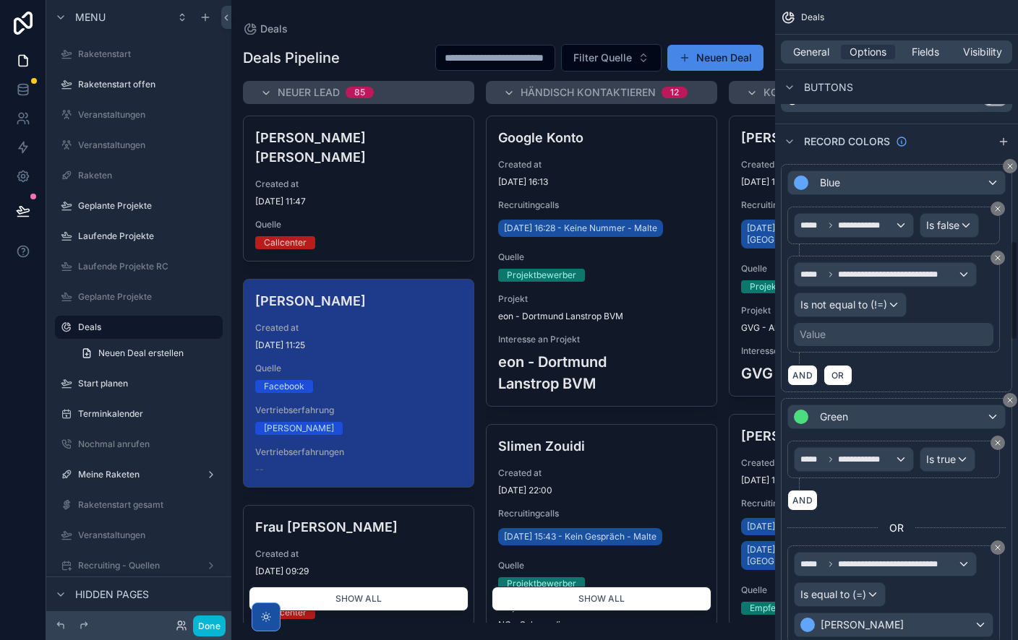
click at [847, 338] on div "Value" at bounding box center [893, 334] width 199 height 23
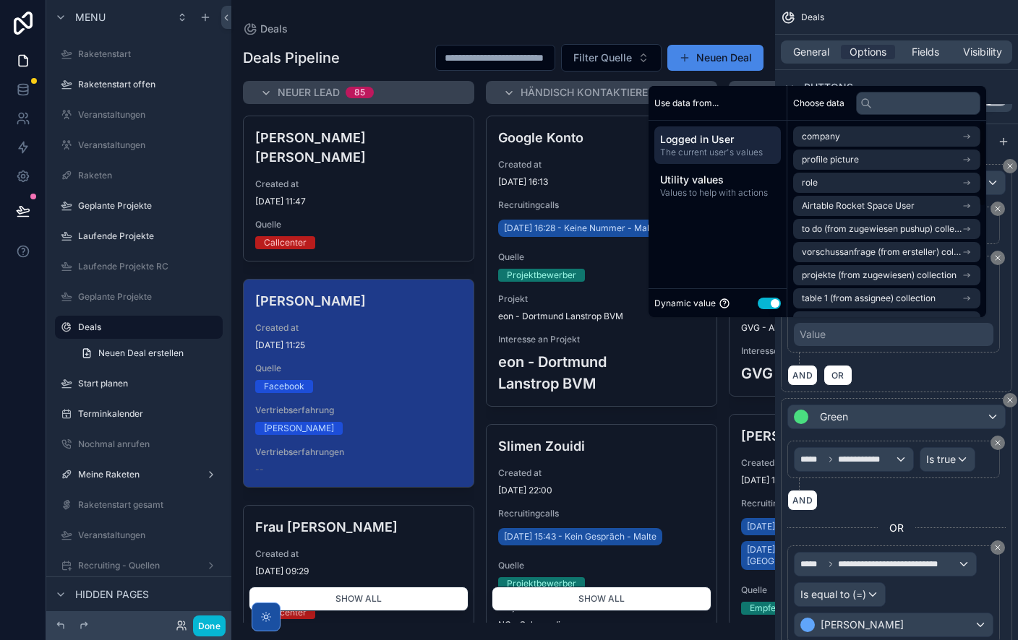
click at [766, 305] on button "Use setting" at bounding box center [768, 304] width 23 height 12
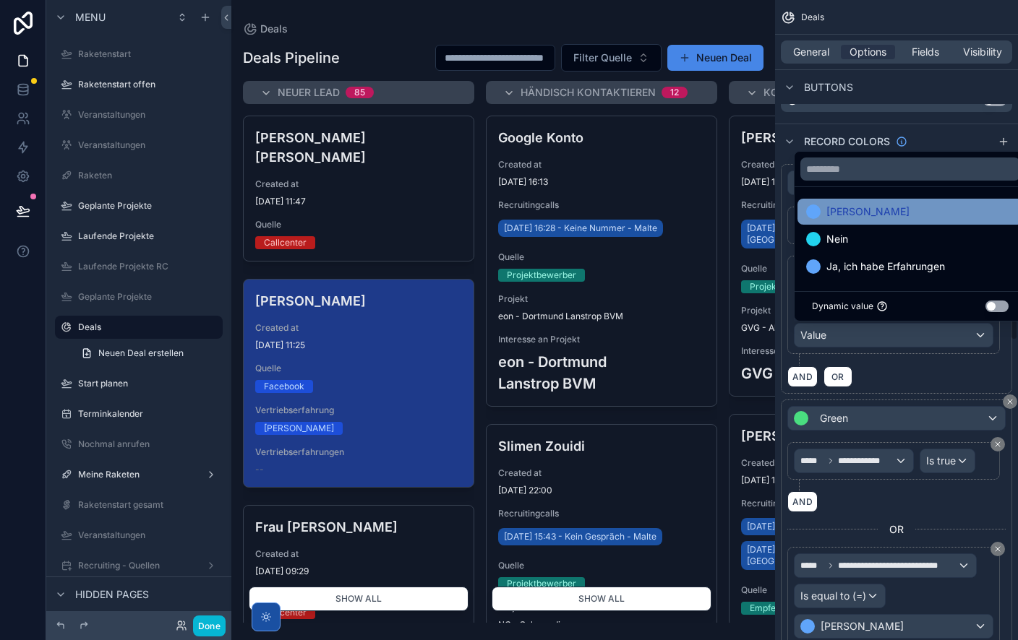
click at [876, 216] on div "[PERSON_NAME]" at bounding box center [910, 211] width 208 height 17
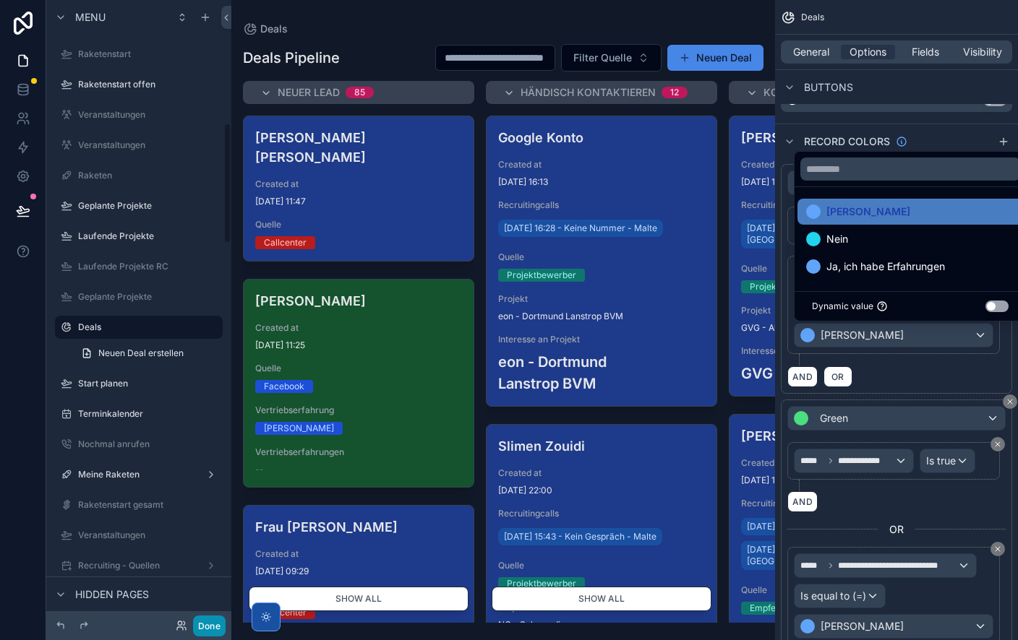
click at [208, 629] on button "Done" at bounding box center [209, 626] width 33 height 21
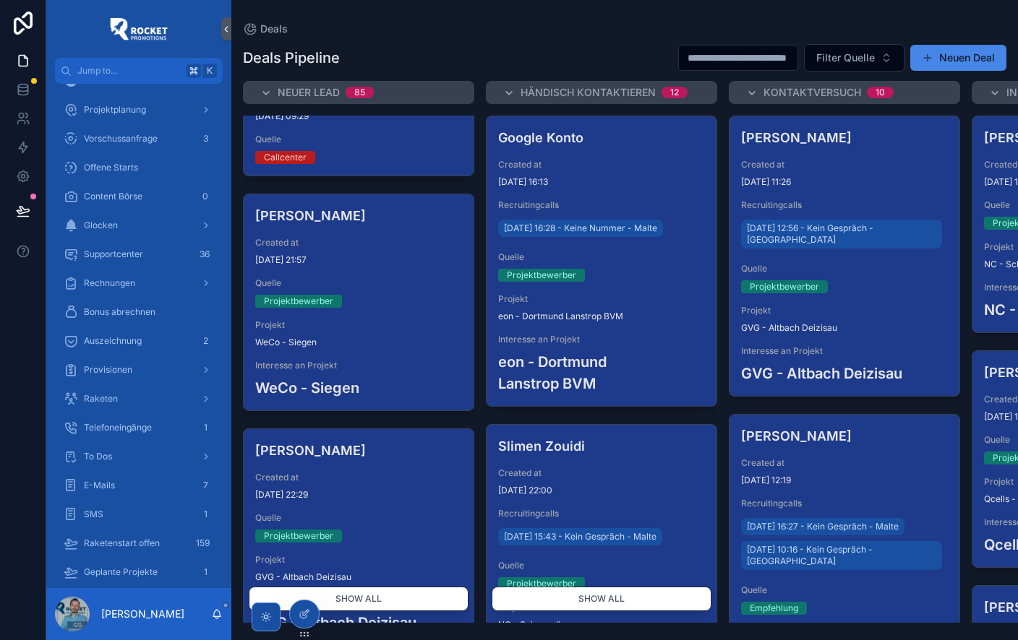
scroll to position [0, 0]
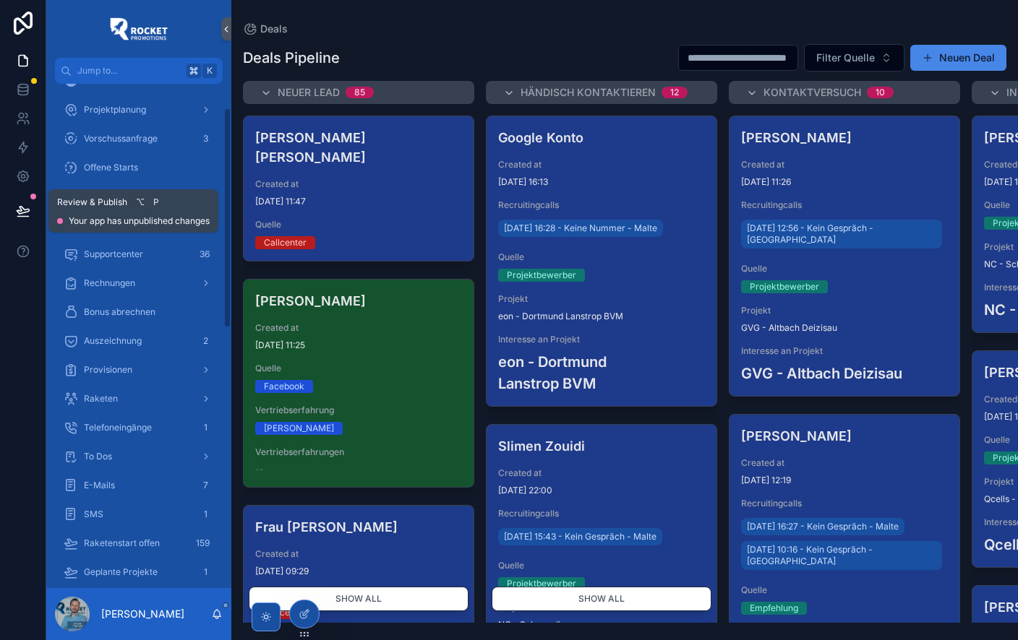
click at [23, 211] on icon at bounding box center [23, 211] width 14 height 14
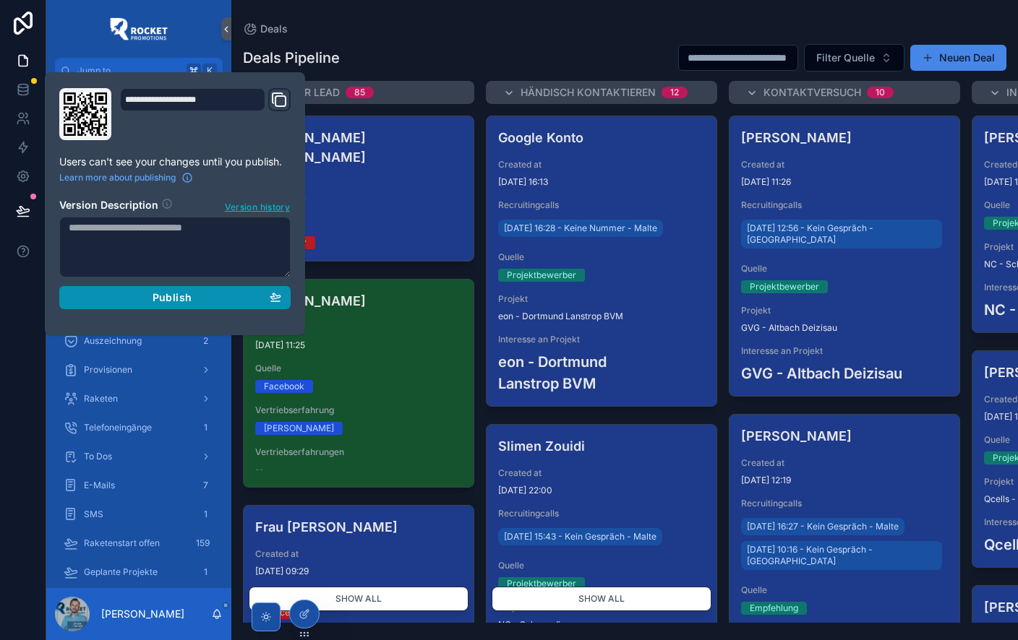
click at [141, 300] on div "Publish" at bounding box center [175, 297] width 213 height 13
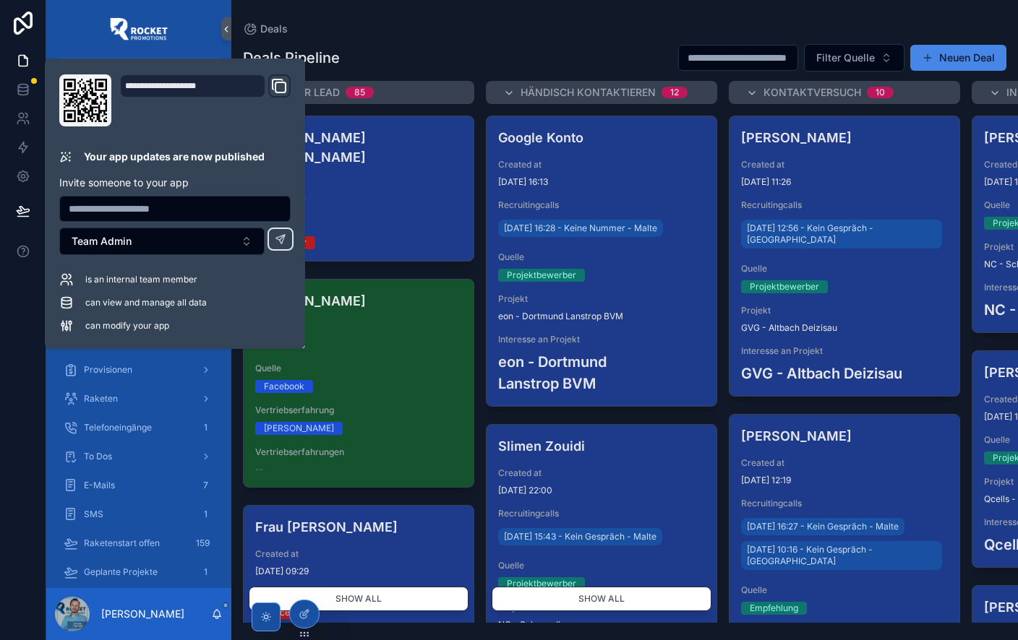
click at [446, 41] on div "Deals Pipeline Filter Quelle Neuen Deal Neuer Lead 85 [PERSON_NAME] [PERSON_NAM…" at bounding box center [624, 329] width 786 height 588
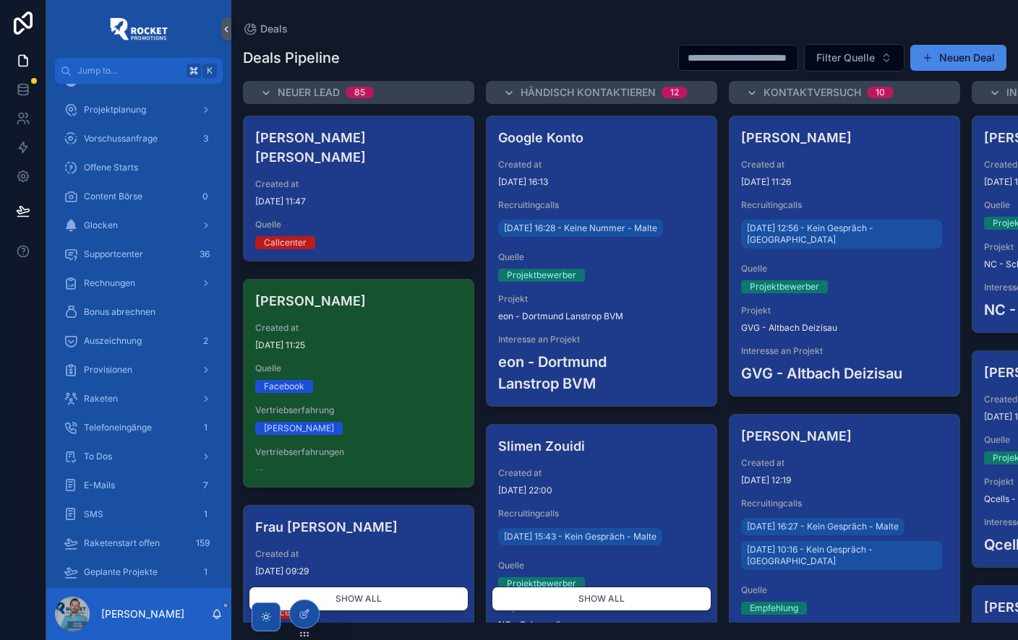
click at [442, 33] on div "Deals" at bounding box center [624, 29] width 763 height 12
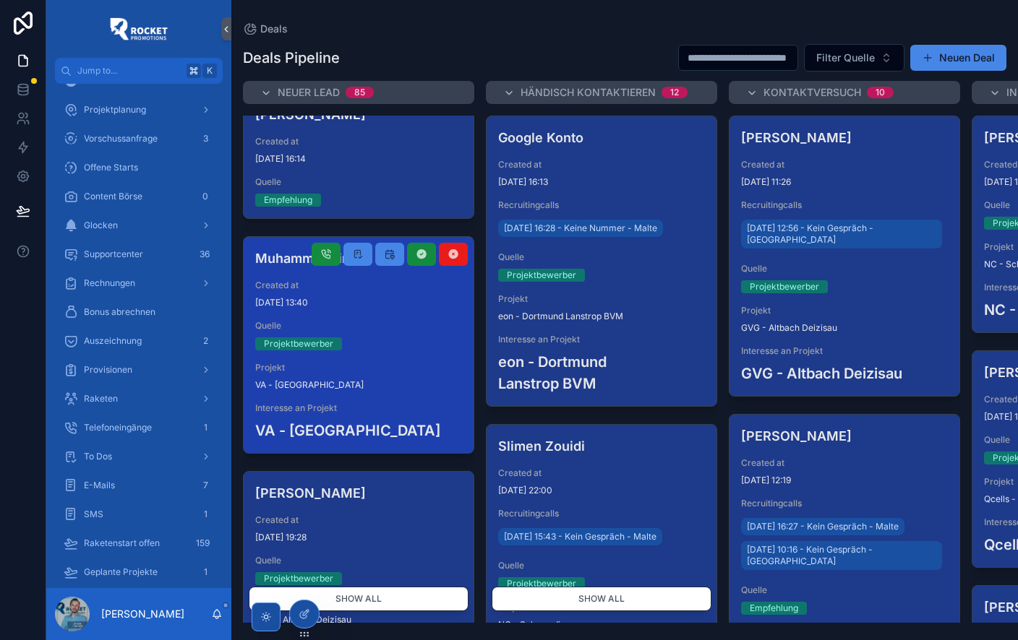
scroll to position [1596, 0]
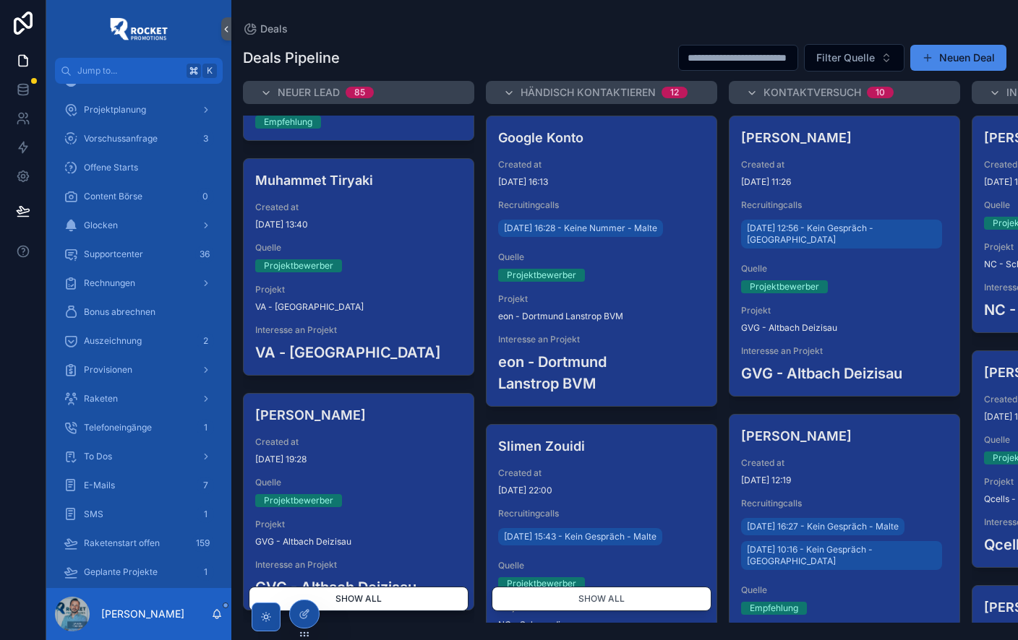
click at [392, 599] on button "Show all" at bounding box center [359, 599] width 220 height 25
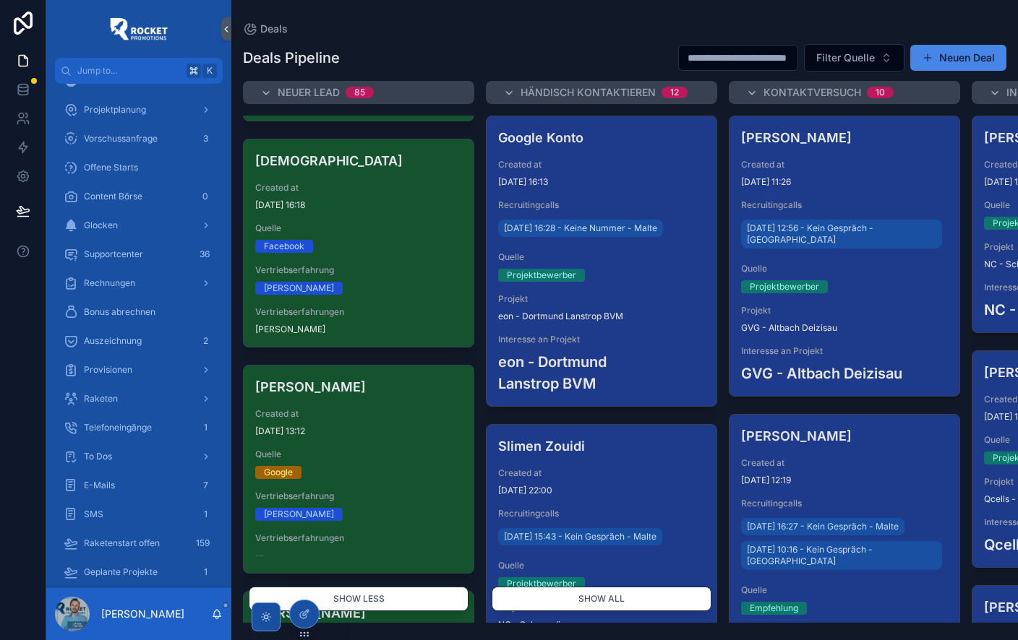
scroll to position [18581, 0]
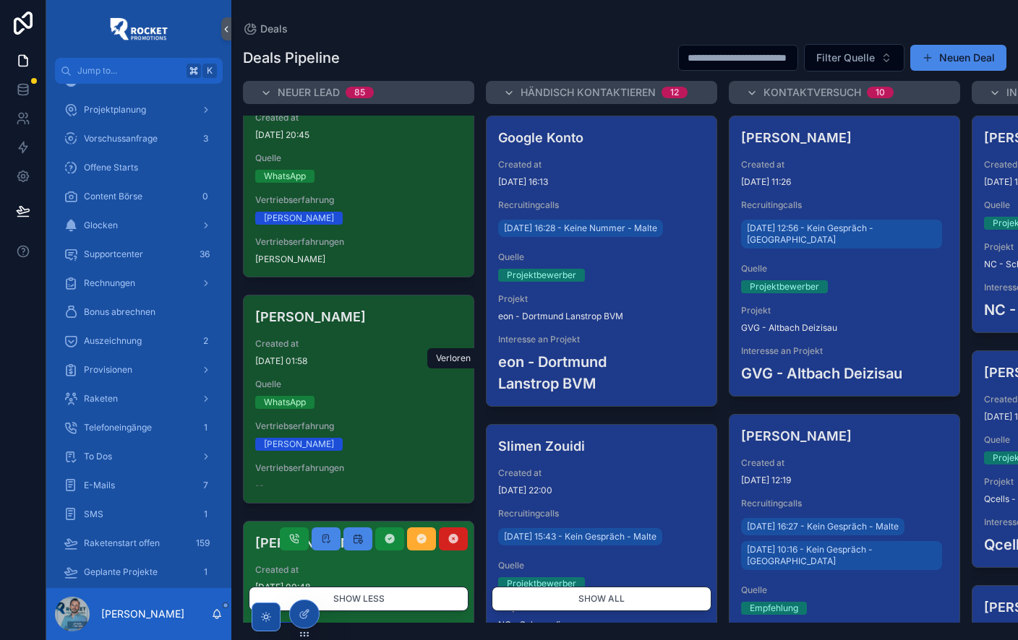
click at [454, 533] on icon at bounding box center [453, 539] width 12 height 12
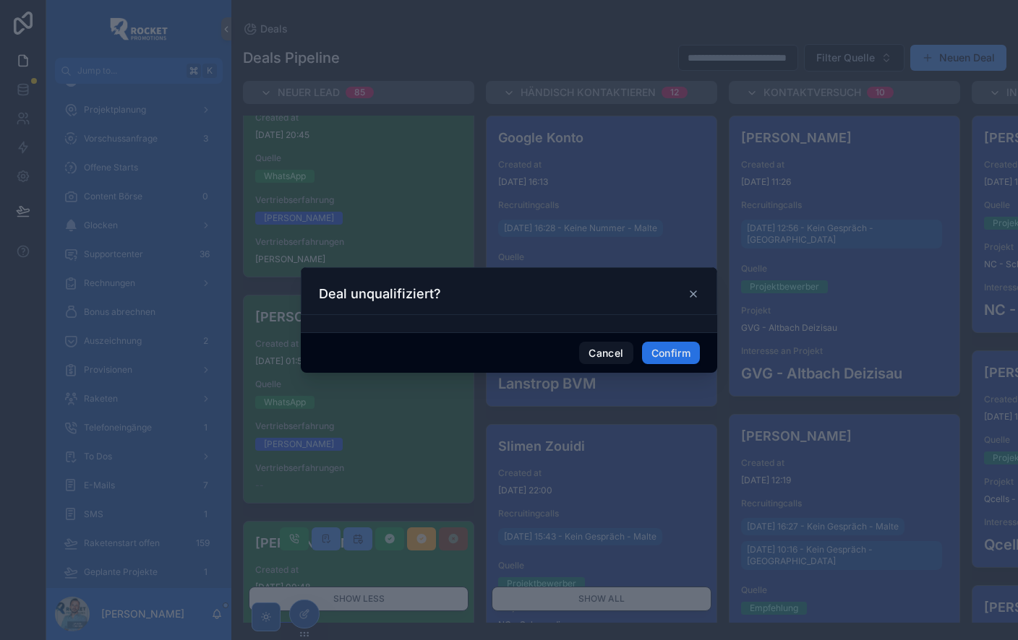
click at [656, 353] on button "Confirm" at bounding box center [671, 353] width 58 height 23
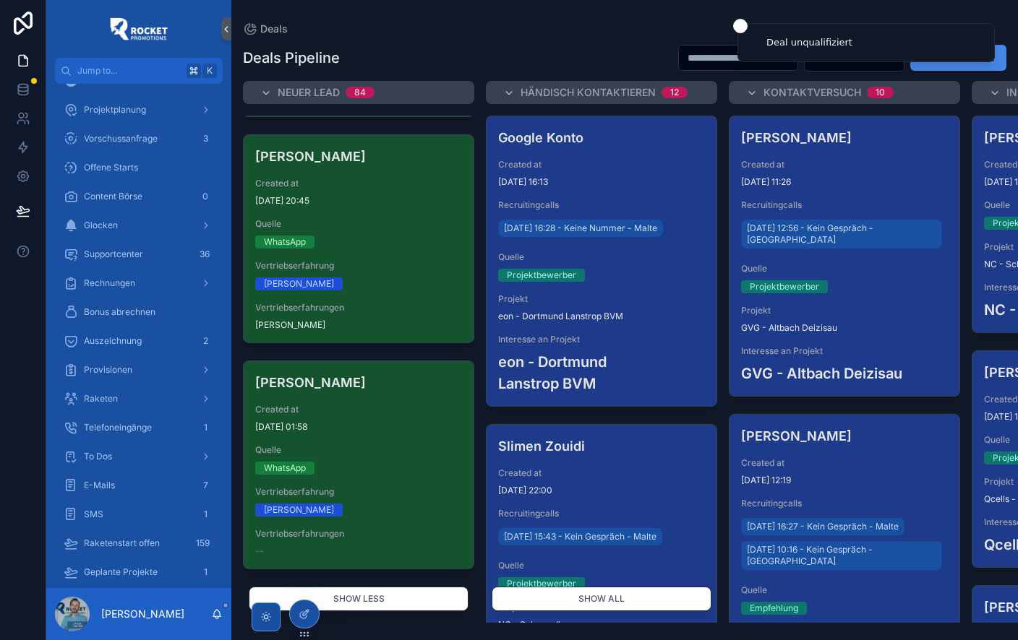
scroll to position [18355, 0]
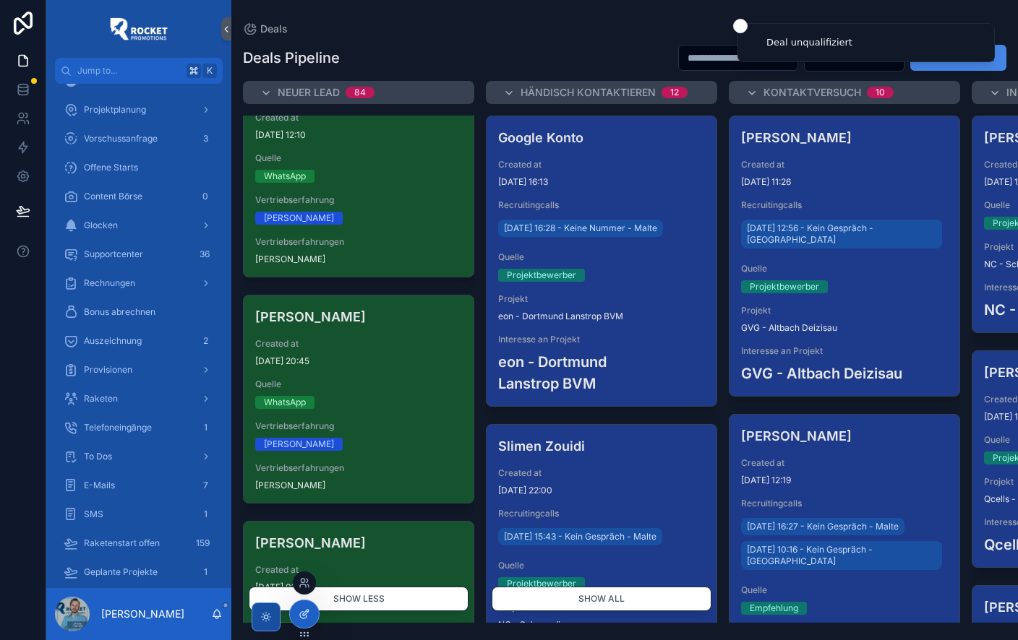
click at [310, 616] on div at bounding box center [304, 614] width 29 height 27
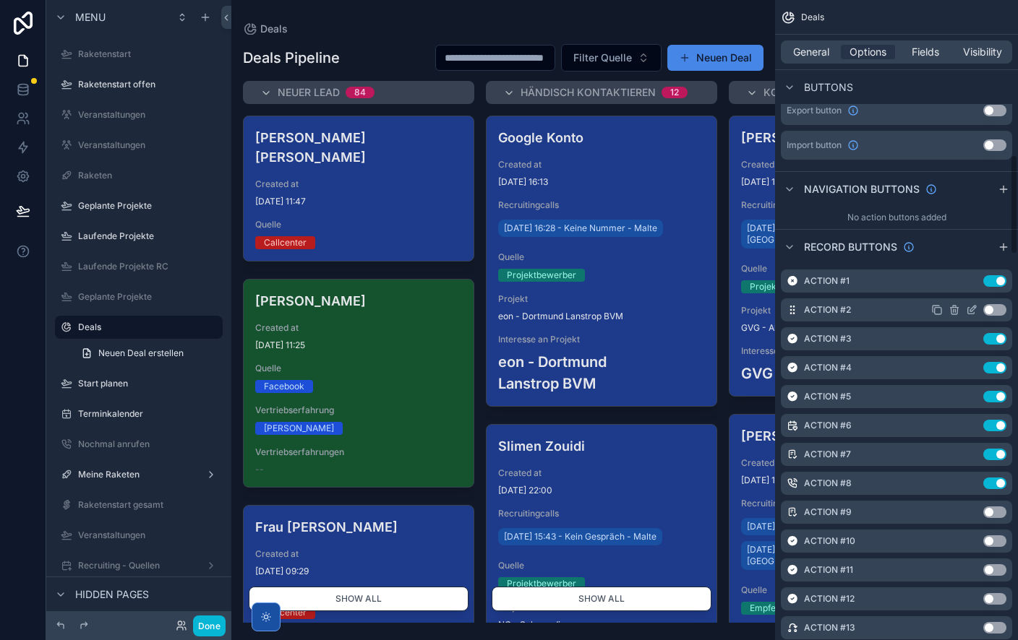
scroll to position [1075, 0]
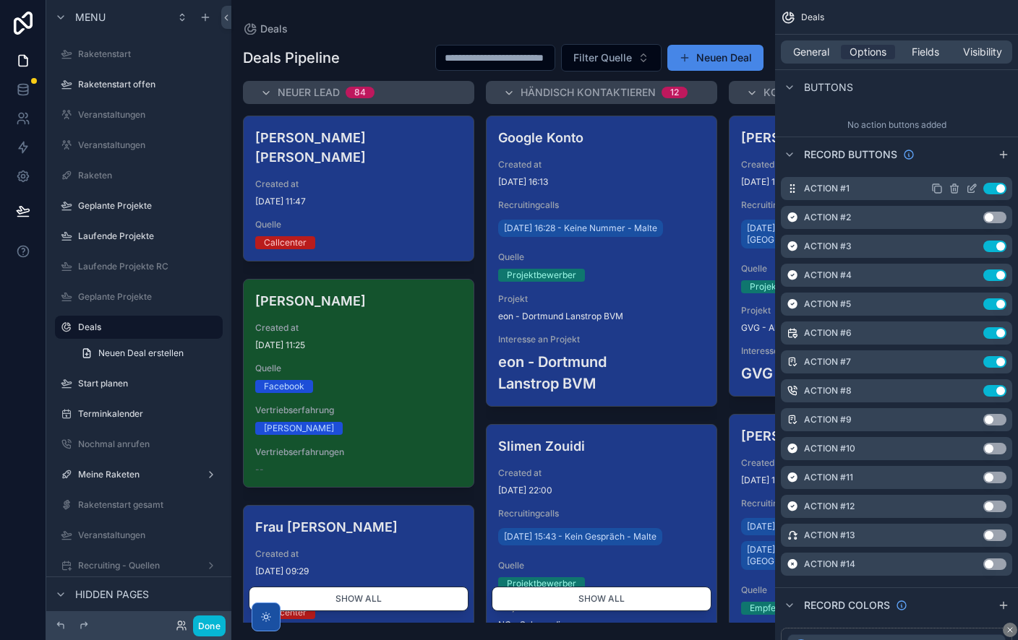
click at [972, 185] on icon "scrollable content" at bounding box center [972, 189] width 12 height 12
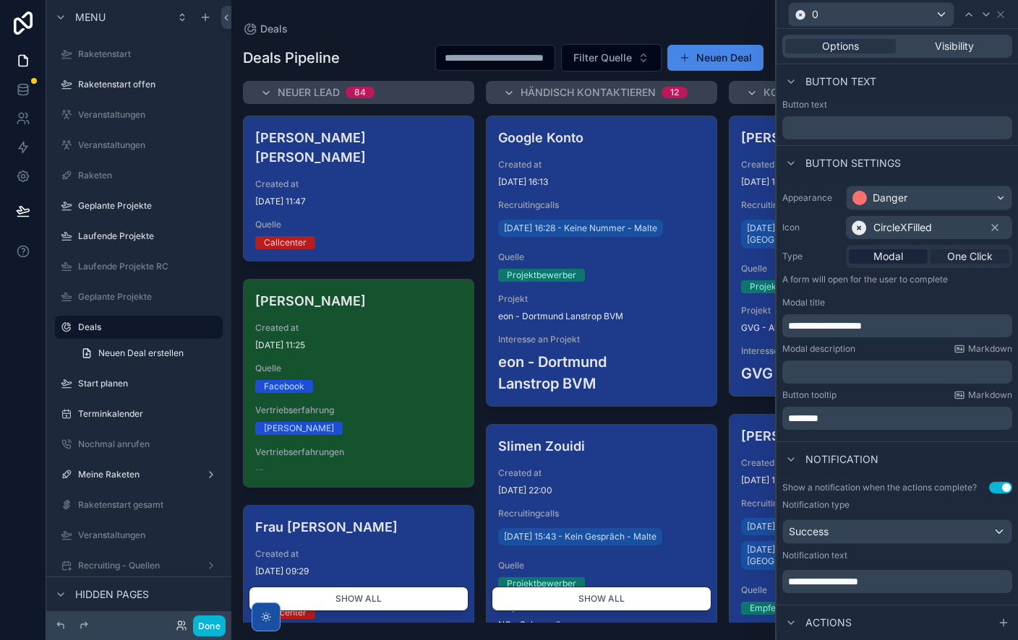
click at [970, 256] on span "One Click" at bounding box center [970, 256] width 46 height 14
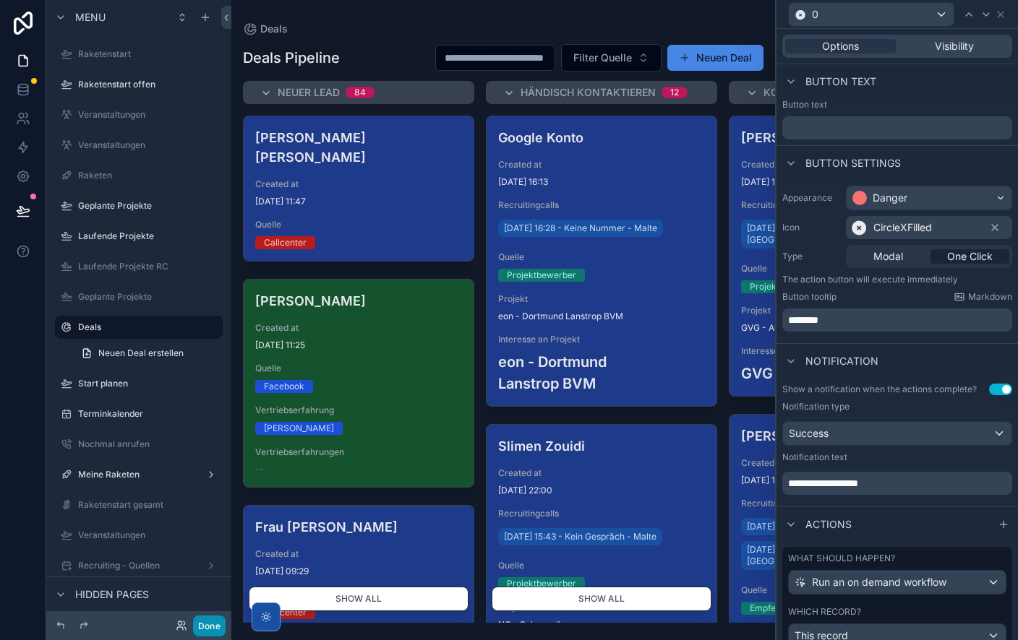
click at [214, 629] on button "Done" at bounding box center [209, 626] width 33 height 21
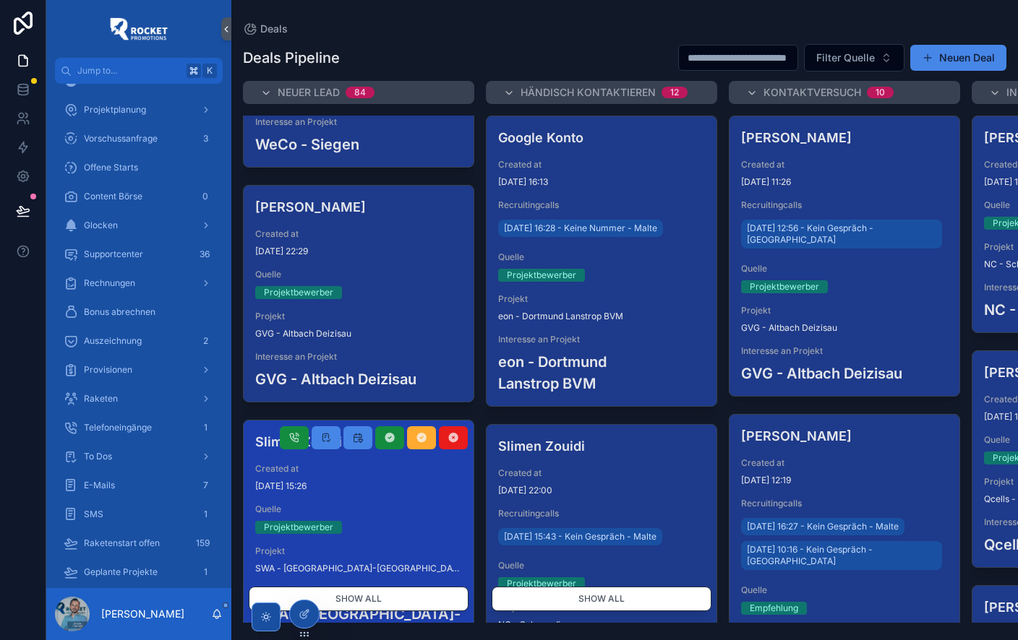
scroll to position [1596, 0]
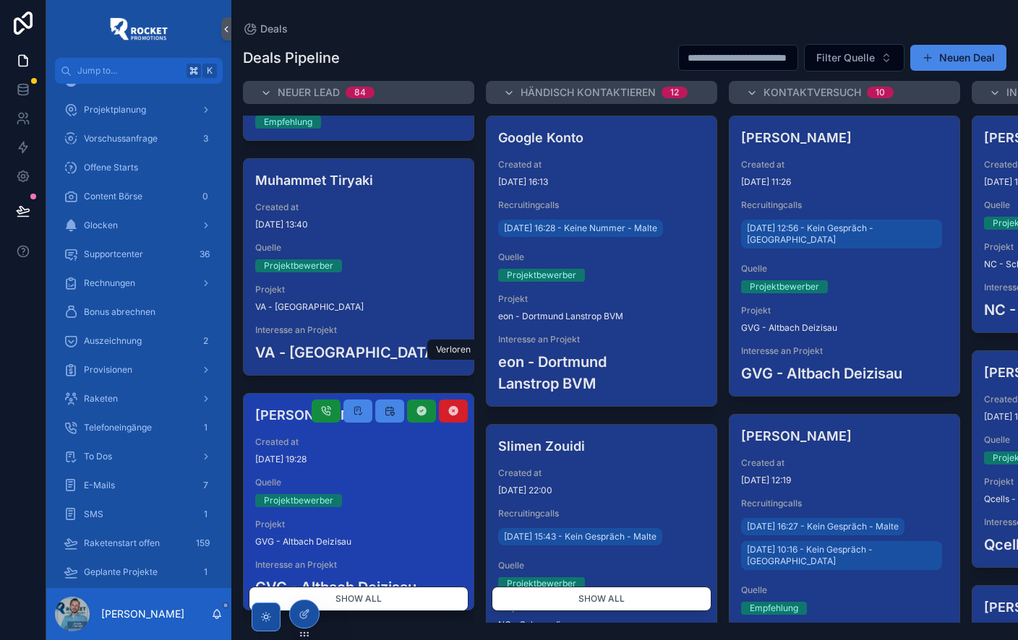
click at [455, 405] on icon at bounding box center [453, 411] width 12 height 12
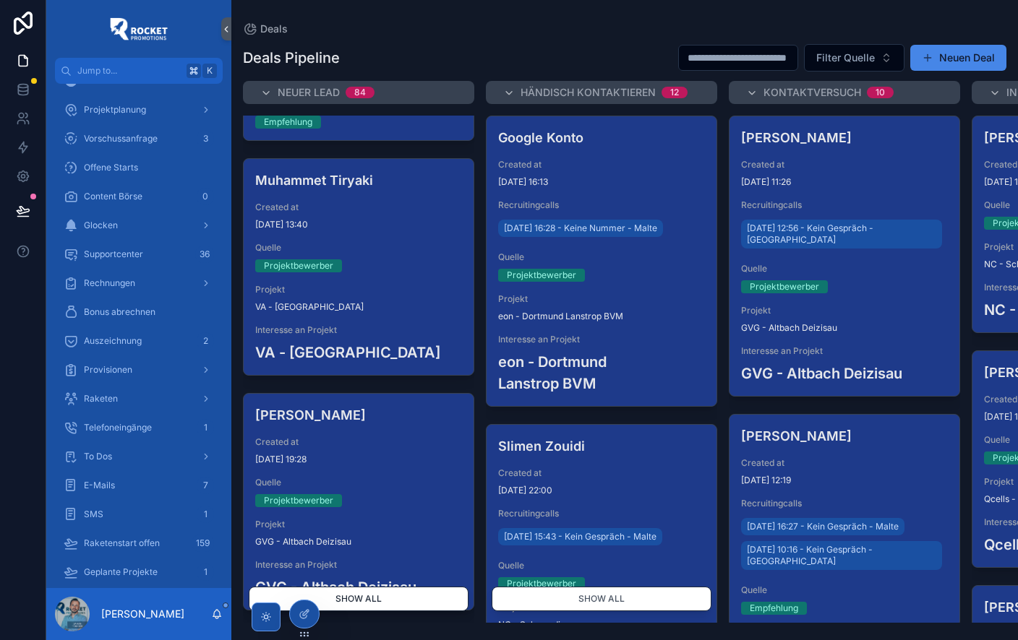
click at [357, 597] on button "Show all" at bounding box center [359, 599] width 220 height 25
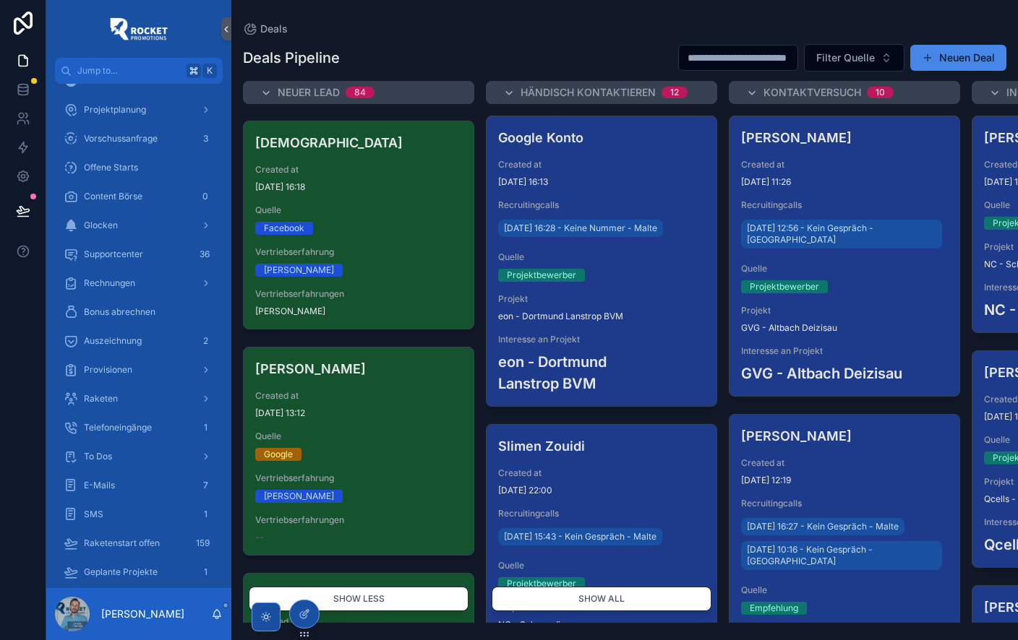
scroll to position [18355, 0]
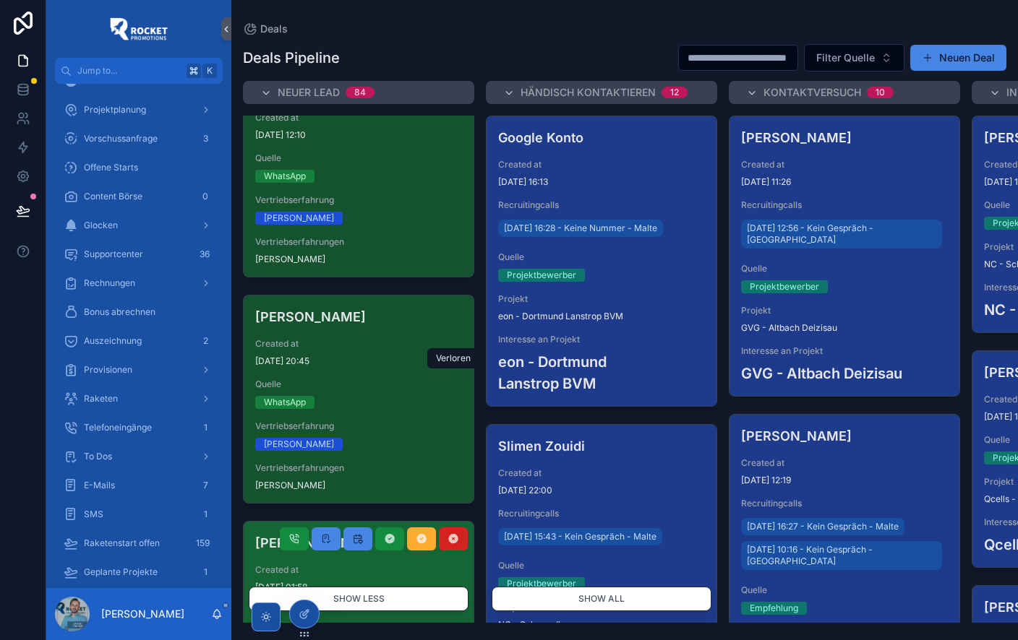
click at [456, 533] on icon at bounding box center [453, 539] width 12 height 12
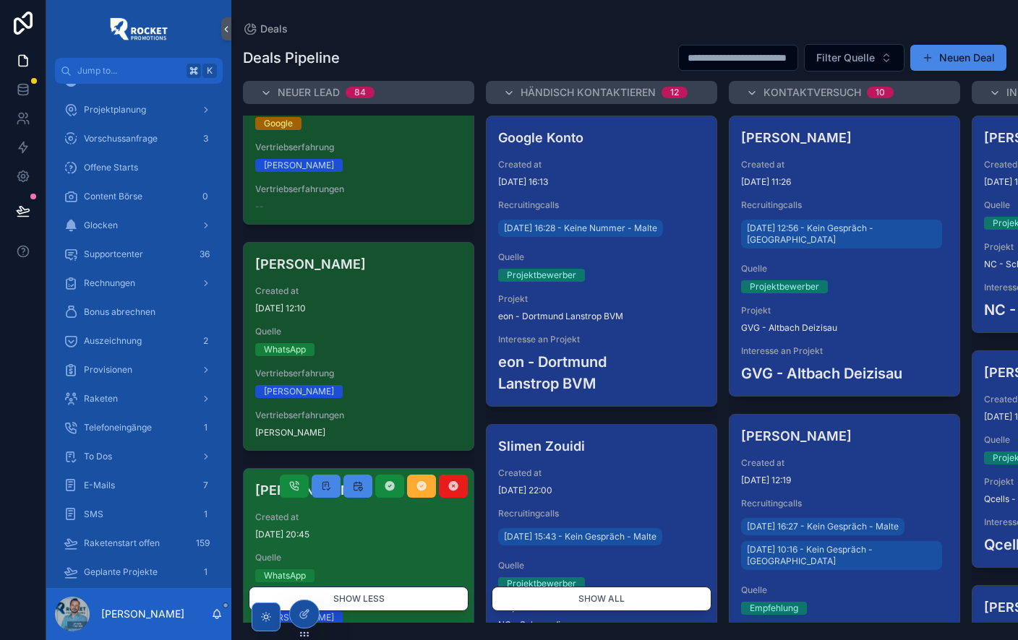
scroll to position [18129, 0]
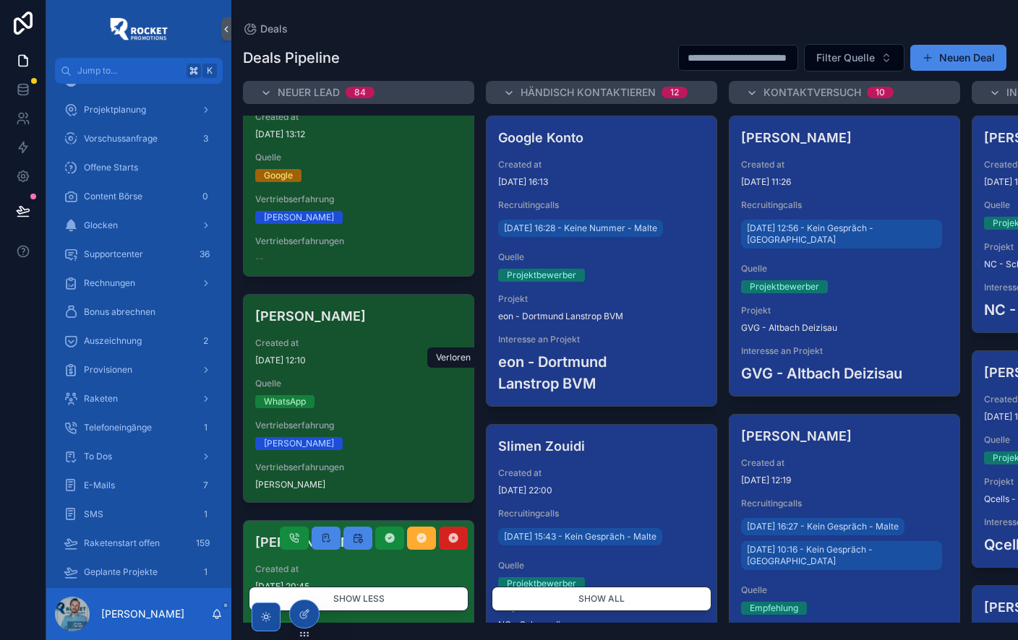
click at [454, 533] on icon at bounding box center [453, 539] width 12 height 12
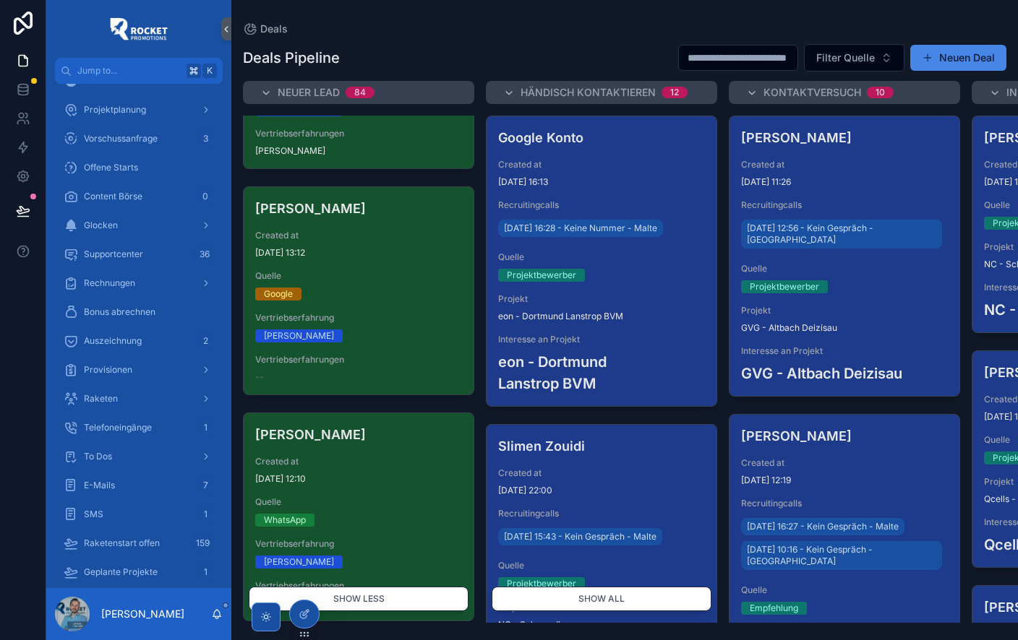
scroll to position [17996, 0]
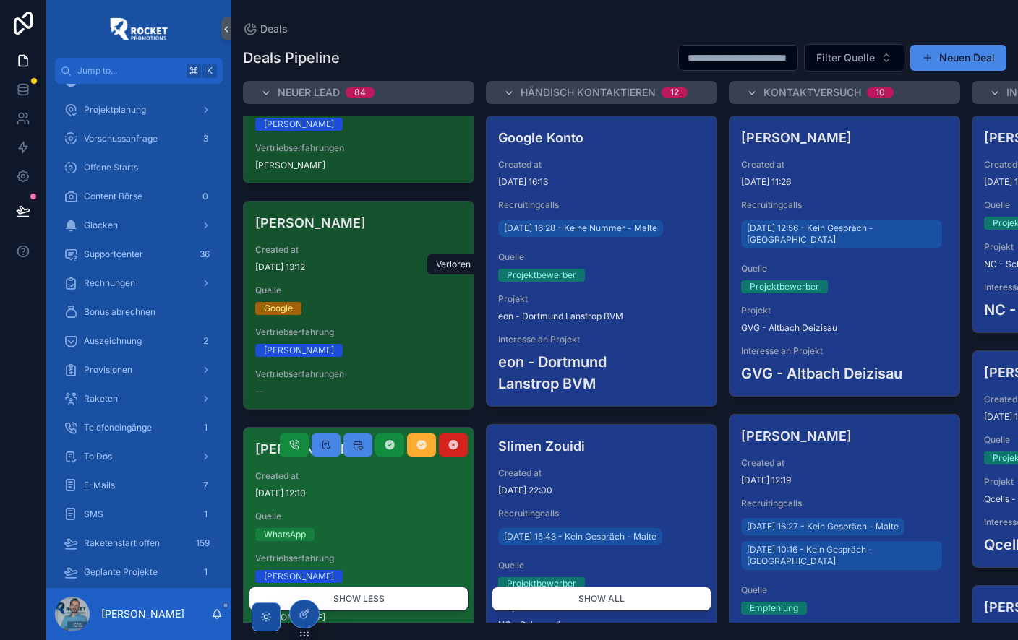
click at [453, 439] on icon at bounding box center [453, 445] width 12 height 12
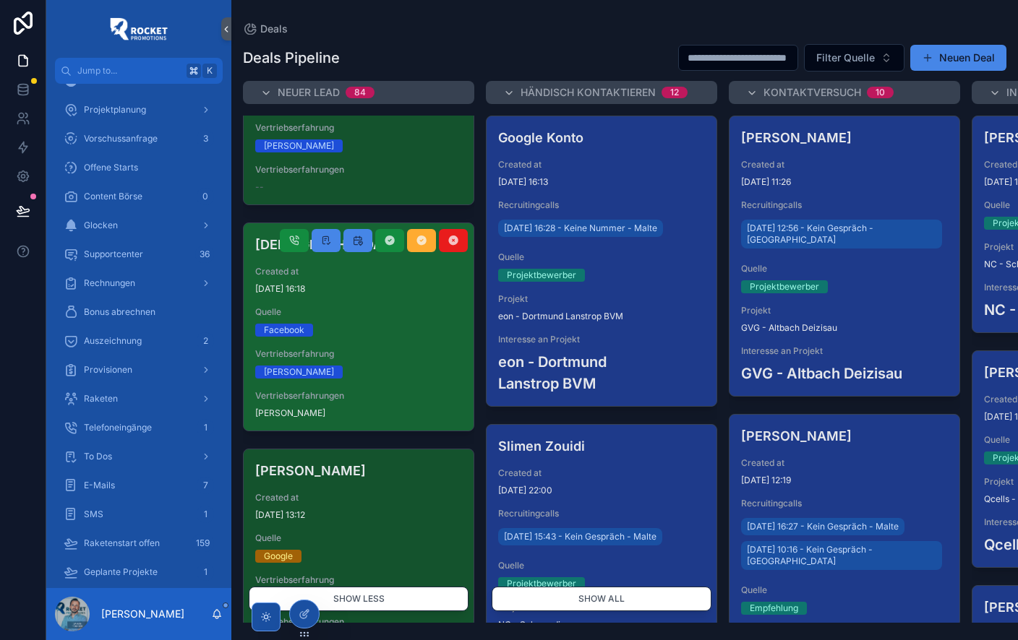
scroll to position [17737, 0]
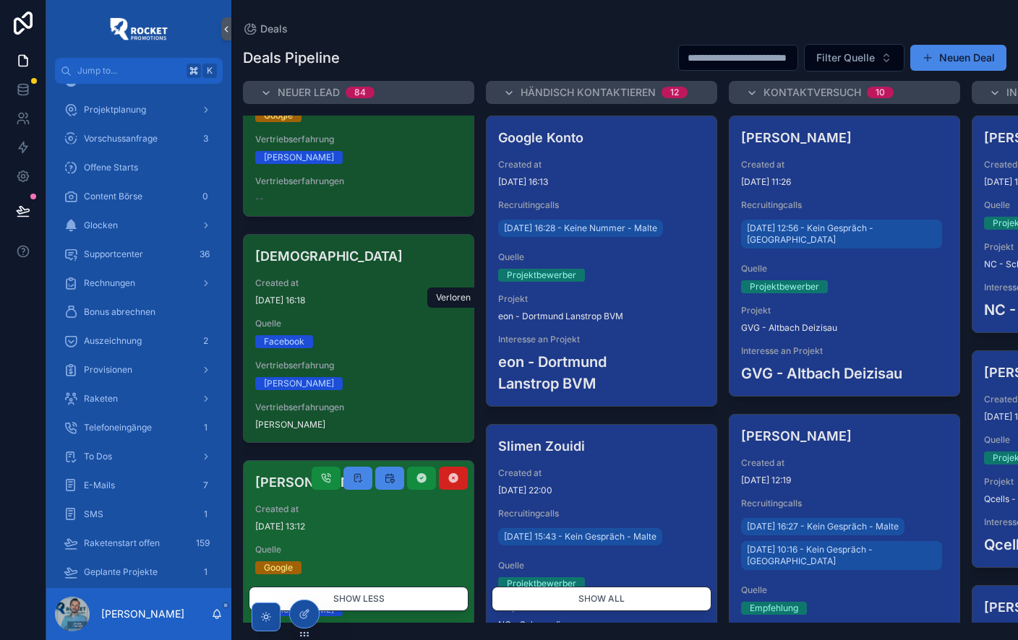
click at [456, 473] on icon at bounding box center [453, 479] width 12 height 12
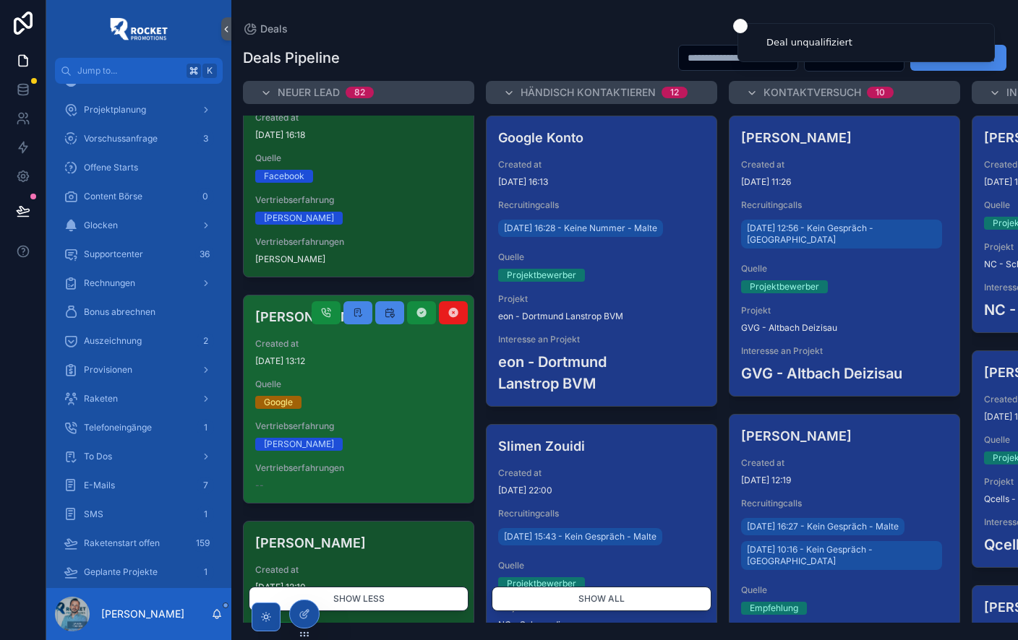
scroll to position [17834, 0]
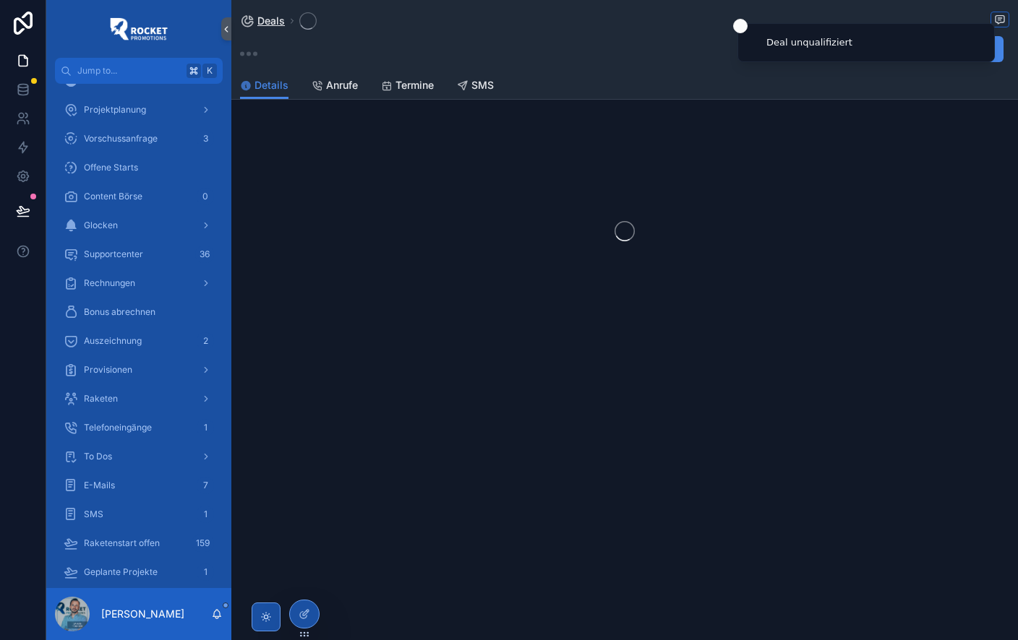
click at [270, 23] on span "Deals" at bounding box center [270, 21] width 27 height 14
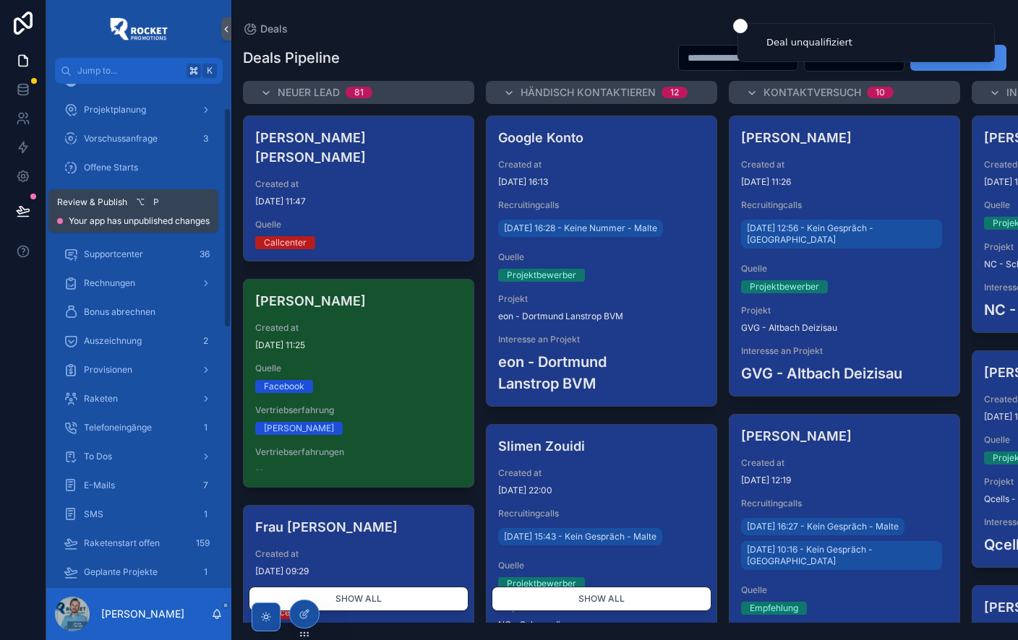
click at [25, 210] on icon at bounding box center [23, 211] width 14 height 14
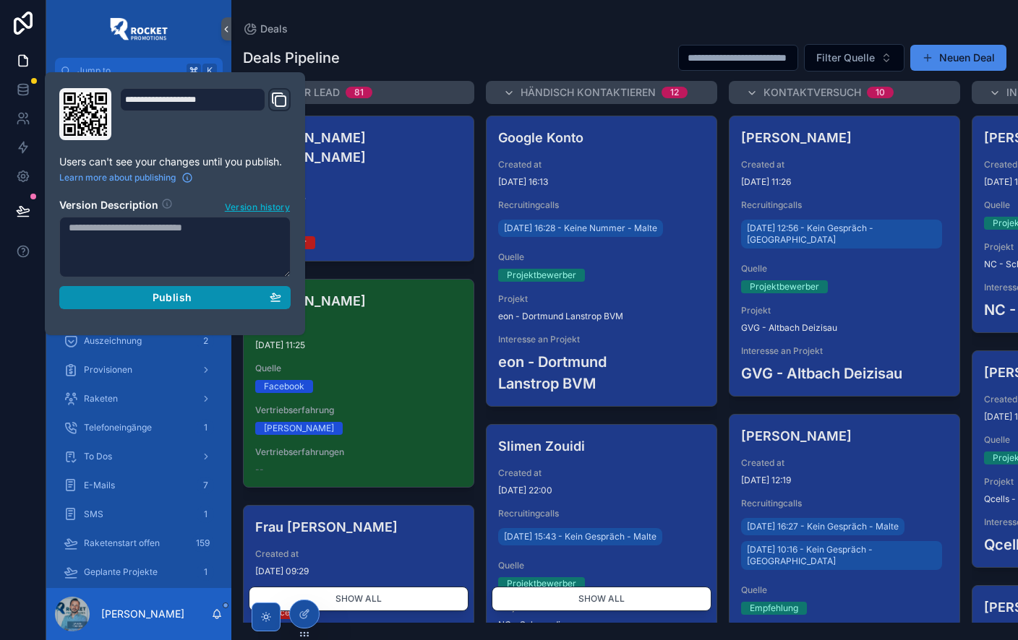
drag, startPoint x: 170, startPoint y: 300, endPoint x: 246, endPoint y: 323, distance: 80.0
click at [170, 300] on span "Publish" at bounding box center [172, 297] width 39 height 13
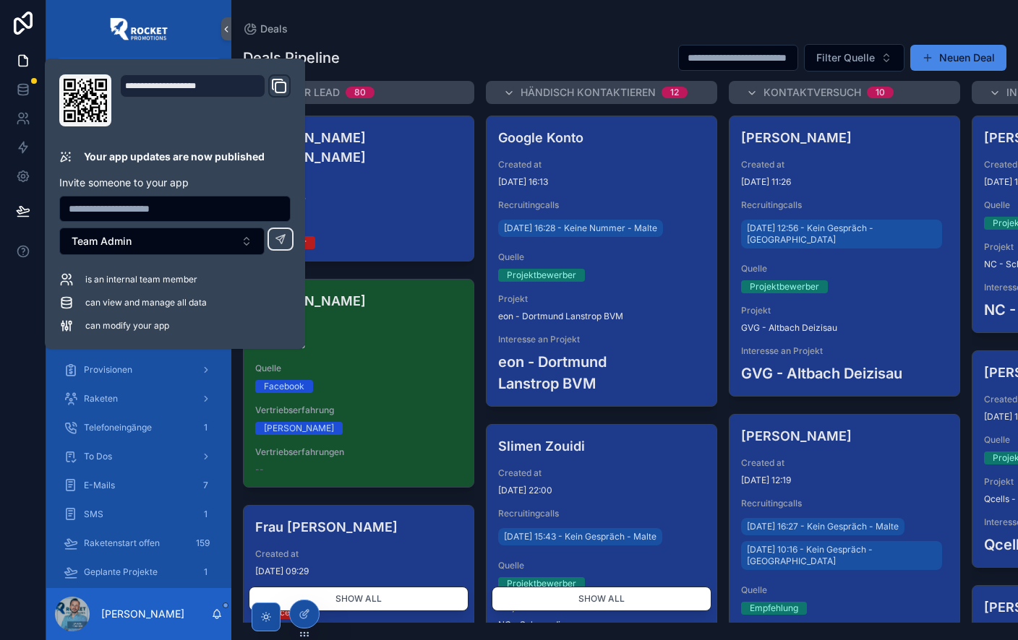
click at [413, 28] on div "Deals" at bounding box center [624, 29] width 763 height 12
drag, startPoint x: 413, startPoint y: 28, endPoint x: 220, endPoint y: 136, distance: 221.0
click at [413, 28] on div "Deals" at bounding box center [624, 29] width 763 height 12
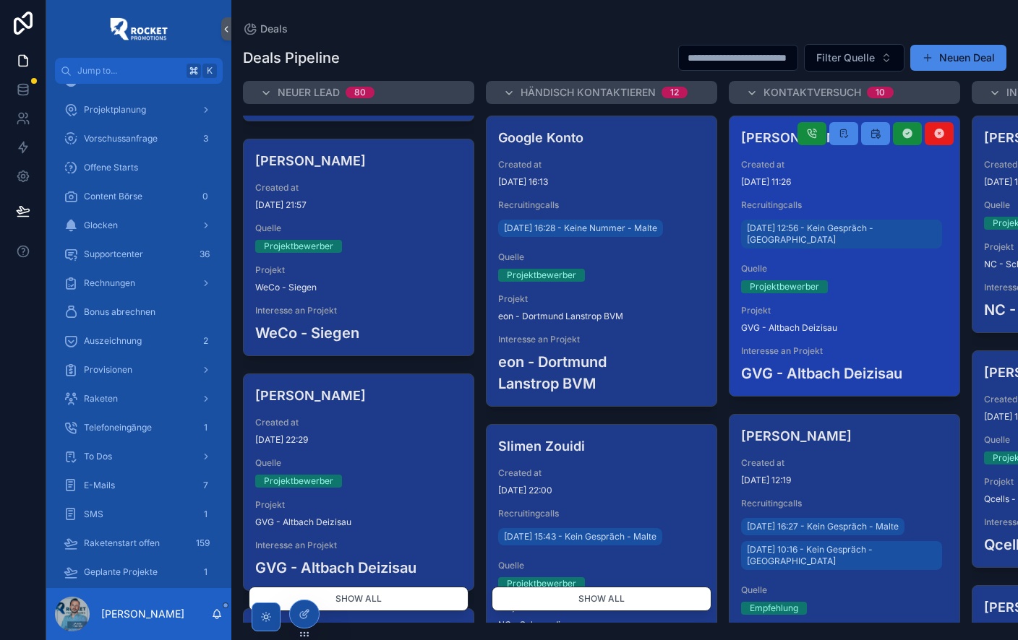
scroll to position [507, 0]
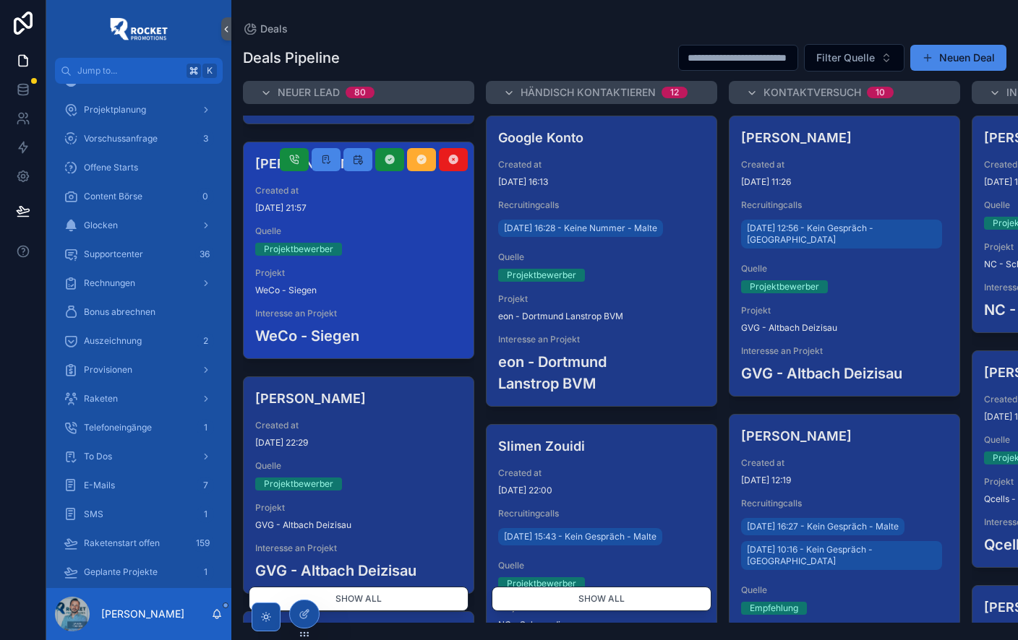
click at [387, 267] on span "Projekt" at bounding box center [358, 273] width 207 height 12
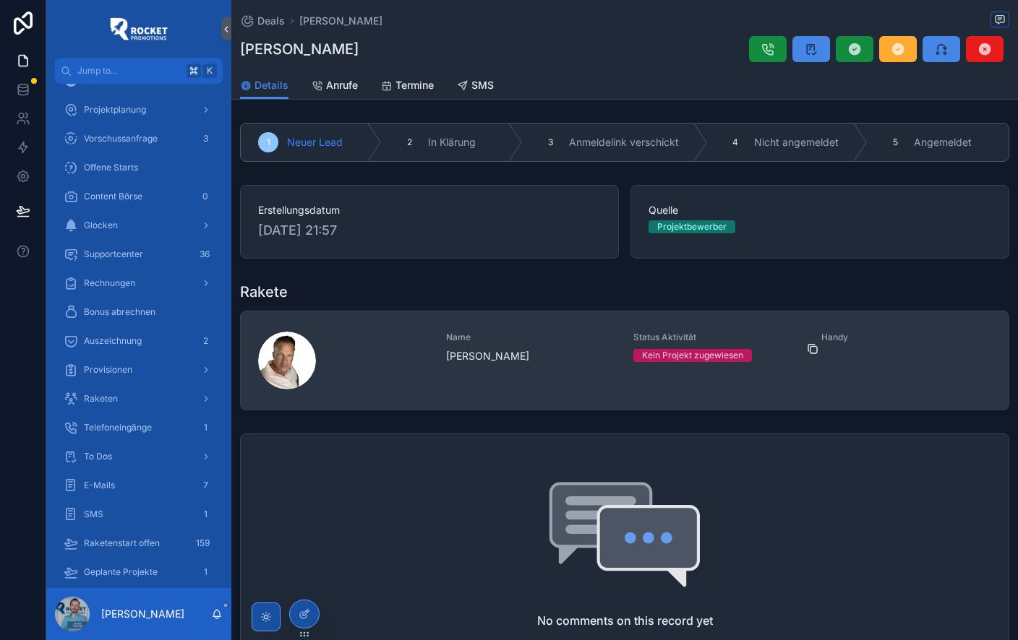
click at [817, 355] on icon at bounding box center [813, 349] width 12 height 12
click at [815, 354] on icon at bounding box center [813, 349] width 12 height 12
